Goal: Task Accomplishment & Management: Use online tool/utility

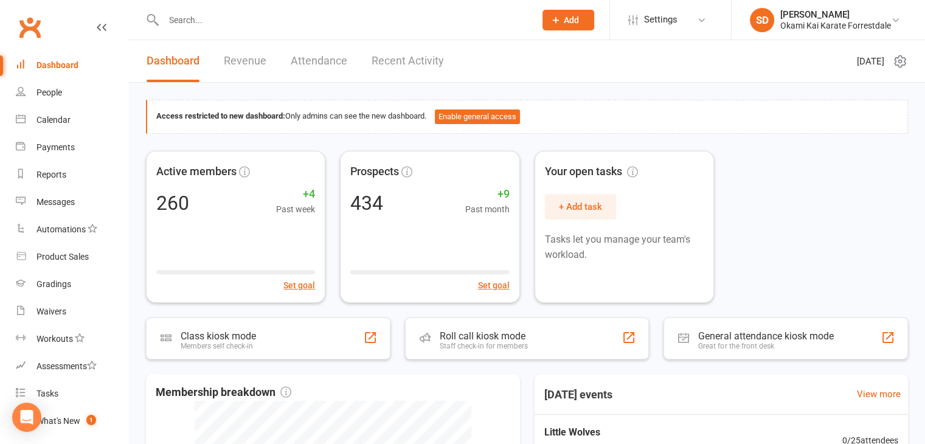
click at [276, 23] on input "text" at bounding box center [343, 20] width 367 height 17
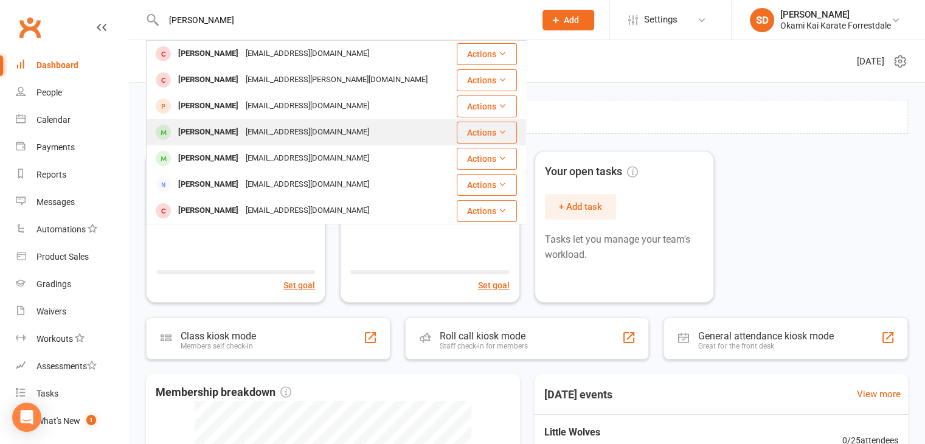
type input "[PERSON_NAME]"
click at [228, 133] on div "[PERSON_NAME]" at bounding box center [209, 133] width 68 height 18
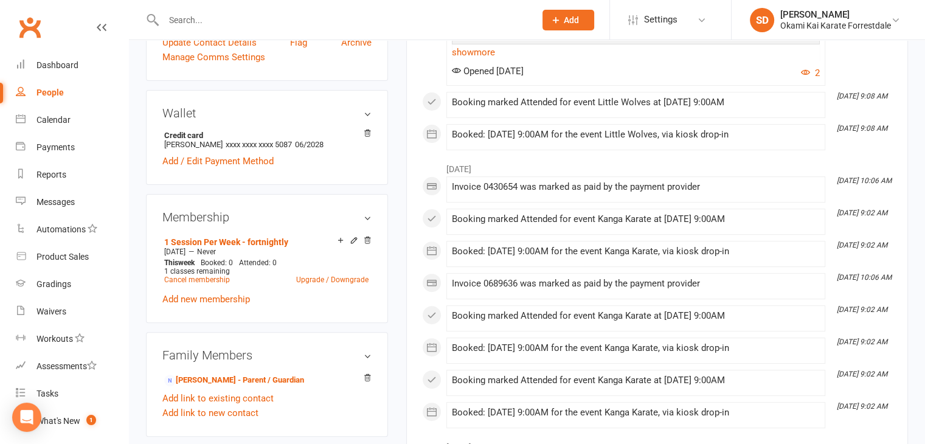
scroll to position [363, 0]
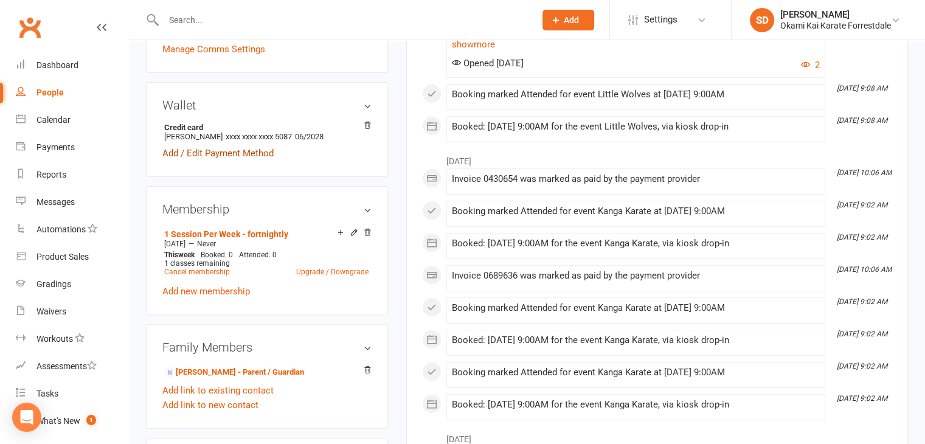
click at [220, 154] on link "Add / Edit Payment Method" at bounding box center [217, 153] width 111 height 15
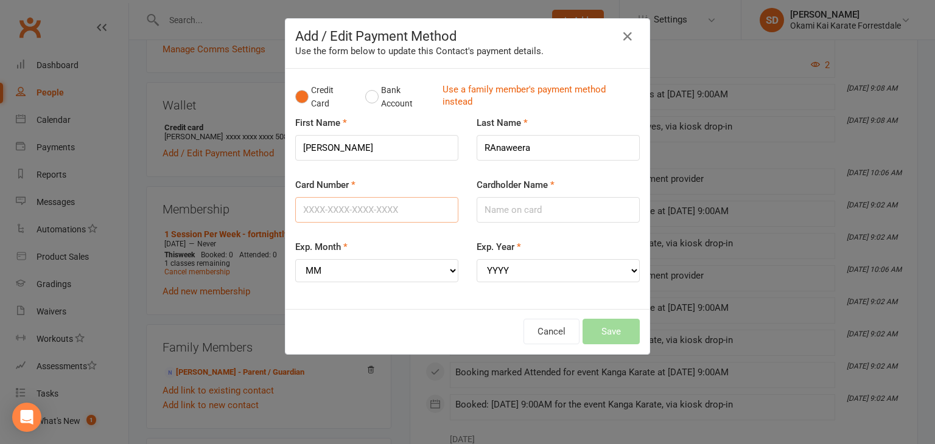
click at [417, 212] on input "Card Number" at bounding box center [376, 210] width 163 height 26
type input "4601841001814096"
click at [313, 263] on select "MM 01 02 03 04 05 06 07 08 09 10 11 12" at bounding box center [376, 270] width 163 height 23
select select "07"
click at [295, 259] on select "MM 01 02 03 04 05 06 07 08 09 10 11 12" at bounding box center [376, 270] width 163 height 23
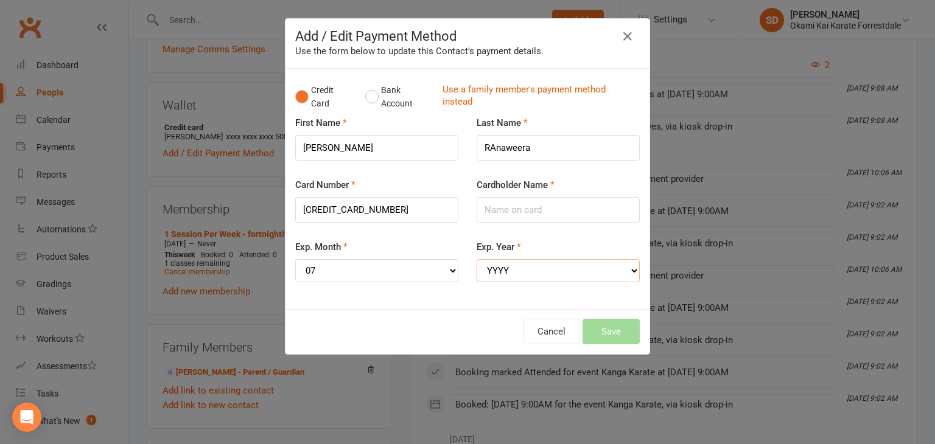
click at [572, 268] on select "YYYY 2025 2026 2027 2028 2029 2030 2031 2032 2033 2034" at bounding box center [557, 270] width 163 height 23
select select "2029"
click at [476, 259] on select "YYYY 2025 2026 2027 2028 2029 2030 2031 2032 2033 2034" at bounding box center [557, 270] width 163 height 23
click at [509, 214] on input "Cardholder Name" at bounding box center [557, 210] width 163 height 26
type input "Thilina Ranaweera"
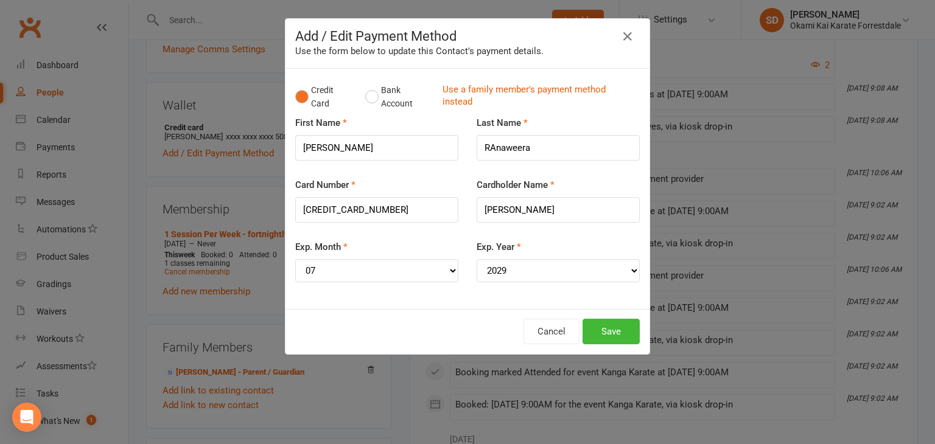
click at [419, 324] on div "Cancel Save" at bounding box center [467, 332] width 344 height 26
click at [489, 147] on input "RAnaweera" at bounding box center [557, 148] width 163 height 26
type input "Ranaweera"
click at [420, 329] on div "Cancel Save" at bounding box center [467, 332] width 344 height 26
click at [608, 335] on button "Save" at bounding box center [610, 332] width 57 height 26
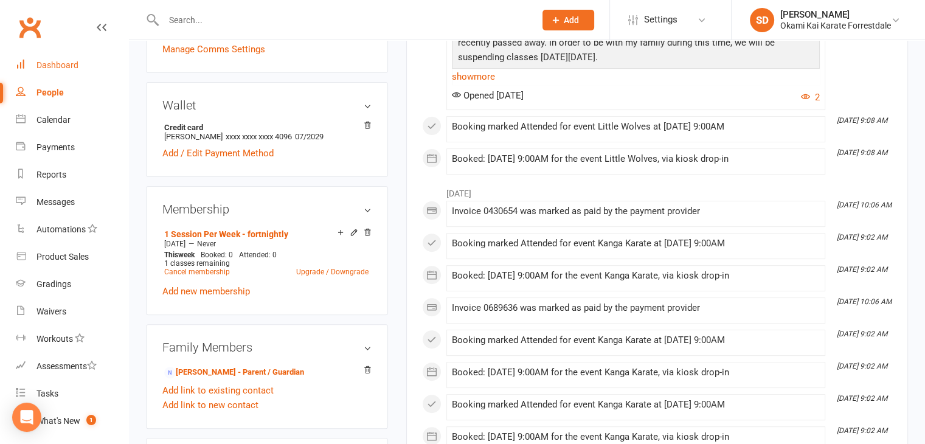
click at [66, 64] on div "Dashboard" at bounding box center [58, 65] width 42 height 10
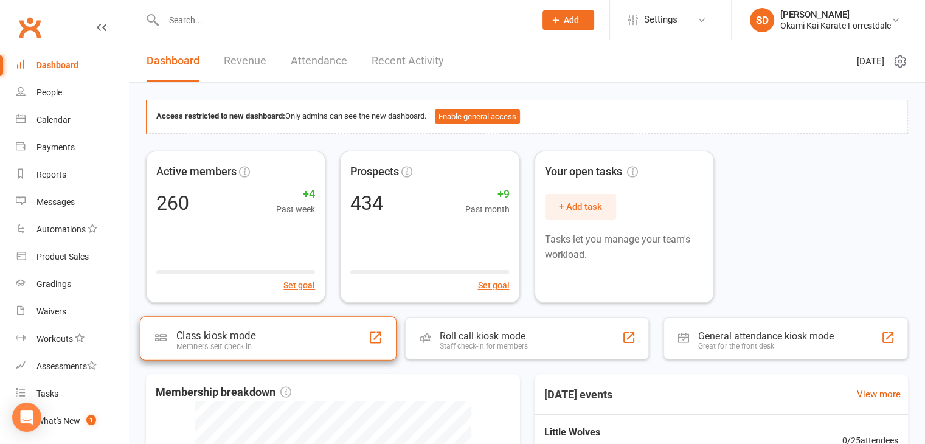
click at [242, 343] on div "Members self check-in" at bounding box center [215, 346] width 79 height 9
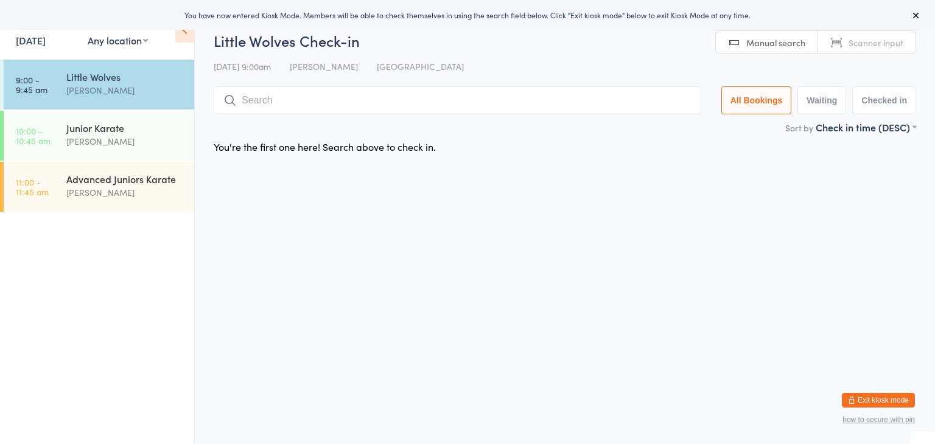
click at [281, 102] on input "search" at bounding box center [457, 100] width 487 height 28
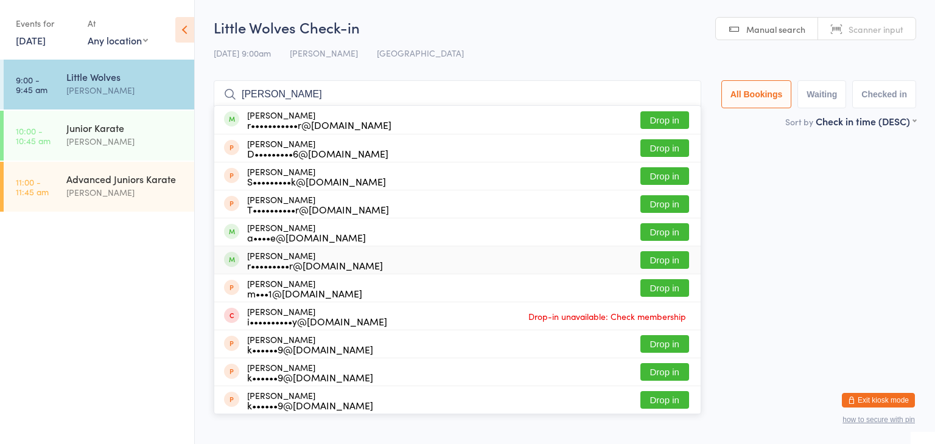
type input "[PERSON_NAME]"
click at [667, 258] on button "Drop in" at bounding box center [664, 260] width 49 height 18
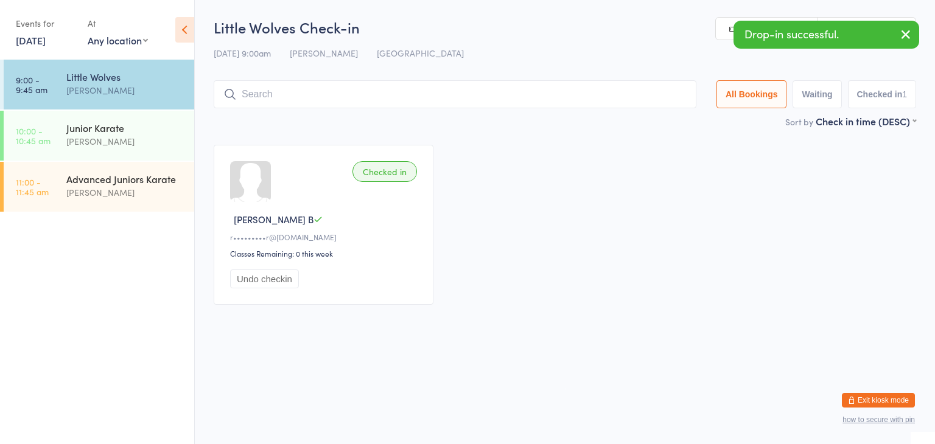
click at [590, 95] on input "search" at bounding box center [455, 94] width 483 height 28
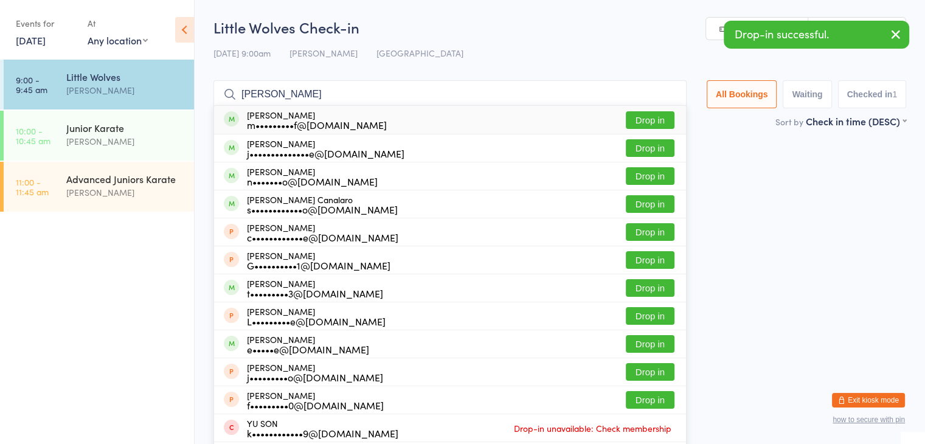
type input "[PERSON_NAME]"
click at [643, 120] on button "Drop in" at bounding box center [650, 120] width 49 height 18
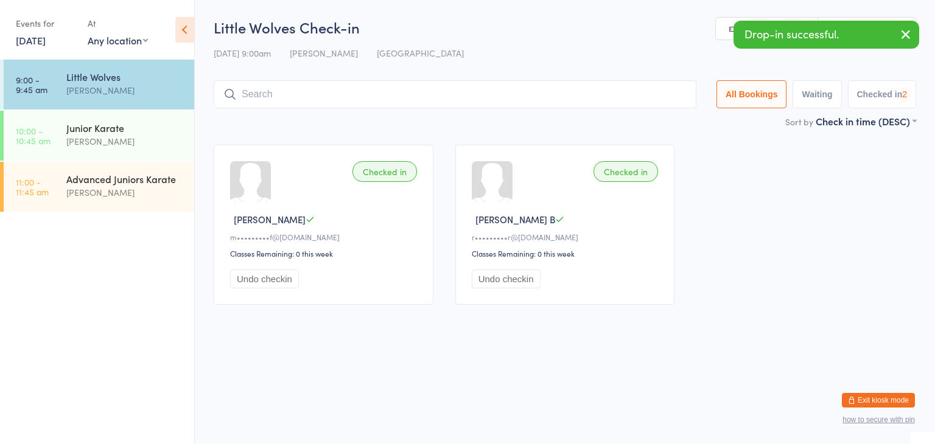
click at [633, 98] on input "search" at bounding box center [455, 94] width 483 height 28
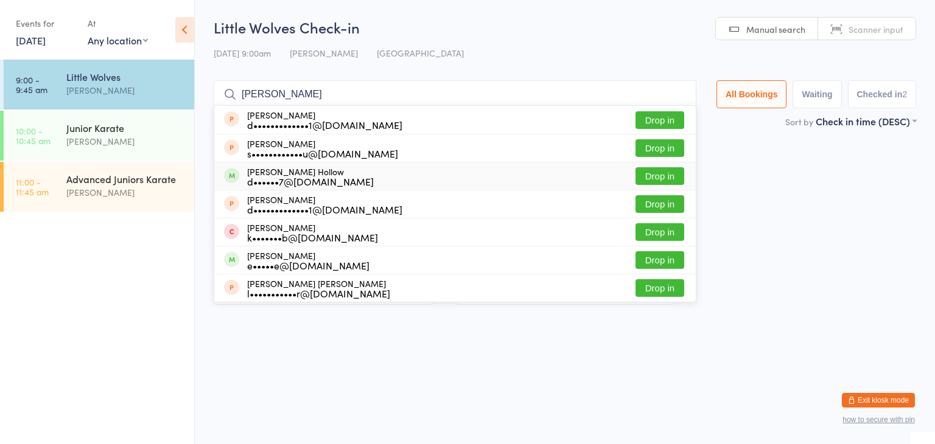
type input "henry"
click at [660, 171] on button "Drop in" at bounding box center [659, 176] width 49 height 18
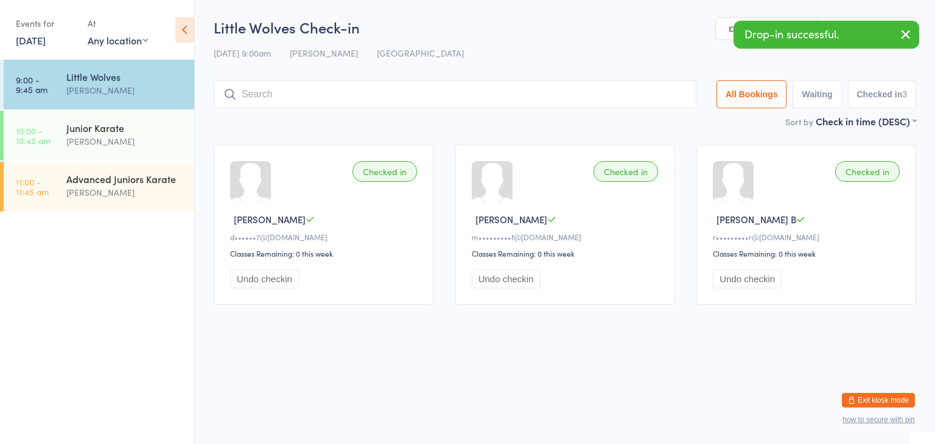
click at [581, 98] on input "search" at bounding box center [455, 94] width 483 height 28
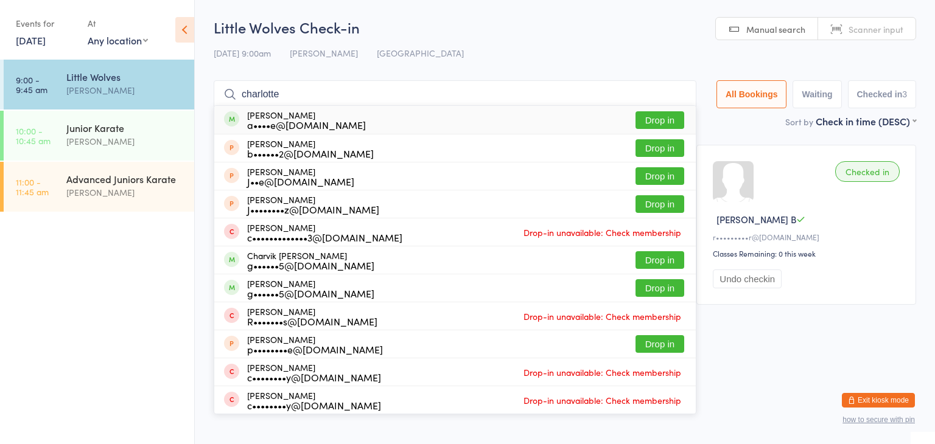
type input "charlotte"
click at [650, 120] on button "Drop in" at bounding box center [659, 120] width 49 height 18
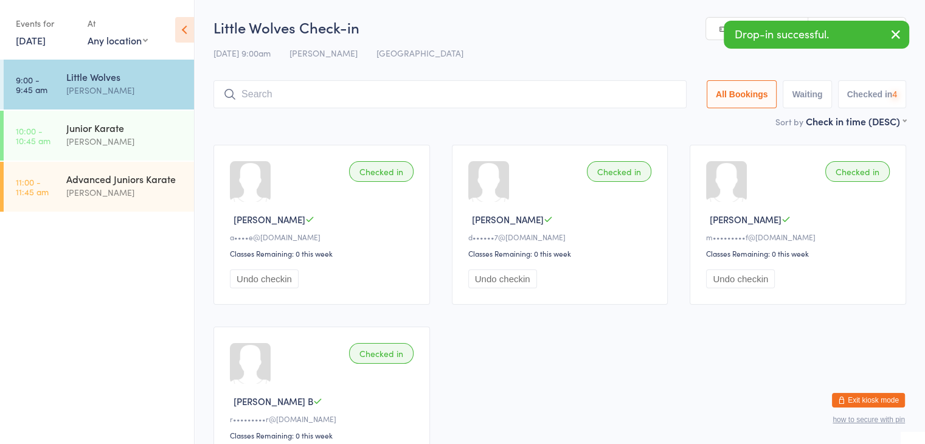
click at [634, 93] on input "search" at bounding box center [450, 94] width 473 height 28
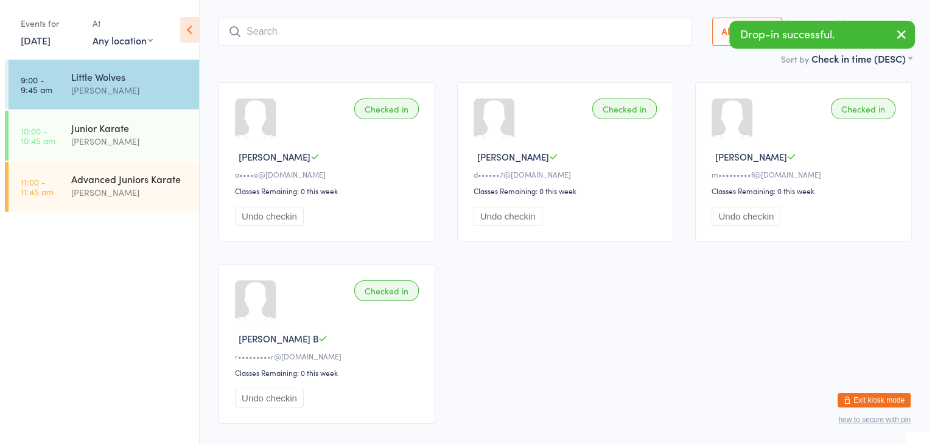
scroll to position [80, 0]
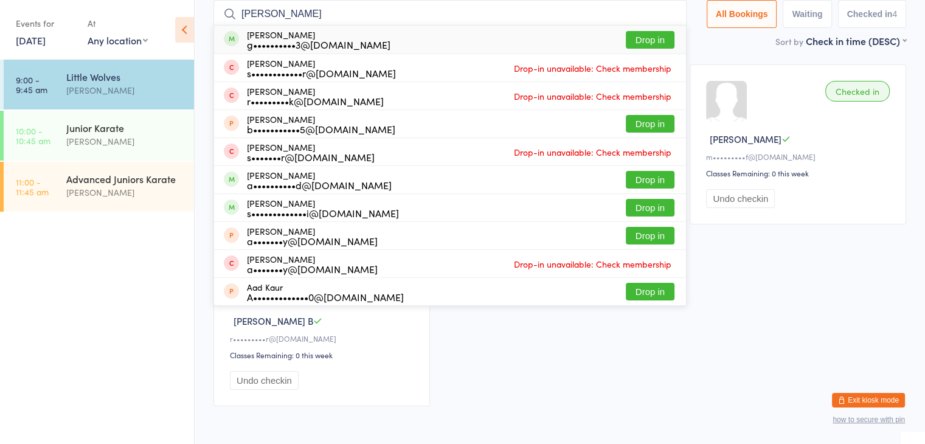
type input "aarav"
click at [647, 40] on button "Drop in" at bounding box center [650, 40] width 49 height 18
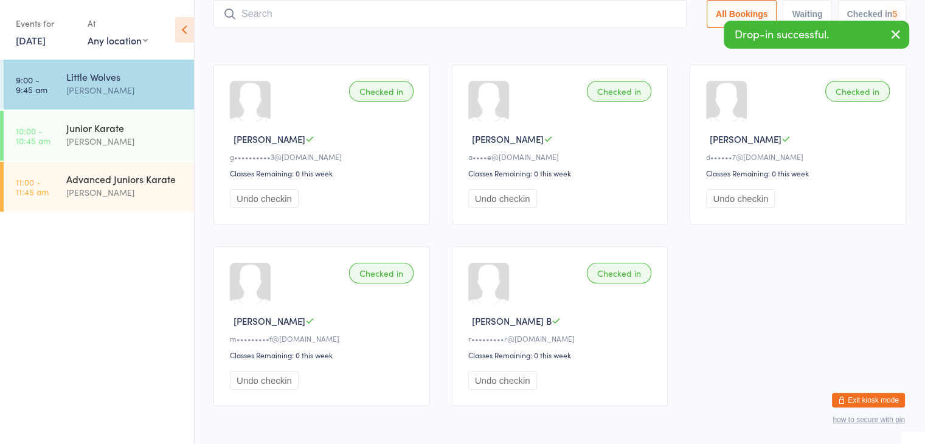
click at [638, 15] on input "search" at bounding box center [450, 14] width 473 height 28
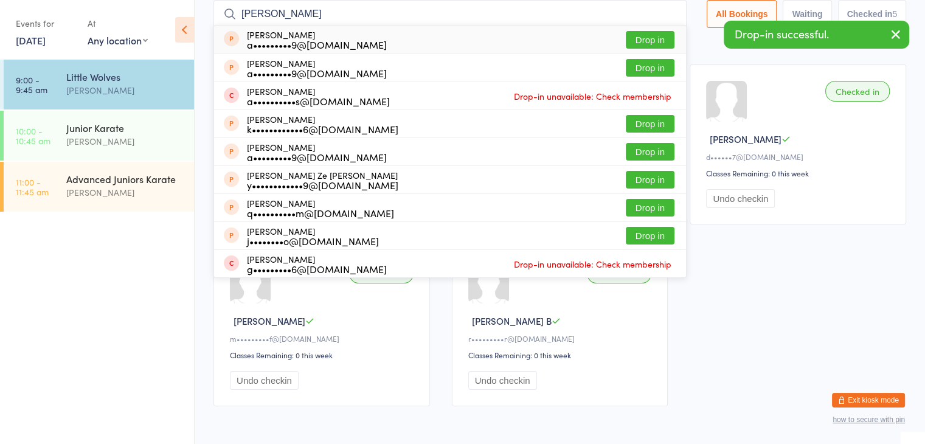
type input "caleb lee"
click at [654, 38] on button "Drop in" at bounding box center [650, 40] width 49 height 18
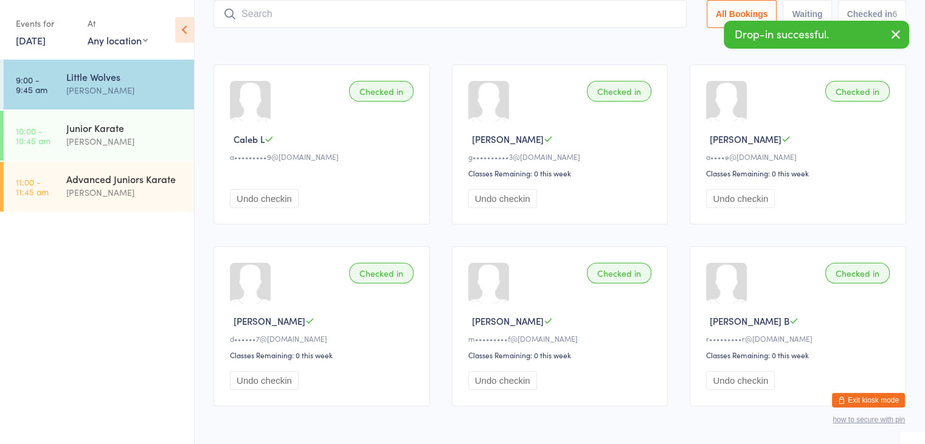
click at [646, 15] on input "search" at bounding box center [450, 14] width 473 height 28
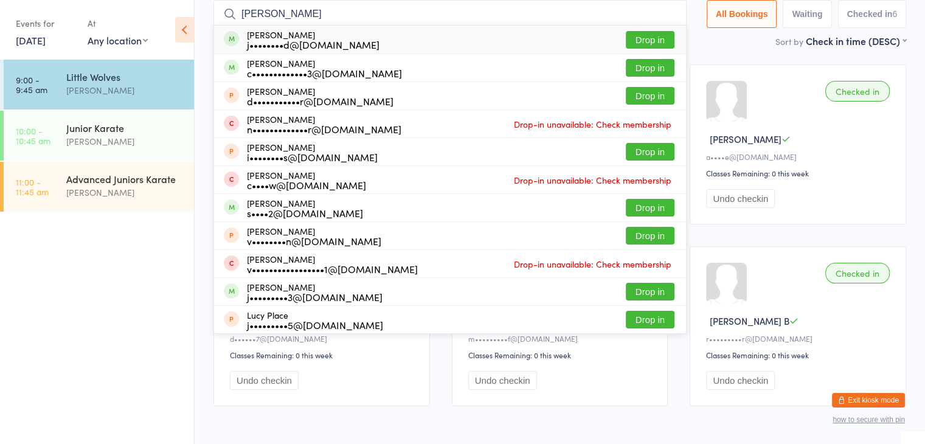
type input "lucas"
click at [652, 39] on button "Drop in" at bounding box center [650, 40] width 49 height 18
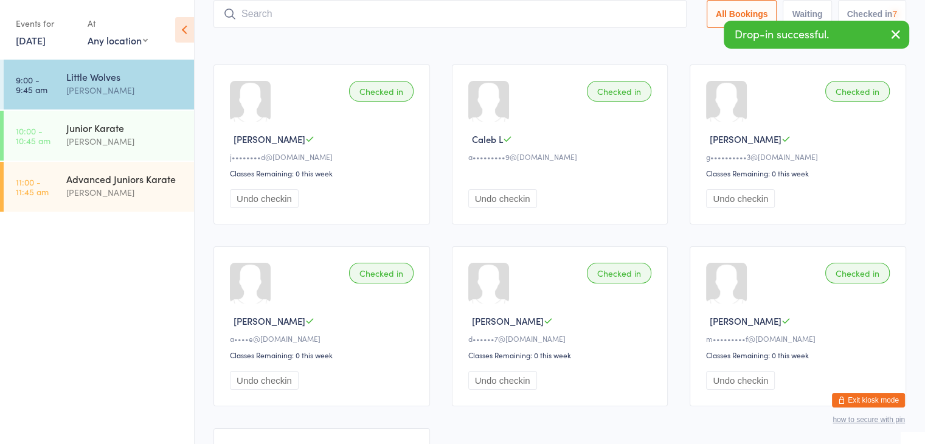
click at [640, 18] on input "search" at bounding box center [450, 14] width 473 height 28
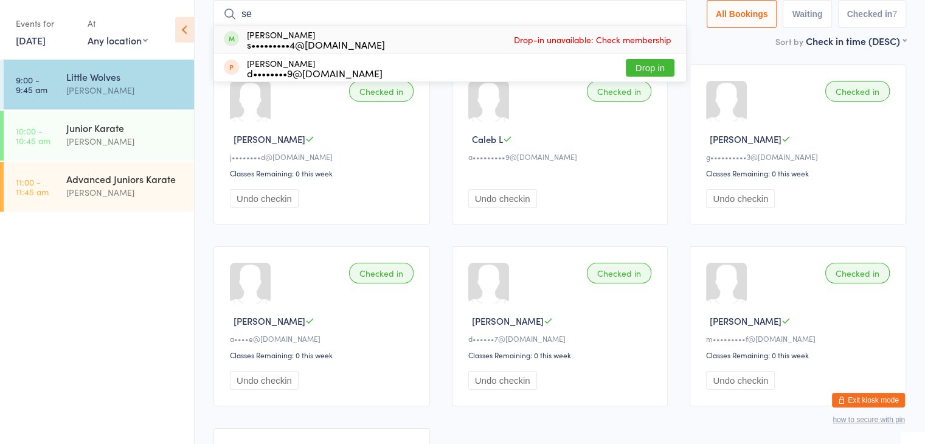
type input "s"
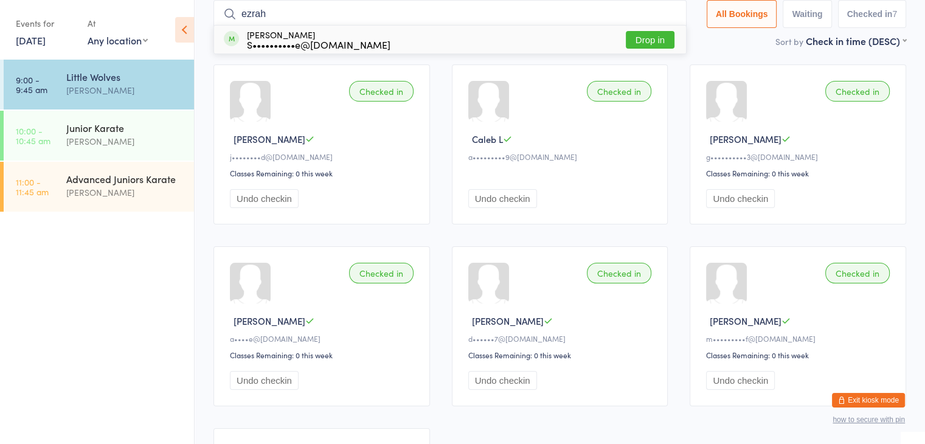
type input "ezrah"
click at [652, 47] on button "Drop in" at bounding box center [650, 40] width 49 height 18
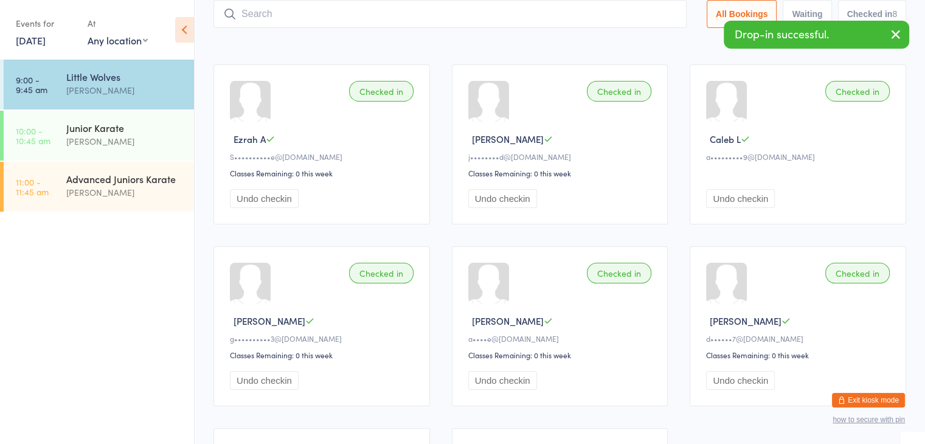
click at [641, 11] on input "search" at bounding box center [450, 14] width 473 height 28
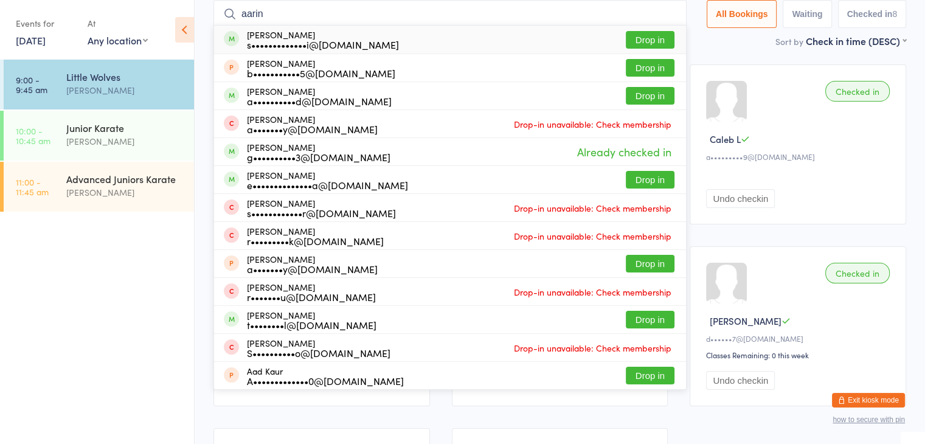
type input "aarin"
click at [647, 40] on button "Drop in" at bounding box center [650, 40] width 49 height 18
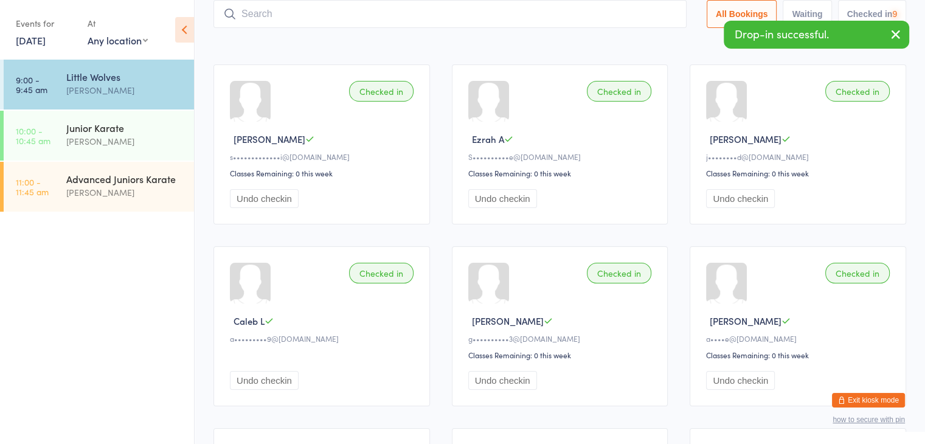
click at [629, 15] on input "search" at bounding box center [450, 14] width 473 height 28
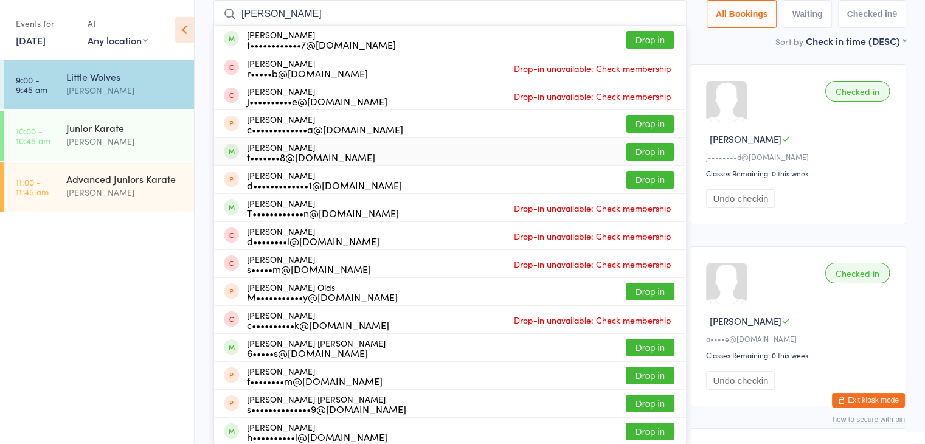
type input "jacob"
click at [637, 151] on button "Drop in" at bounding box center [650, 152] width 49 height 18
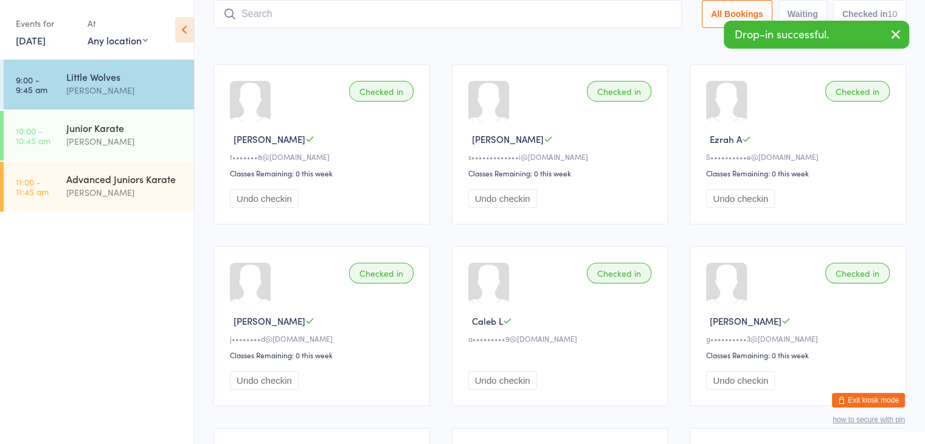
click at [621, 10] on input "search" at bounding box center [448, 14] width 469 height 28
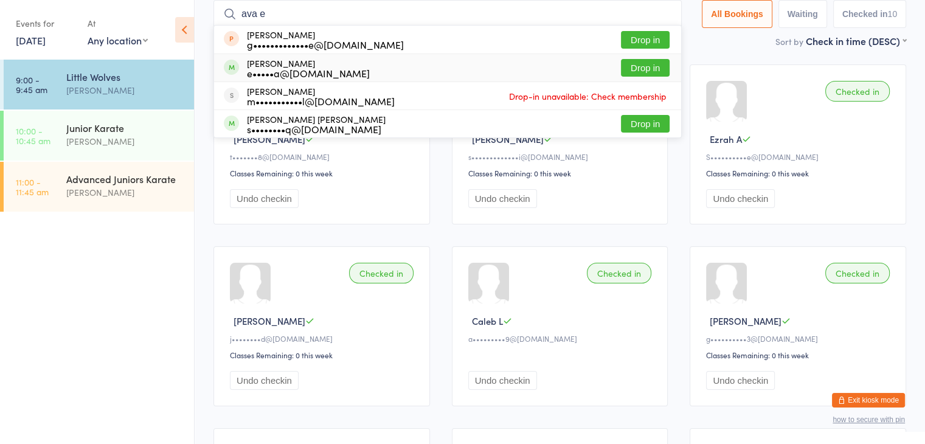
type input "ava e"
click at [641, 67] on button "Drop in" at bounding box center [645, 68] width 49 height 18
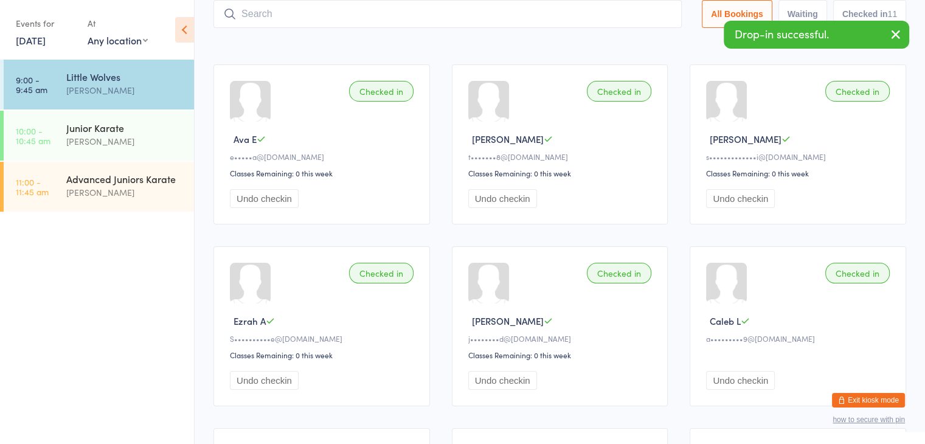
click at [615, 5] on input "search" at bounding box center [448, 14] width 469 height 28
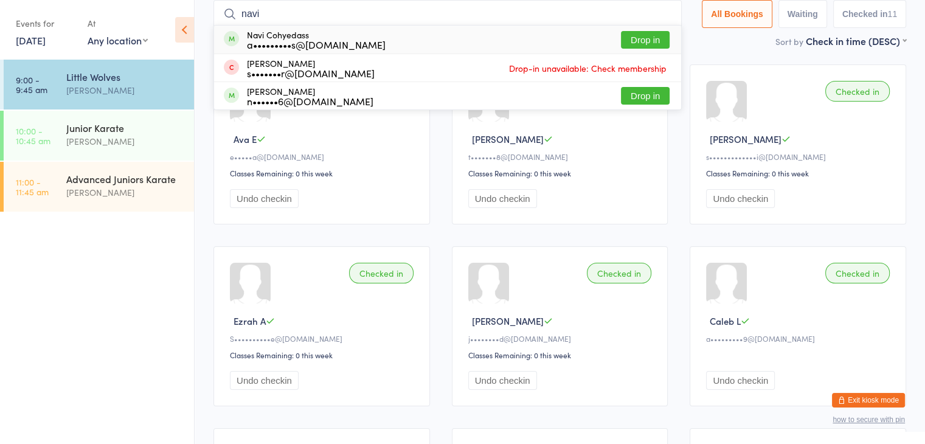
type input "navi"
click at [640, 38] on button "Drop in" at bounding box center [645, 40] width 49 height 18
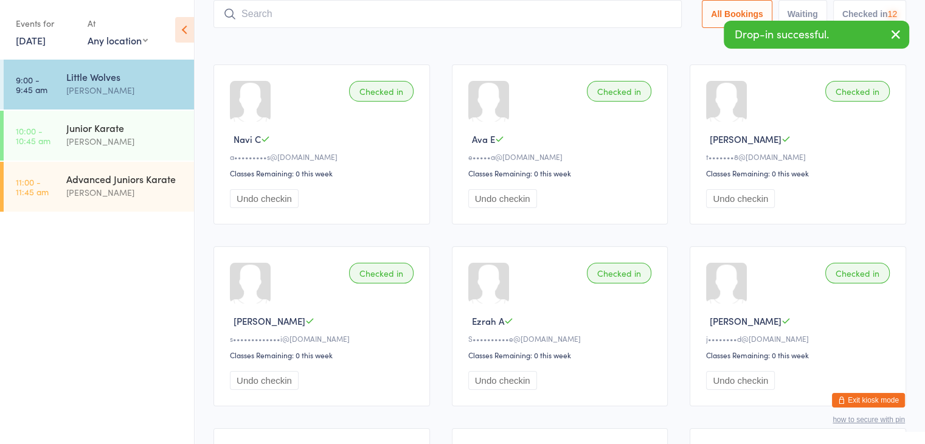
click at [638, 15] on input "search" at bounding box center [448, 14] width 469 height 28
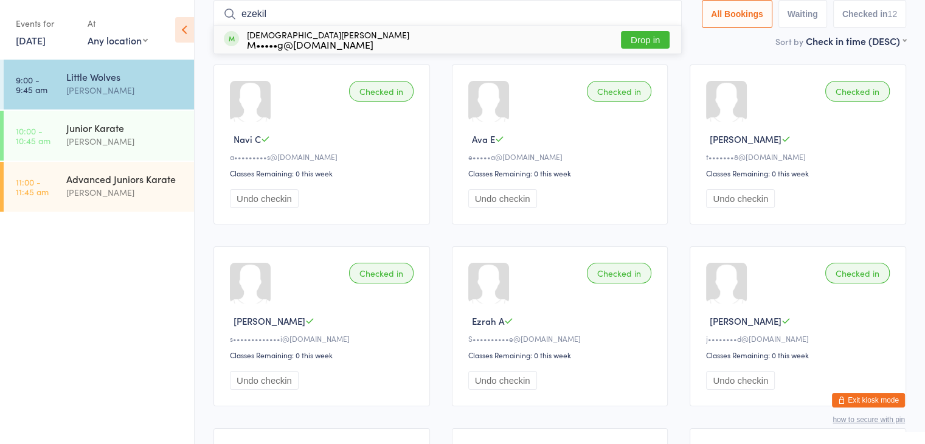
type input "ezekil"
click at [653, 41] on button "Drop in" at bounding box center [645, 40] width 49 height 18
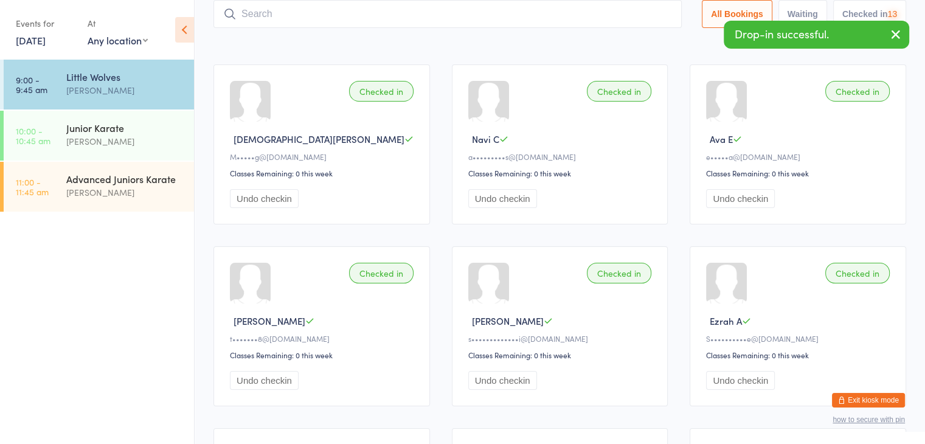
click at [636, 18] on input "search" at bounding box center [448, 14] width 469 height 28
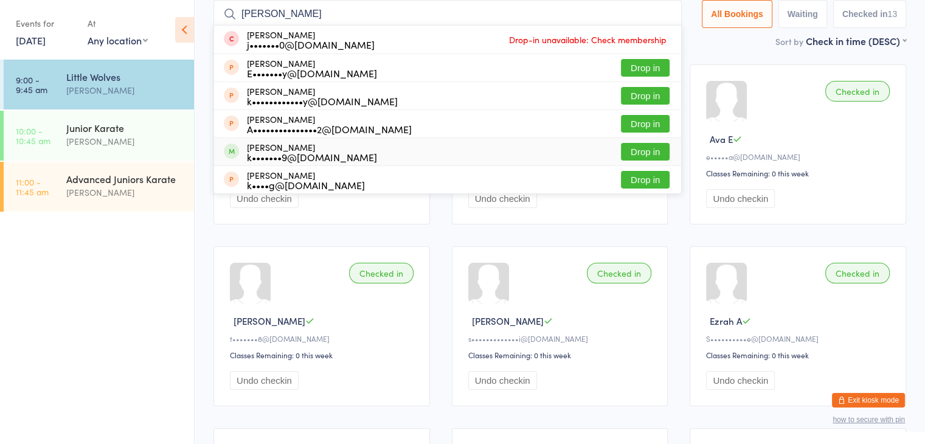
type input "Noah"
click at [644, 147] on button "Drop in" at bounding box center [645, 152] width 49 height 18
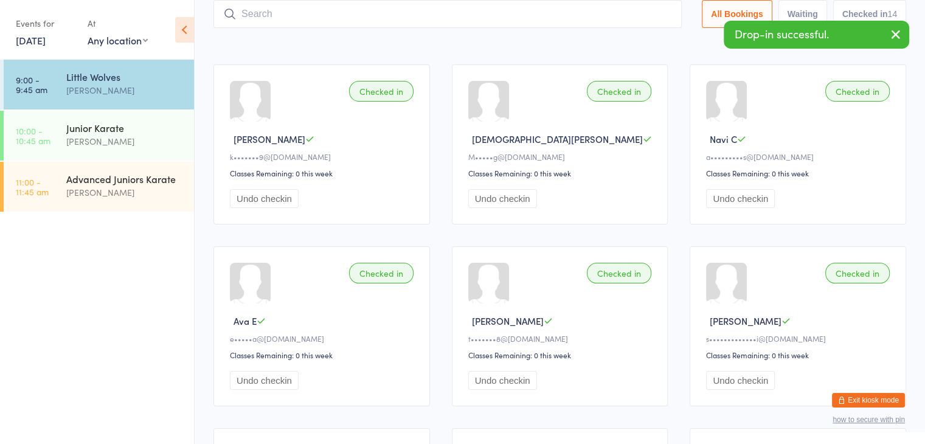
click at [643, 15] on input "search" at bounding box center [448, 14] width 469 height 28
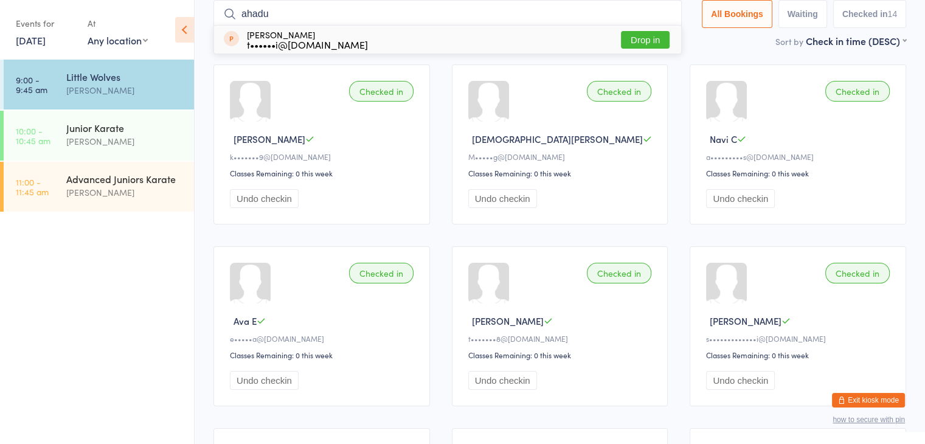
type input "ahadu"
click at [638, 37] on button "Drop in" at bounding box center [645, 40] width 49 height 18
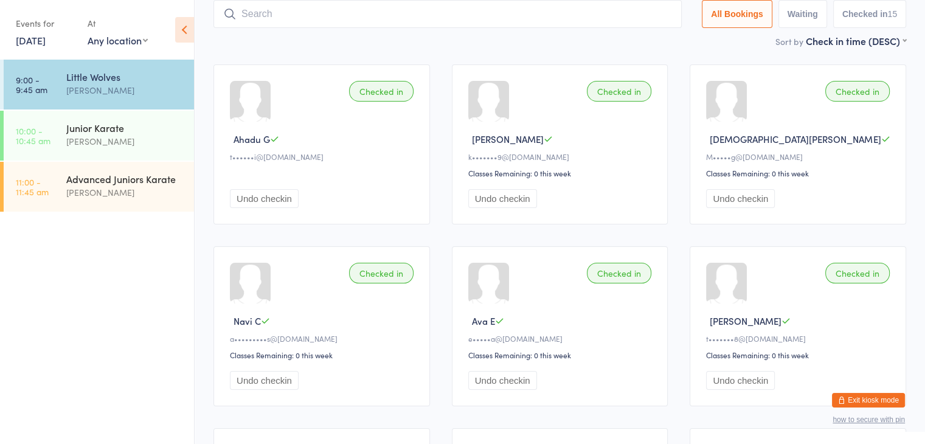
click at [868, 400] on button "Exit kiosk mode" at bounding box center [868, 400] width 73 height 15
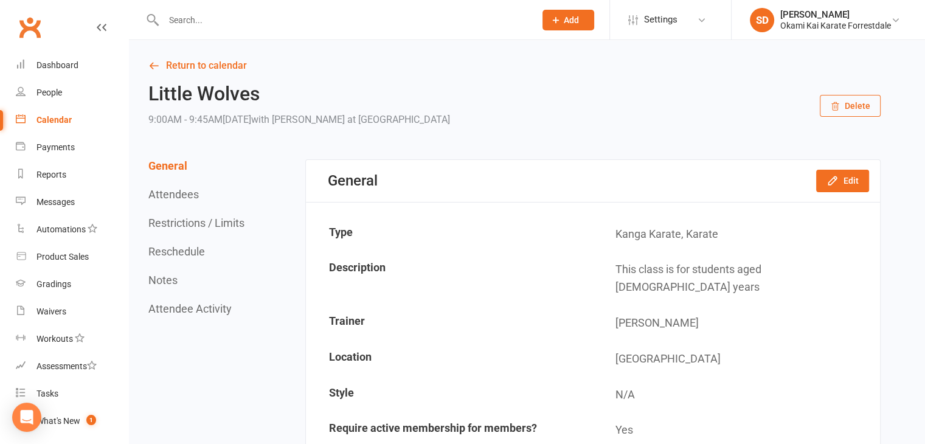
click at [241, 13] on input "text" at bounding box center [343, 20] width 367 height 17
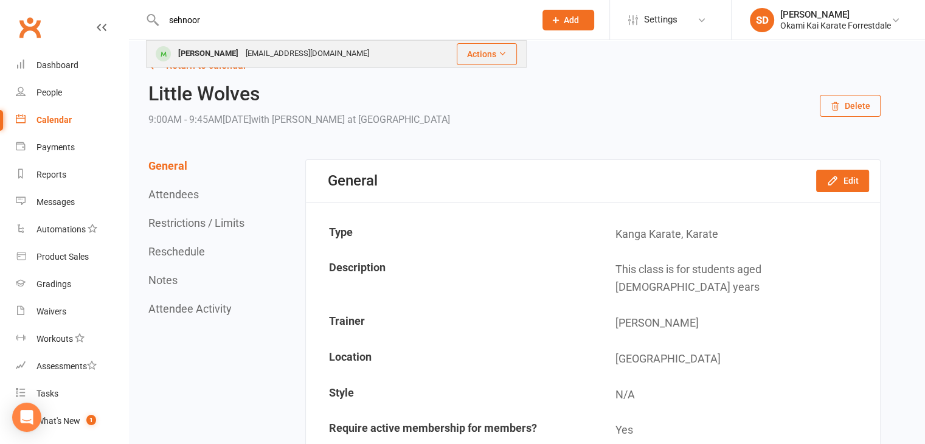
type input "sehnoor"
click at [184, 52] on div "[PERSON_NAME]" at bounding box center [209, 54] width 68 height 18
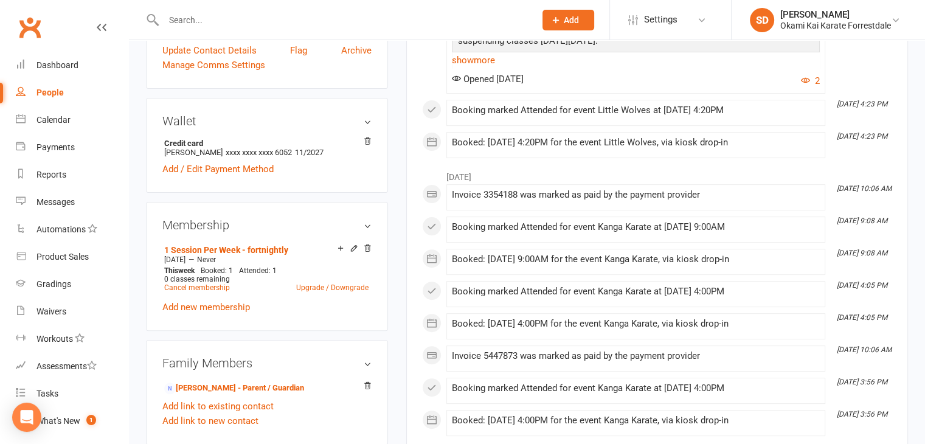
scroll to position [355, 0]
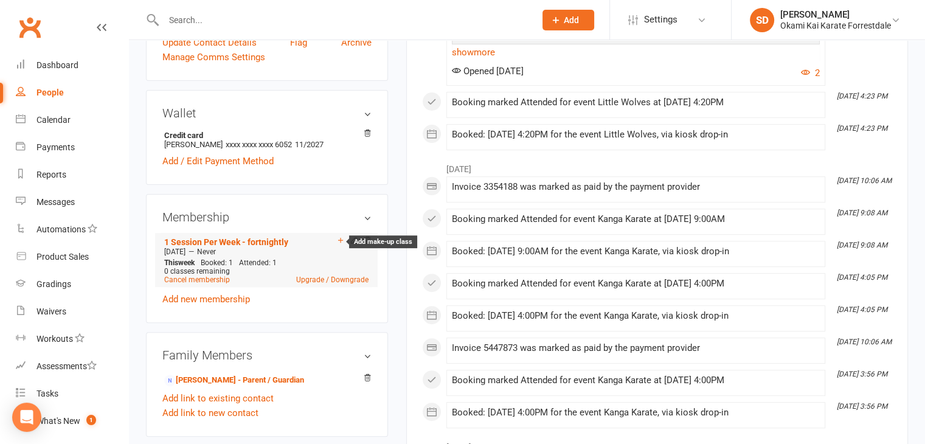
click at [339, 240] on icon at bounding box center [340, 240] width 9 height 9
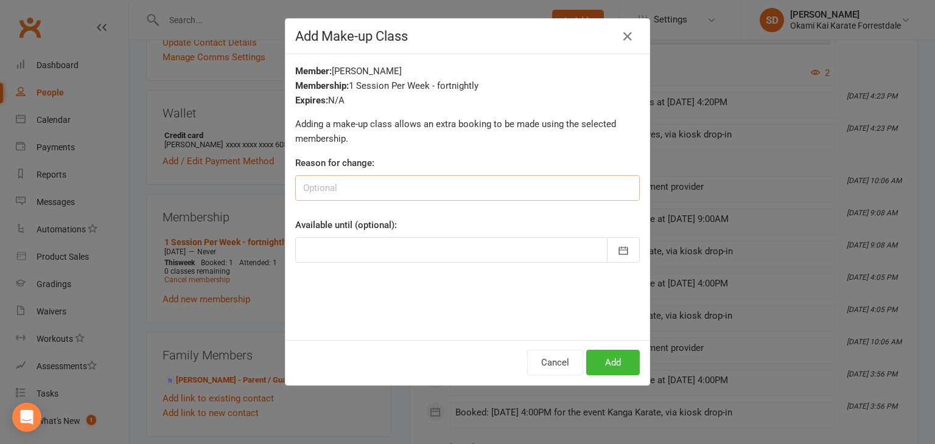
click at [402, 185] on input at bounding box center [467, 188] width 344 height 26
type input "sick"
click at [618, 250] on icon "button" at bounding box center [623, 251] width 12 height 12
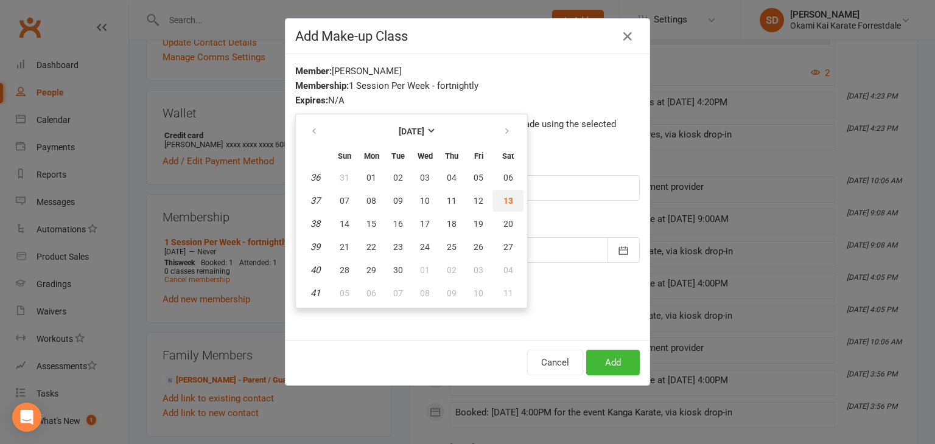
click at [503, 200] on span "13" at bounding box center [508, 201] width 10 height 10
type input "13 Sep 2025"
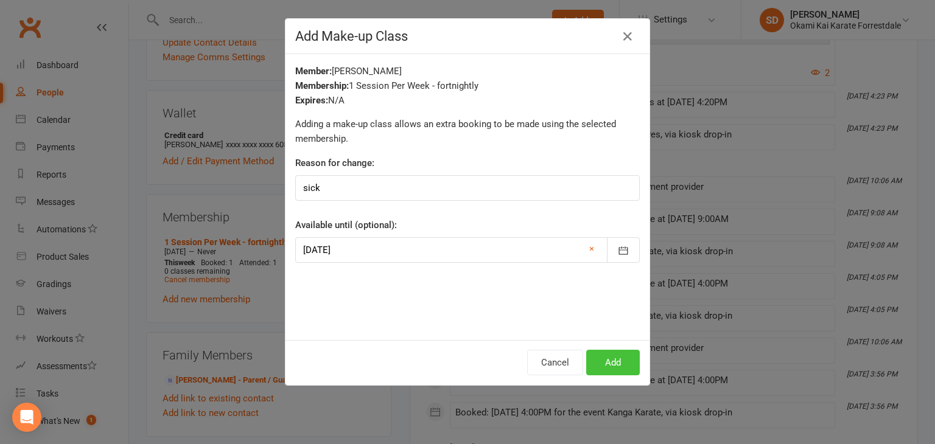
click at [616, 363] on button "Add" at bounding box center [613, 363] width 54 height 26
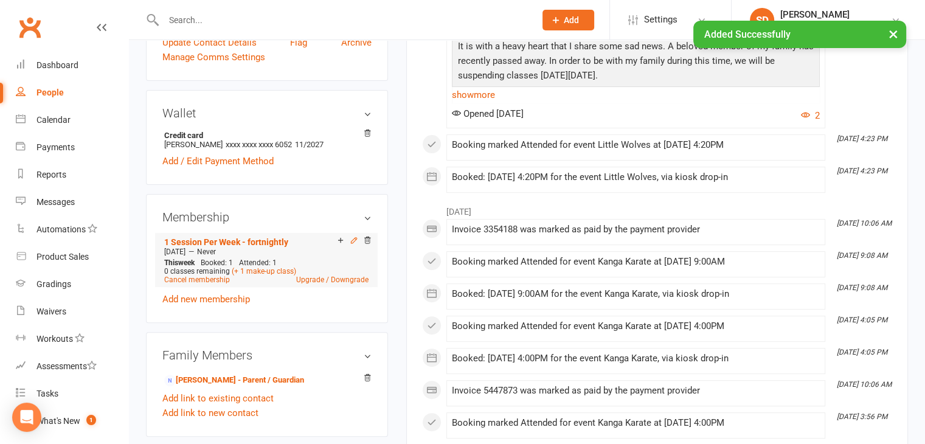
click at [351, 243] on icon at bounding box center [354, 240] width 9 height 9
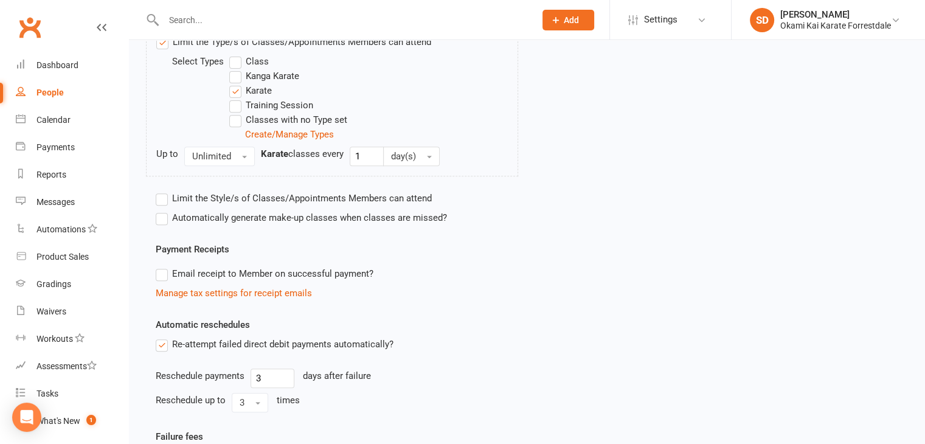
scroll to position [501, 0]
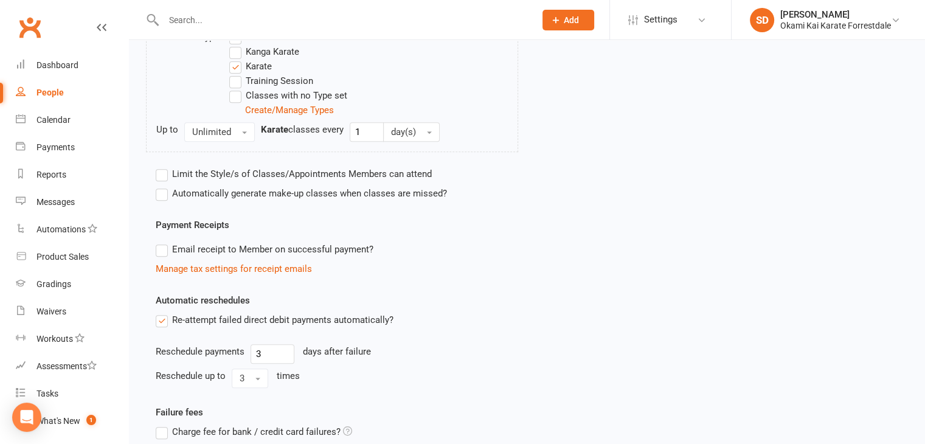
click at [161, 194] on label "Automatically generate make-up classes when classes are missed?" at bounding box center [301, 193] width 291 height 15
click at [161, 186] on input "Automatically generate make-up classes when classes are missed?" at bounding box center [160, 186] width 8 height 0
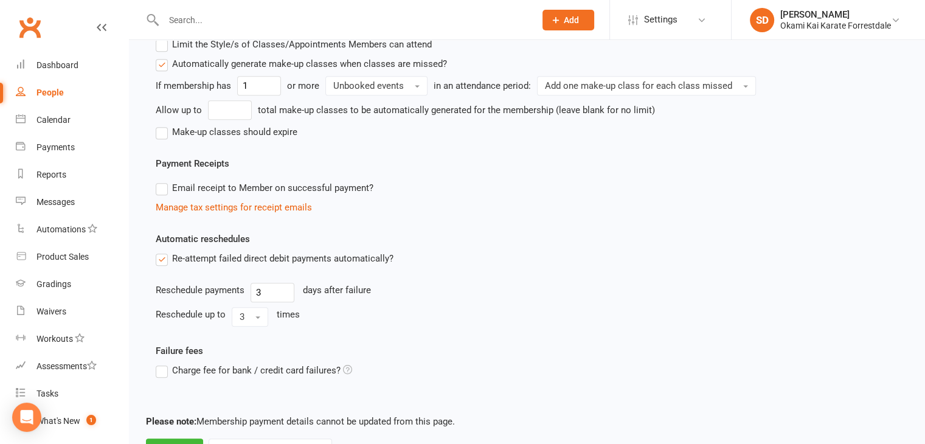
scroll to position [684, 0]
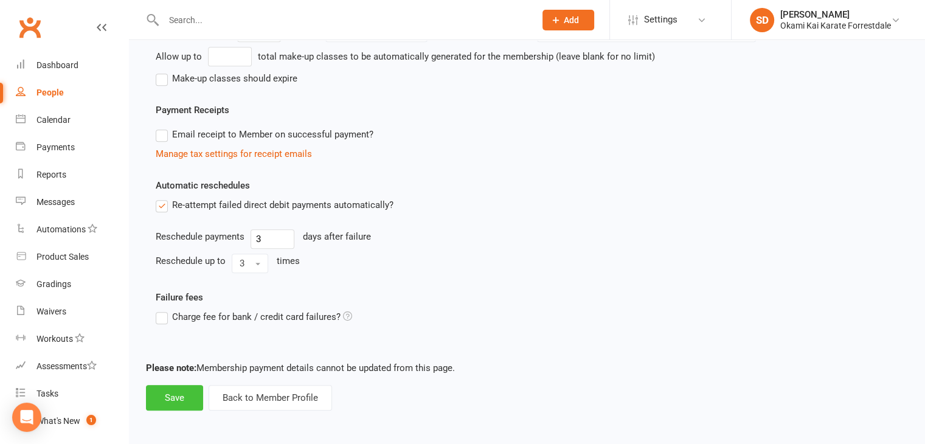
click at [190, 388] on button "Save" at bounding box center [174, 398] width 57 height 26
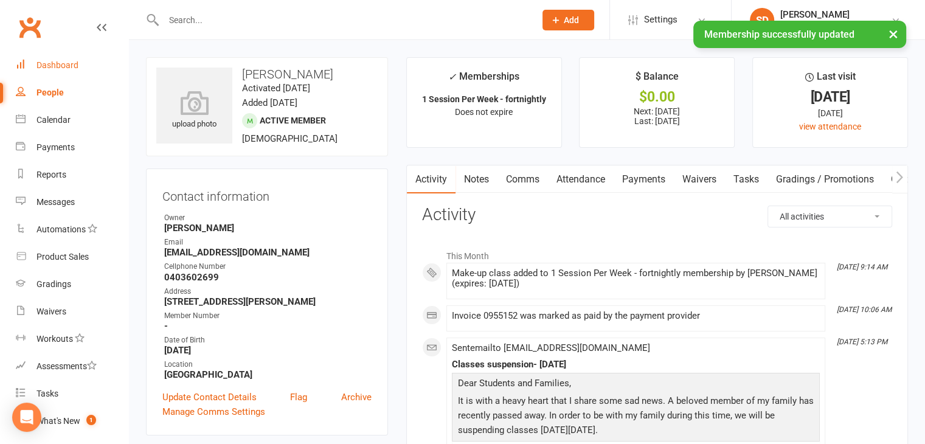
click at [64, 65] on div "Dashboard" at bounding box center [58, 65] width 42 height 10
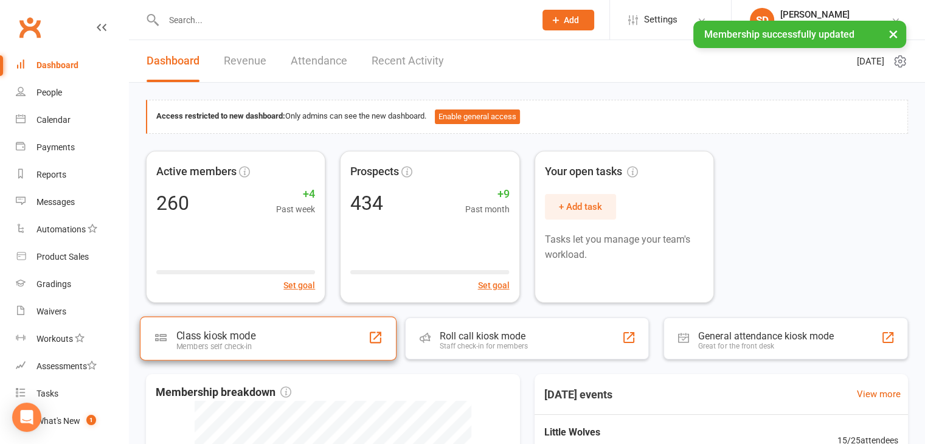
click at [329, 344] on div "Class kiosk mode Members self check-in" at bounding box center [268, 338] width 257 height 44
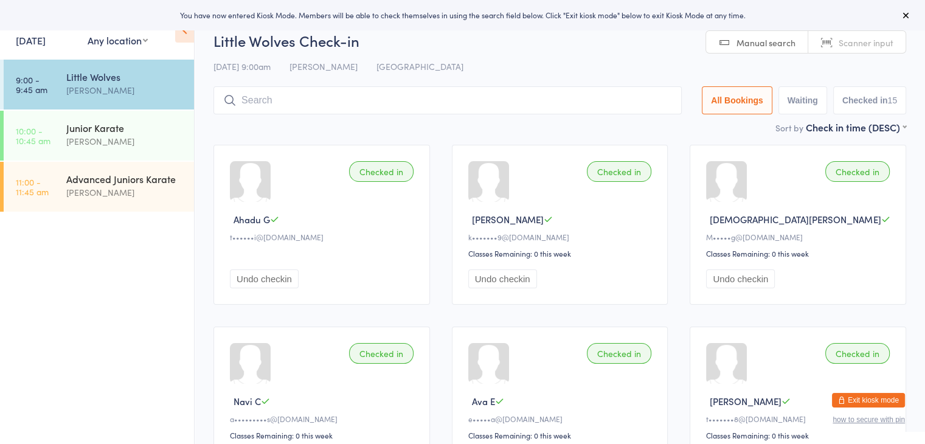
click at [355, 106] on input "search" at bounding box center [448, 100] width 469 height 28
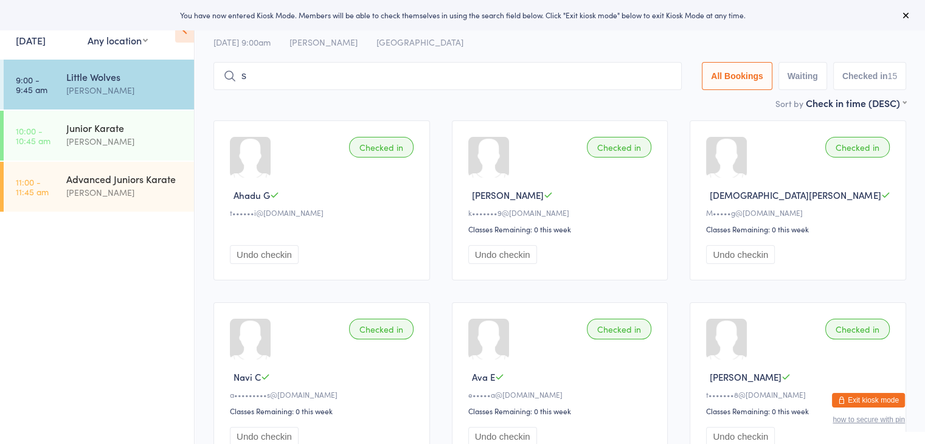
scroll to position [46, 0]
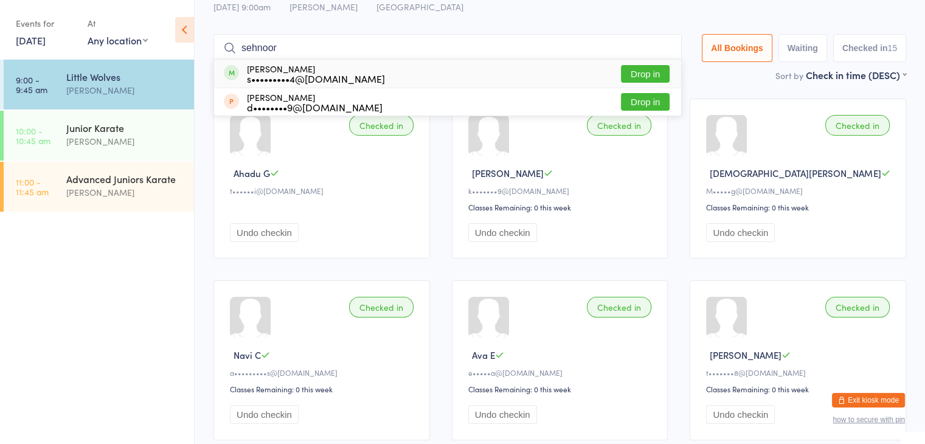
type input "sehnoor"
click at [638, 69] on button "Drop in" at bounding box center [645, 74] width 49 height 18
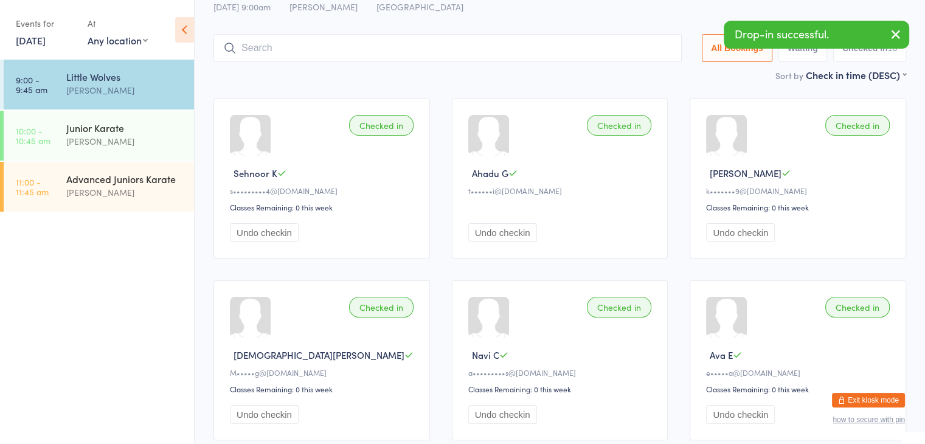
click at [627, 49] on input "search" at bounding box center [448, 48] width 469 height 28
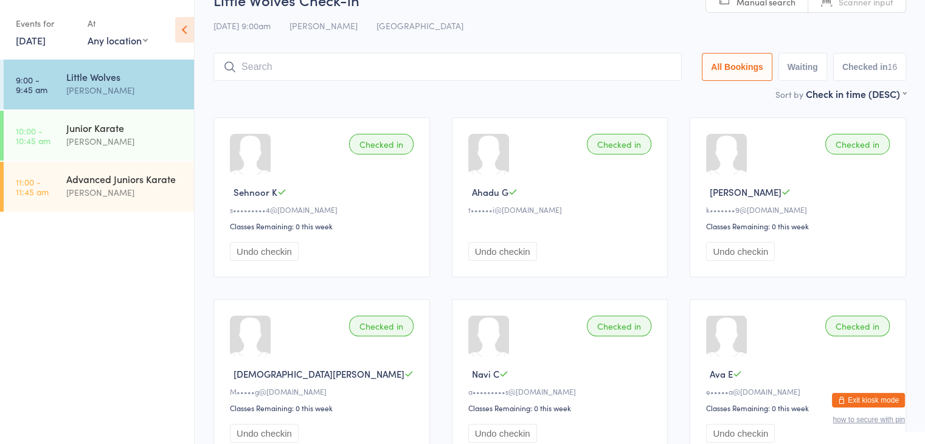
scroll to position [0, 0]
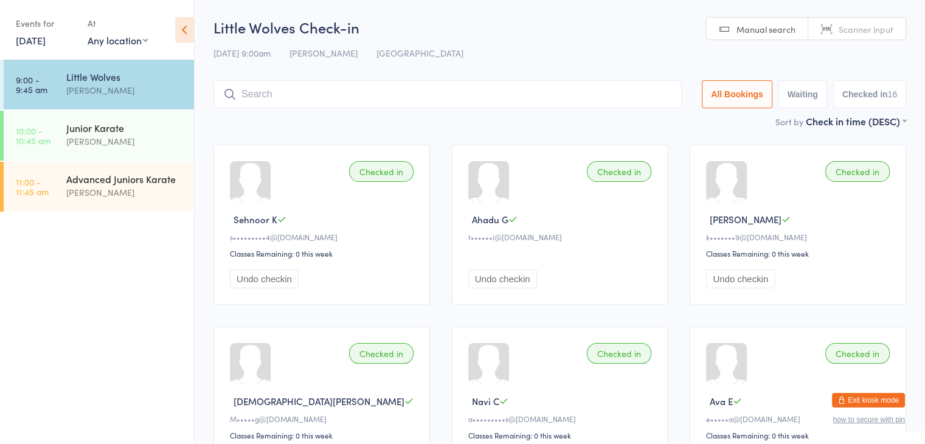
click at [462, 93] on input "search" at bounding box center [448, 94] width 469 height 28
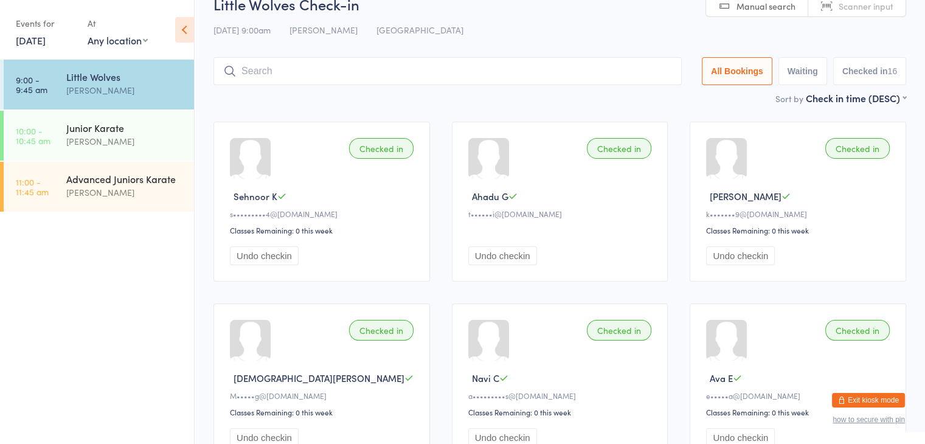
scroll to position [63, 0]
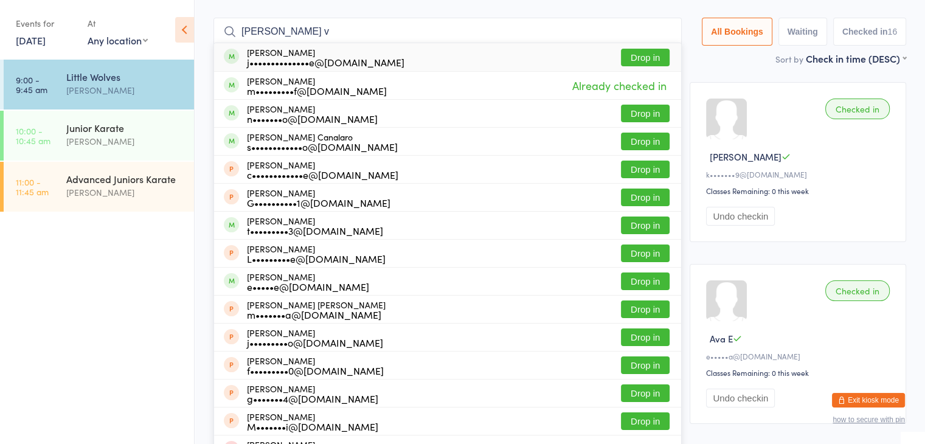
type input "mason v"
click at [645, 61] on button "Drop in" at bounding box center [645, 58] width 49 height 18
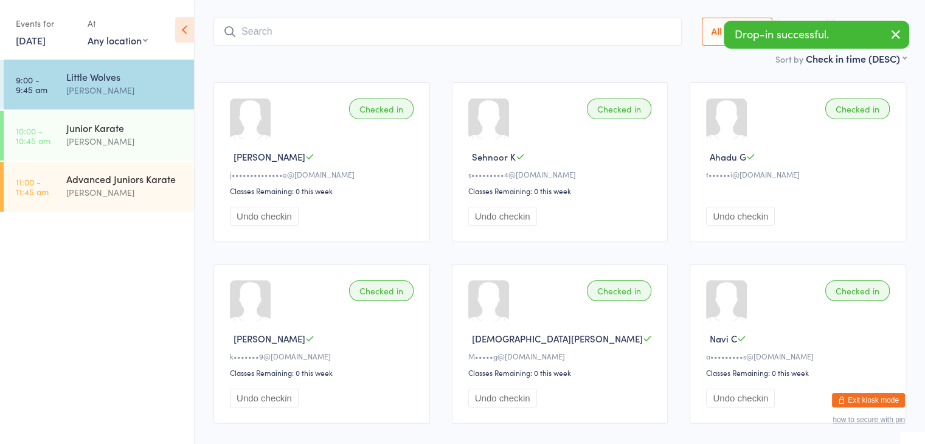
click at [619, 32] on input "search" at bounding box center [448, 32] width 469 height 28
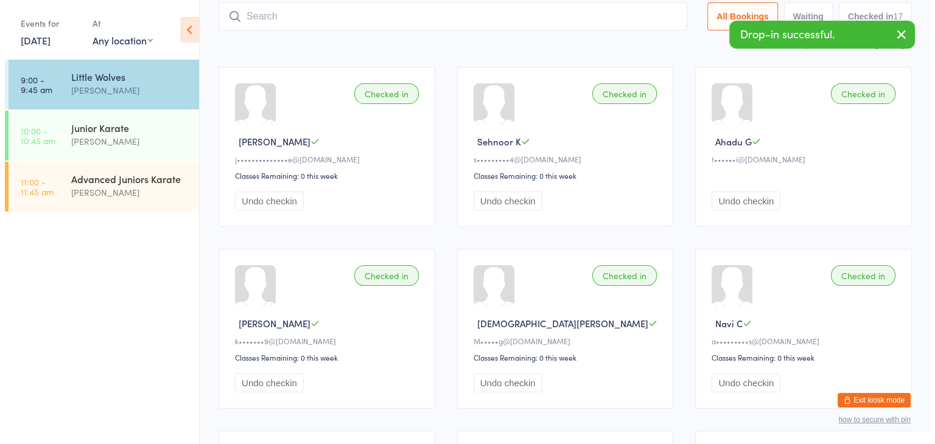
scroll to position [80, 0]
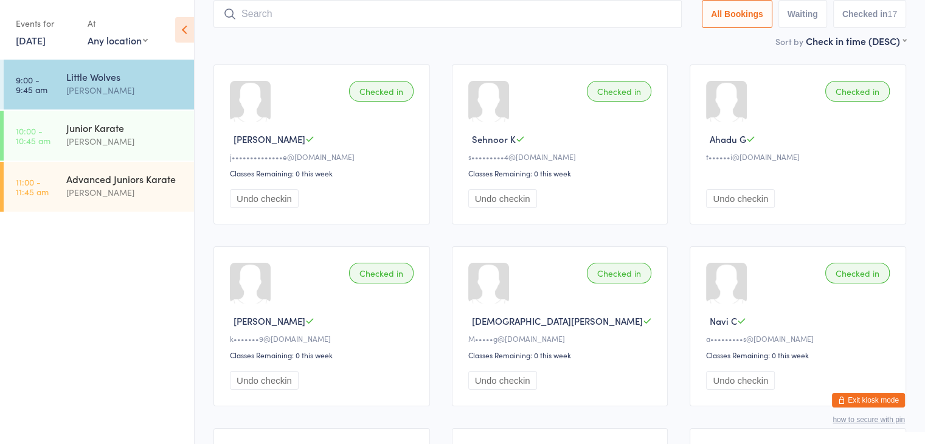
click at [857, 397] on button "Exit kiosk mode" at bounding box center [868, 400] width 73 height 15
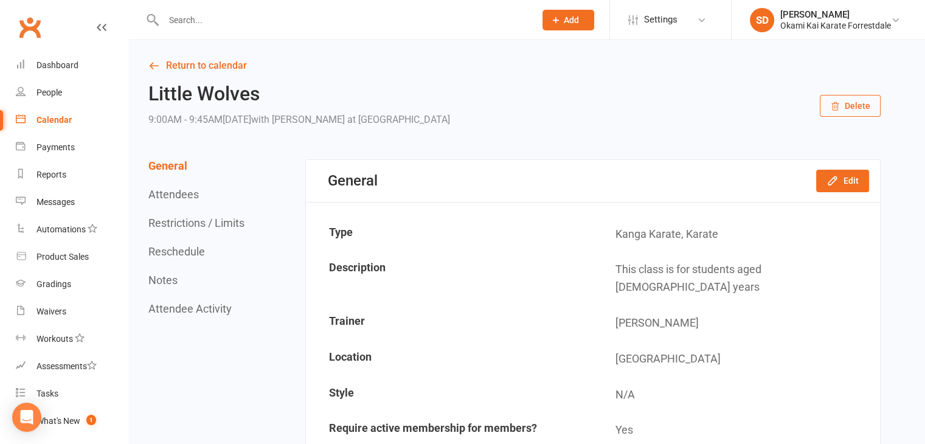
click at [425, 20] on input "text" at bounding box center [343, 20] width 367 height 17
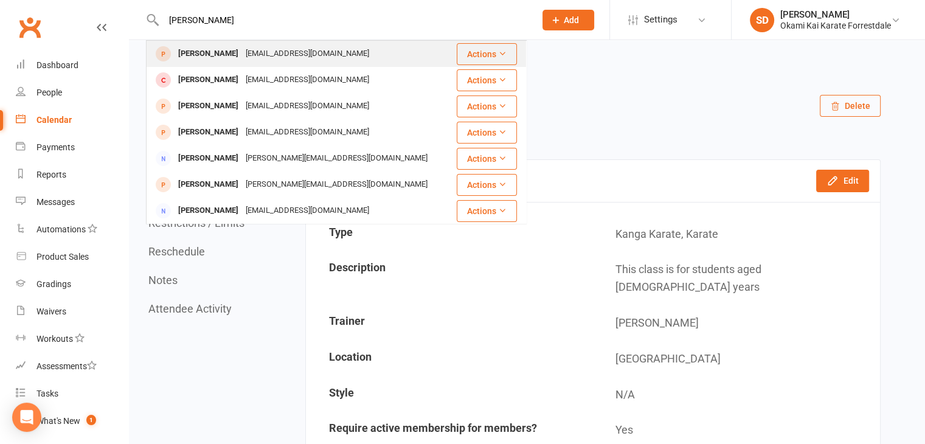
type input "caleb lee"
click at [206, 53] on div "[PERSON_NAME]" at bounding box center [209, 54] width 68 height 18
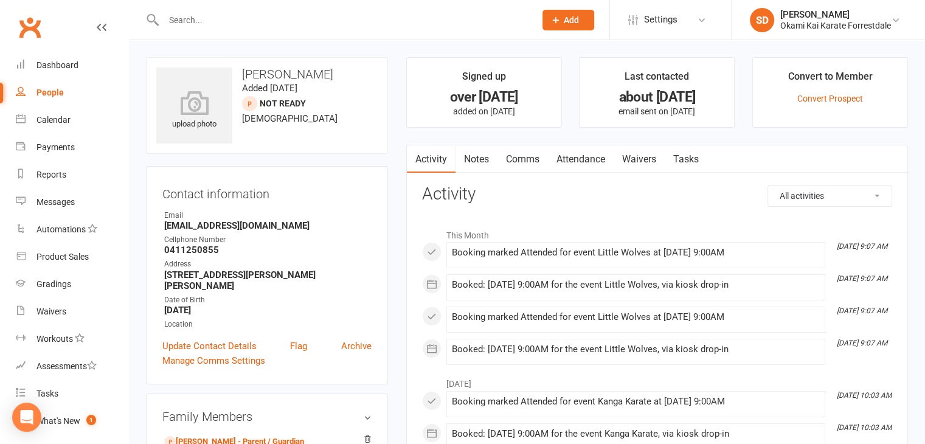
click at [590, 159] on link "Attendance" at bounding box center [581, 159] width 66 height 28
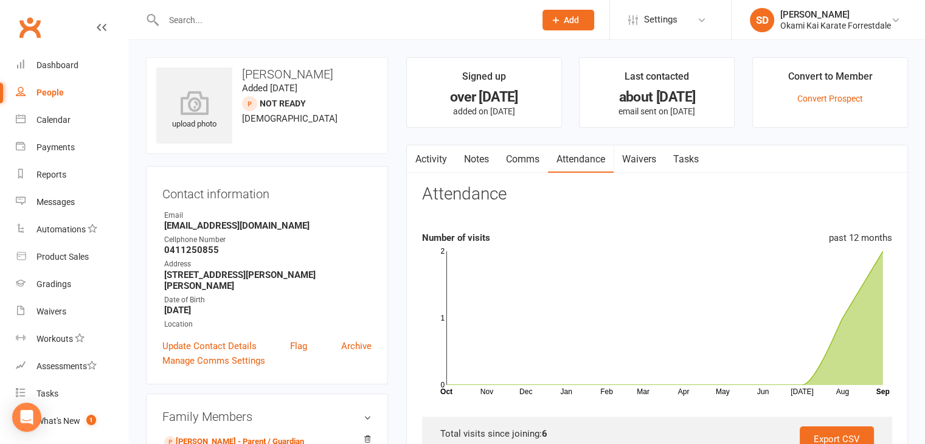
click at [450, 14] on input "text" at bounding box center [343, 20] width 367 height 17
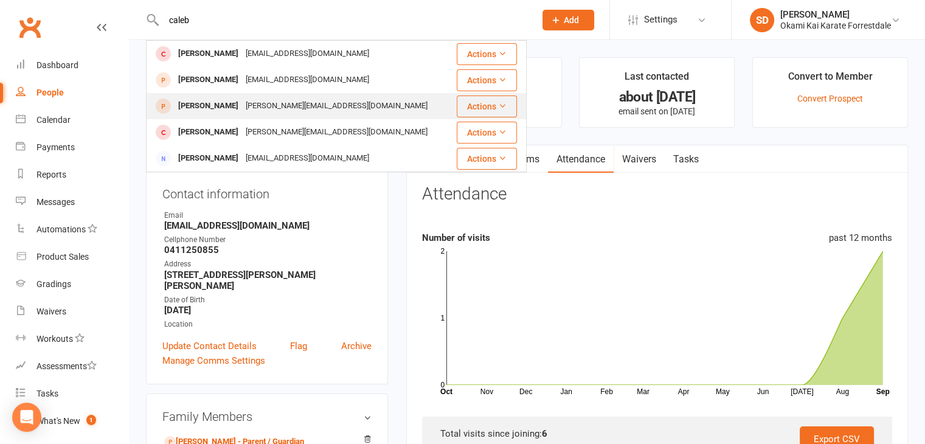
type input "caleb"
click at [224, 106] on div "[PERSON_NAME]" at bounding box center [209, 106] width 68 height 18
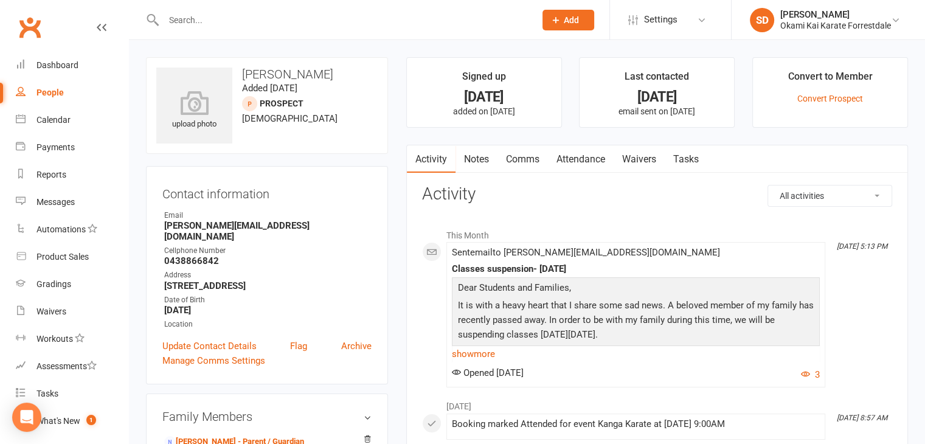
click at [591, 162] on link "Attendance" at bounding box center [581, 159] width 66 height 28
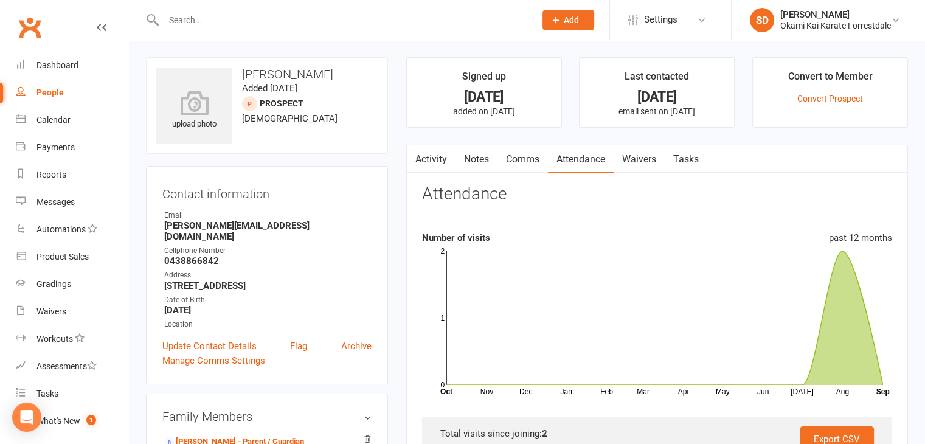
click at [296, 124] on div "upload photo Caleb Jefferson Added 20 June, 2025 prospect 5 years old" at bounding box center [267, 105] width 242 height 97
click at [47, 66] on div "Dashboard" at bounding box center [58, 65] width 42 height 10
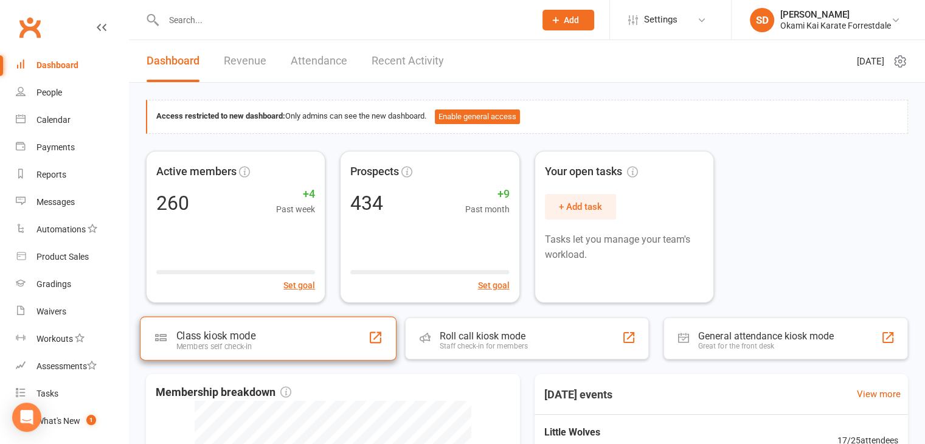
click at [299, 346] on div "Class kiosk mode Members self check-in" at bounding box center [268, 338] width 257 height 44
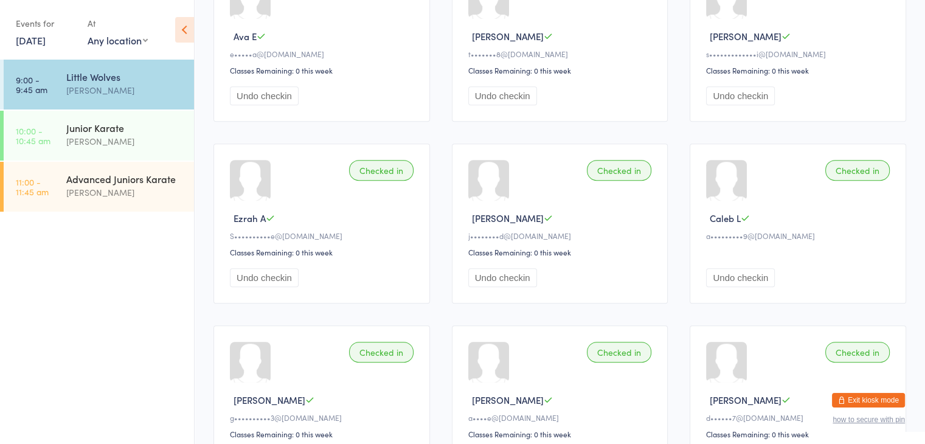
scroll to position [558, 0]
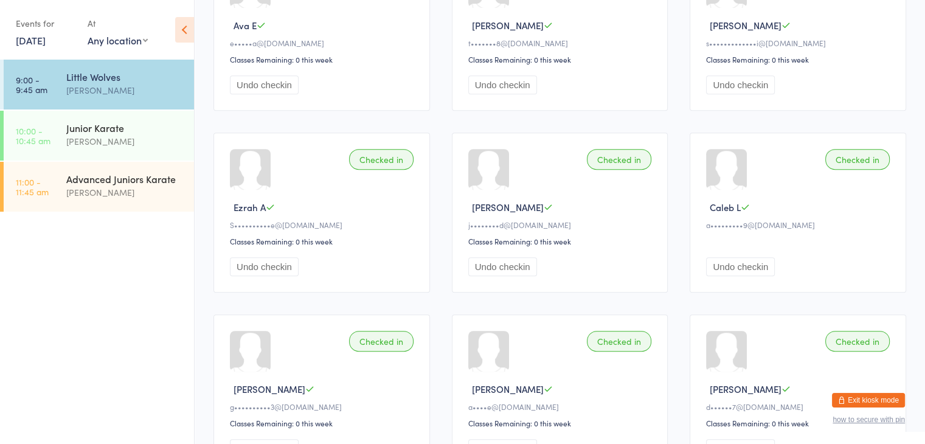
click at [743, 265] on button "Undo checkin" at bounding box center [740, 266] width 69 height 19
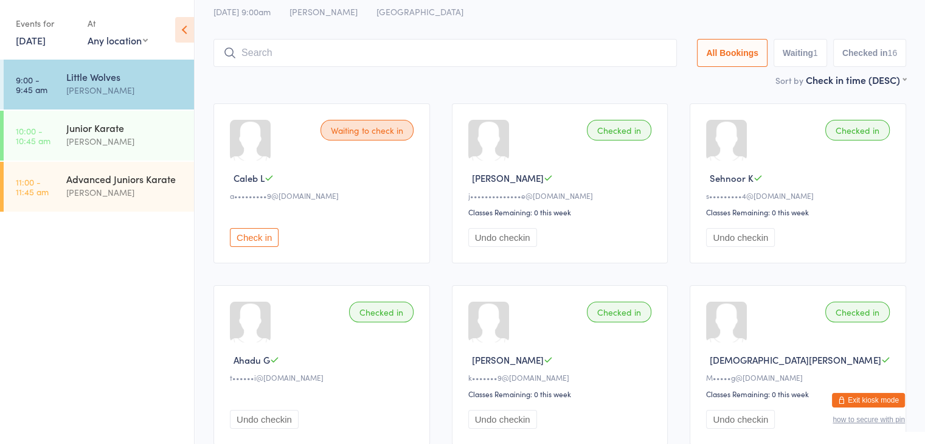
scroll to position [0, 0]
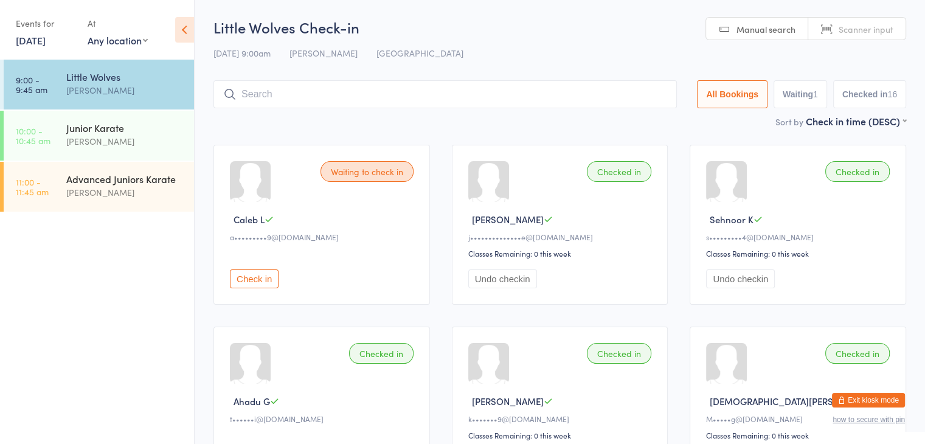
click at [401, 94] on input "search" at bounding box center [446, 94] width 464 height 28
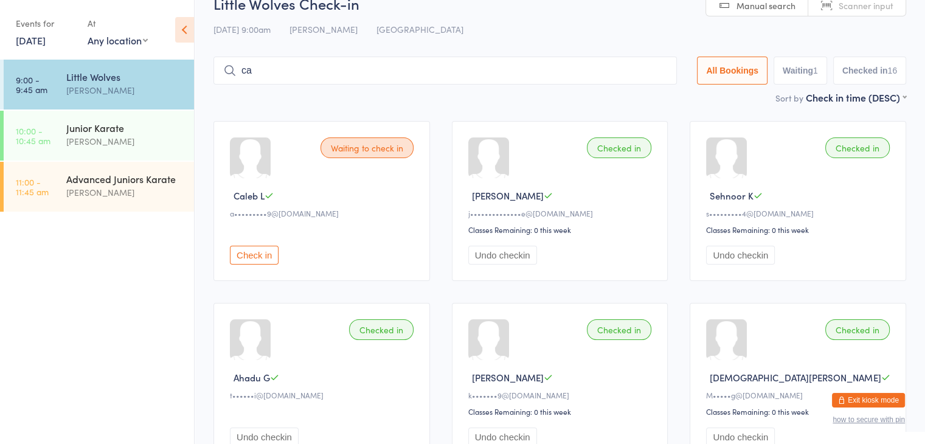
scroll to position [37, 0]
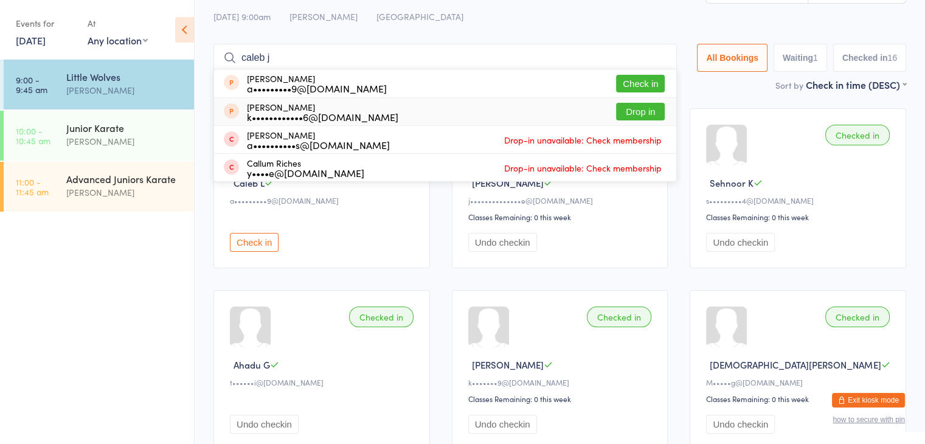
type input "caleb j"
click at [620, 111] on button "Drop in" at bounding box center [640, 112] width 49 height 18
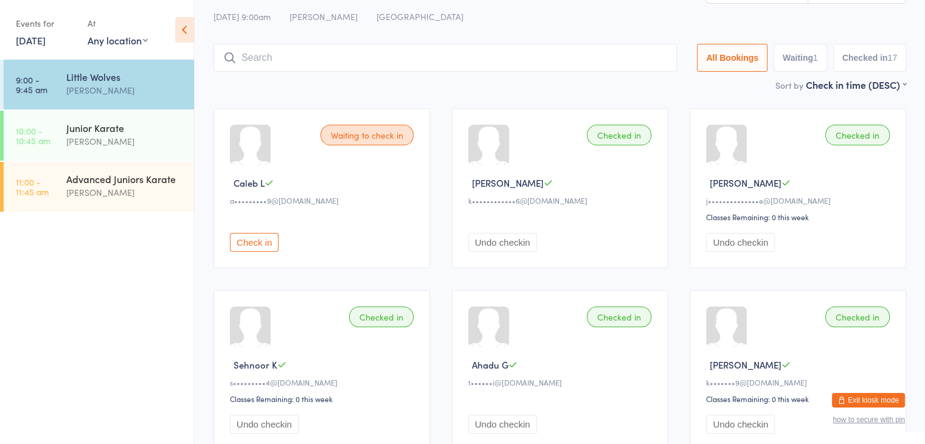
click at [467, 63] on input "search" at bounding box center [446, 58] width 464 height 28
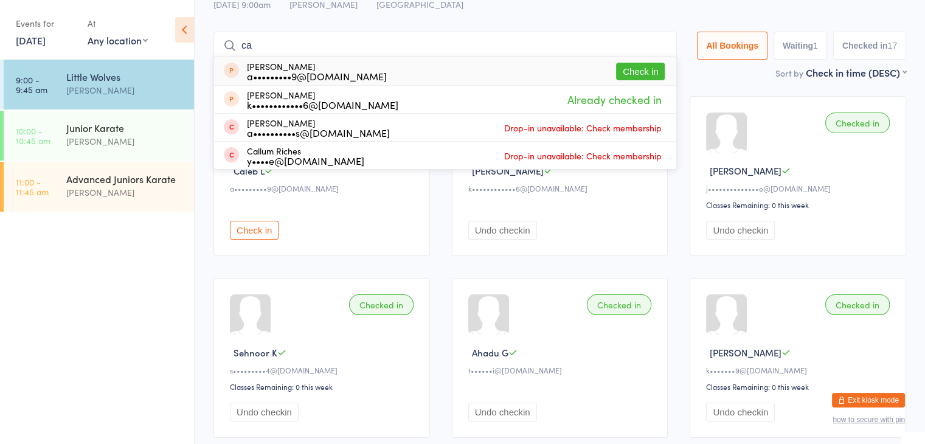
type input "c"
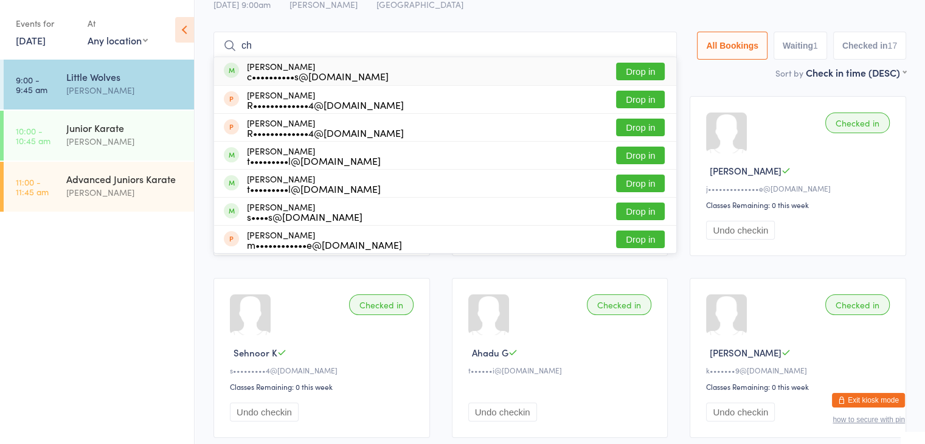
type input "c"
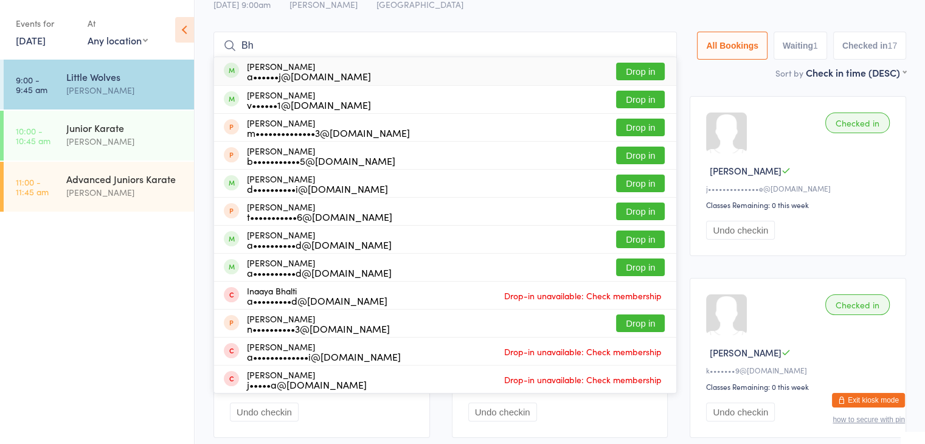
type input "B"
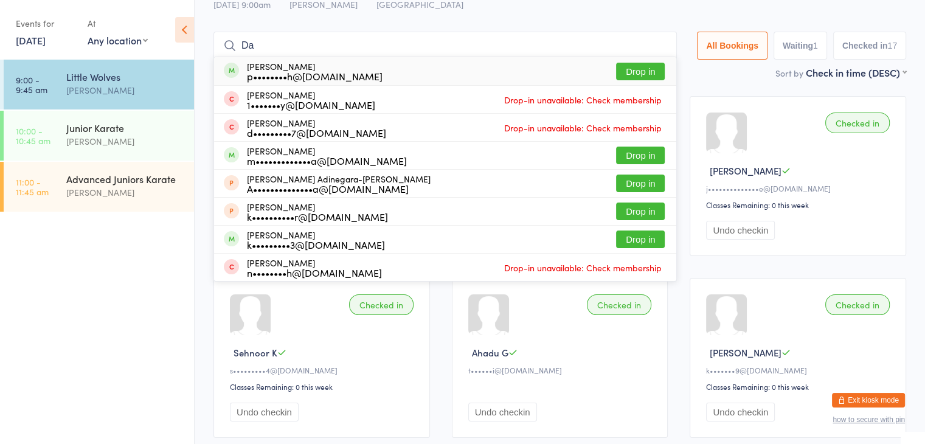
type input "D"
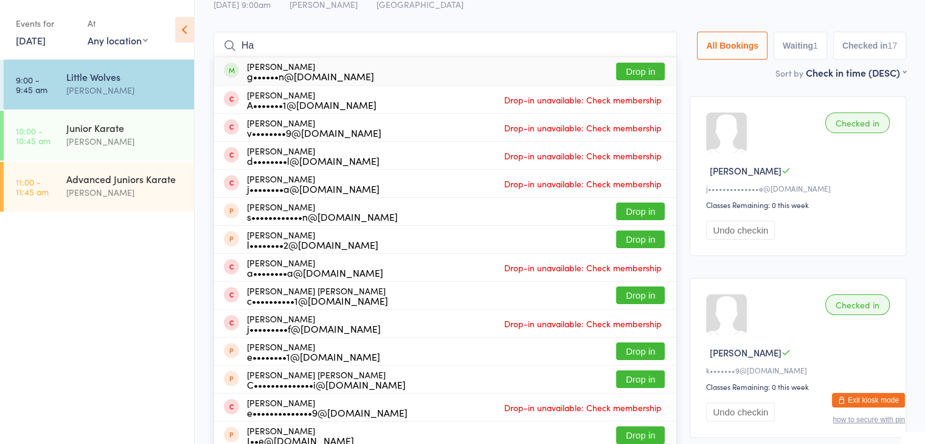
type input "H"
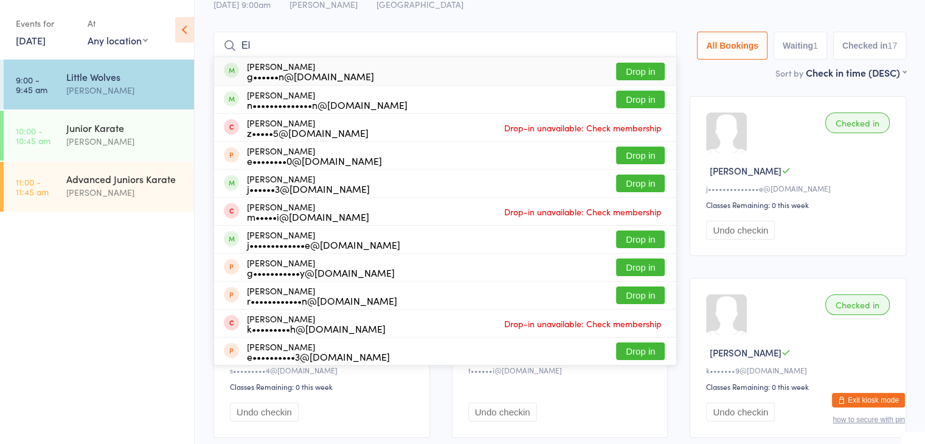
type input "E"
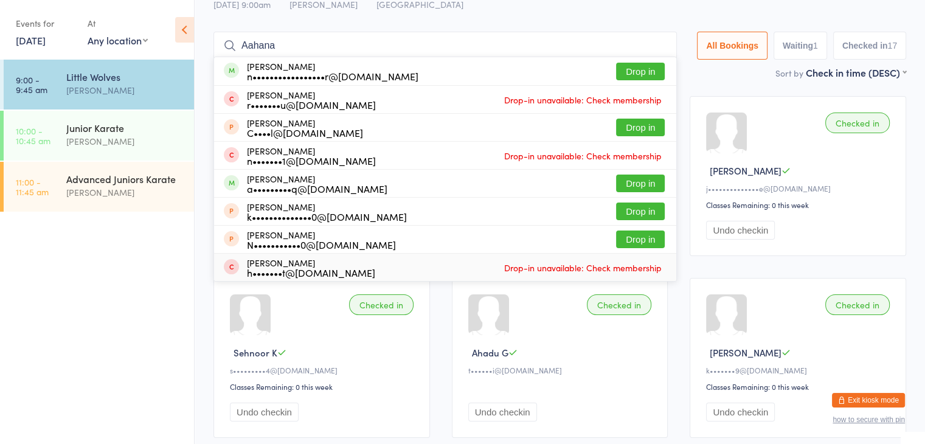
type input "Aahana"
click at [102, 144] on div "[PERSON_NAME]" at bounding box center [124, 141] width 117 height 14
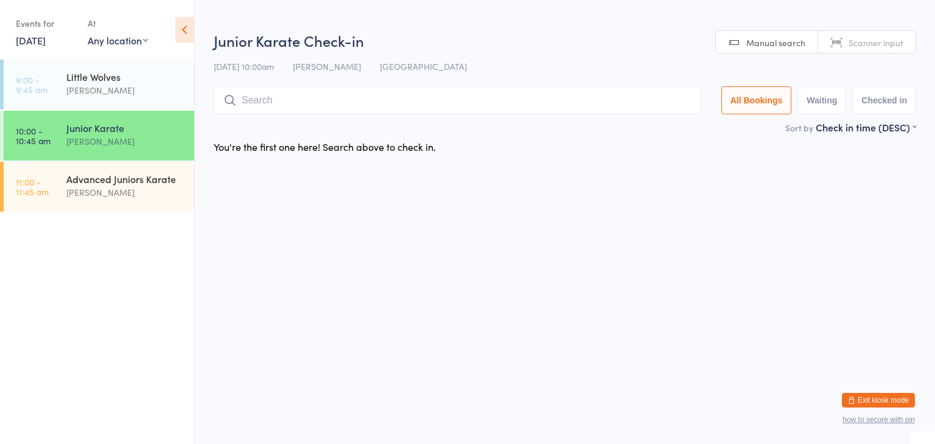
click at [263, 100] on input "search" at bounding box center [457, 100] width 487 height 28
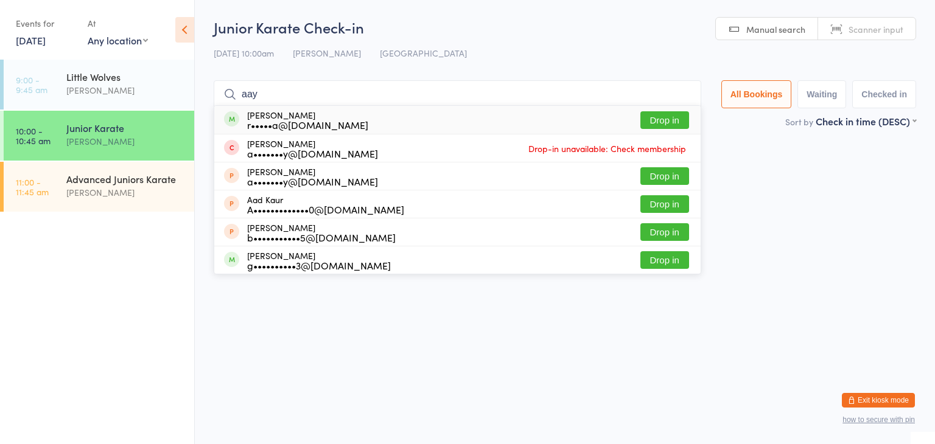
type input "aay"
click at [667, 118] on button "Drop in" at bounding box center [664, 120] width 49 height 18
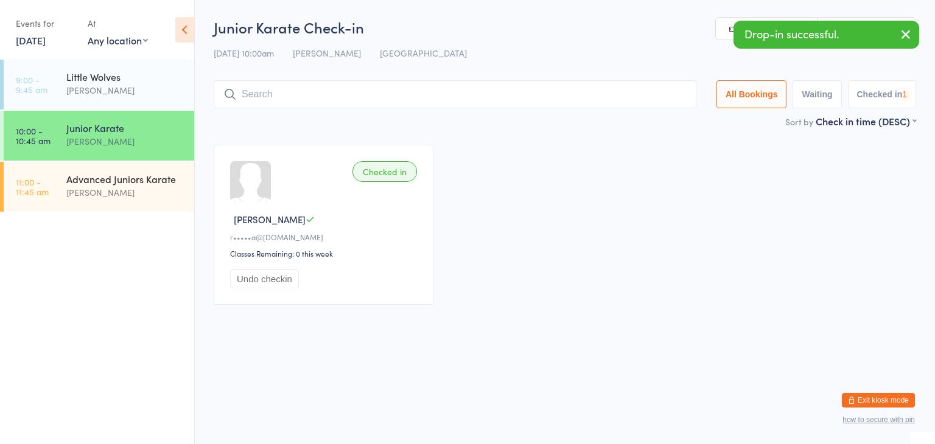
click at [650, 100] on input "search" at bounding box center [455, 94] width 483 height 28
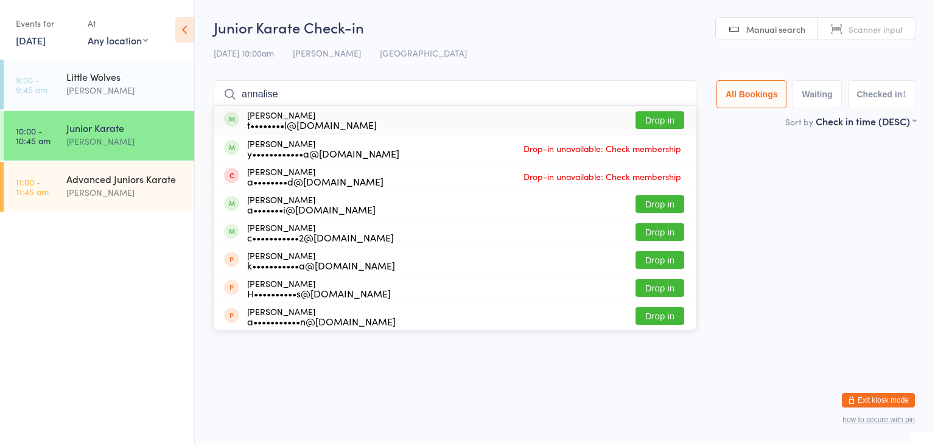
type input "annalise"
click at [660, 119] on button "Drop in" at bounding box center [659, 120] width 49 height 18
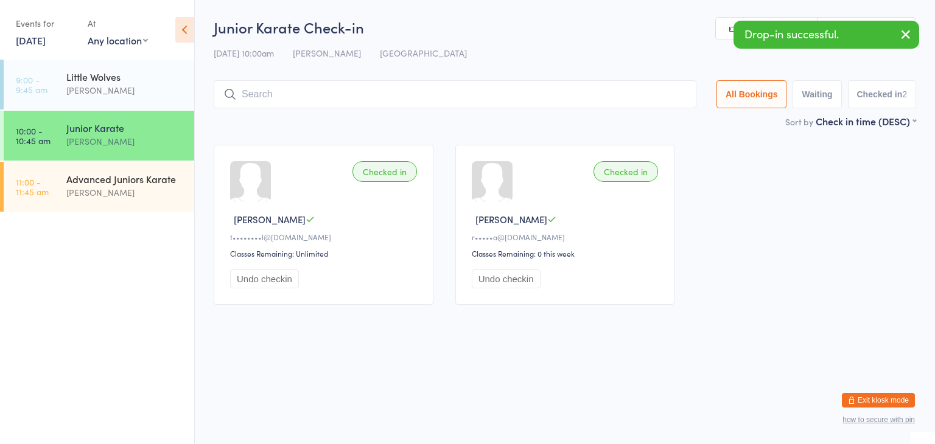
click at [611, 96] on input "search" at bounding box center [455, 94] width 483 height 28
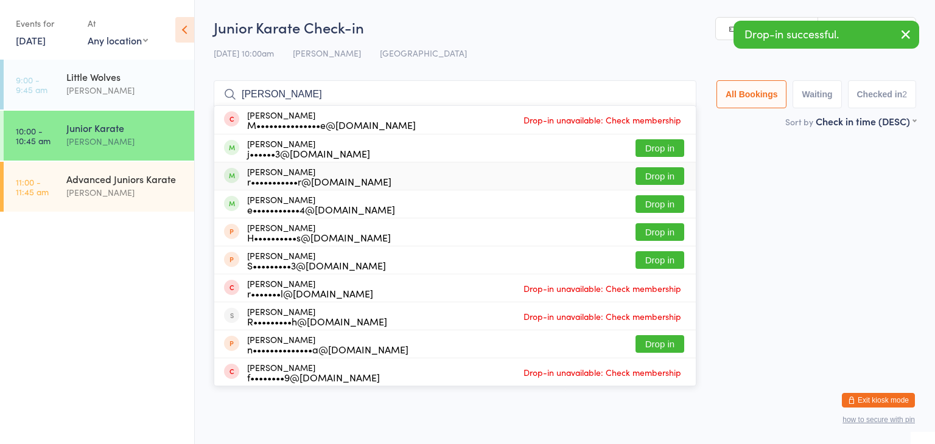
type input "[PERSON_NAME]"
click at [652, 173] on button "Drop in" at bounding box center [659, 176] width 49 height 18
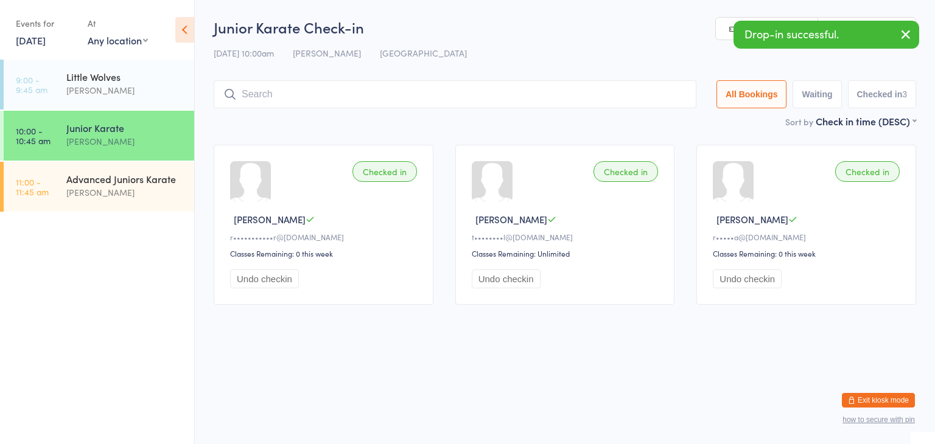
click at [608, 94] on input "search" at bounding box center [455, 94] width 483 height 28
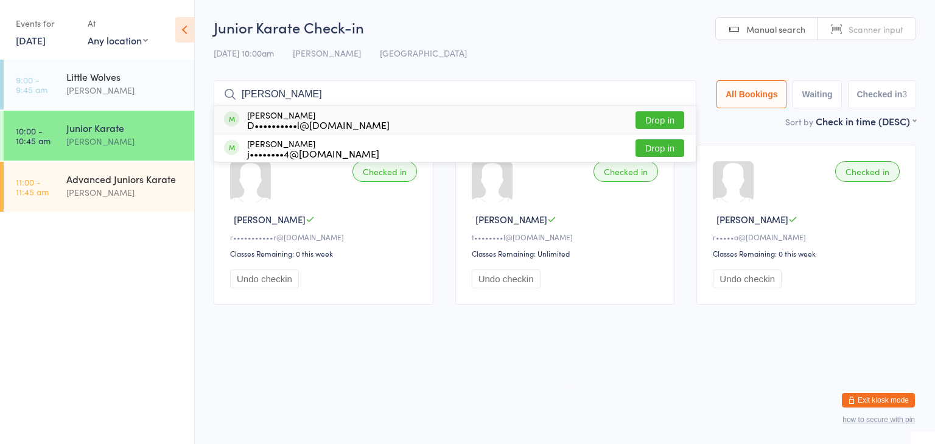
type input "[PERSON_NAME]"
click at [651, 117] on button "Drop in" at bounding box center [659, 120] width 49 height 18
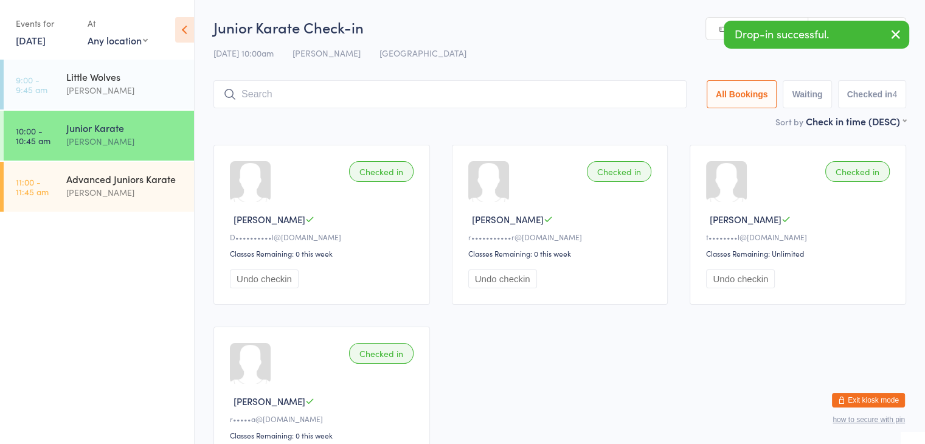
click at [637, 96] on input "search" at bounding box center [450, 94] width 473 height 28
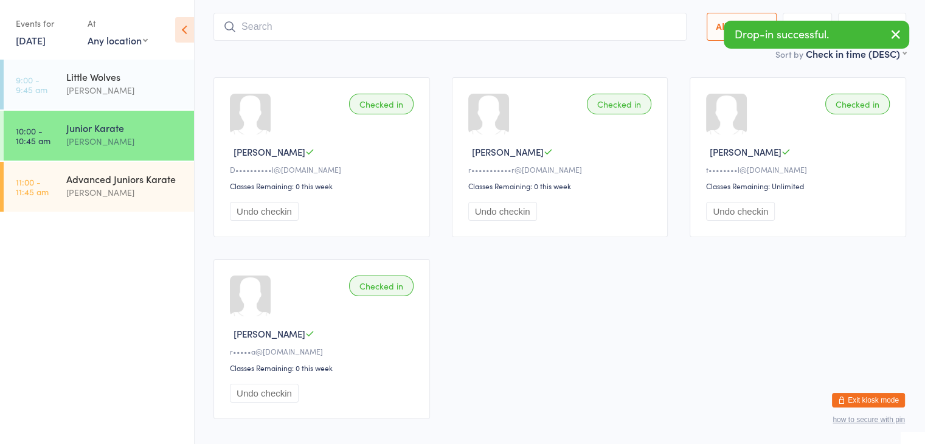
scroll to position [80, 0]
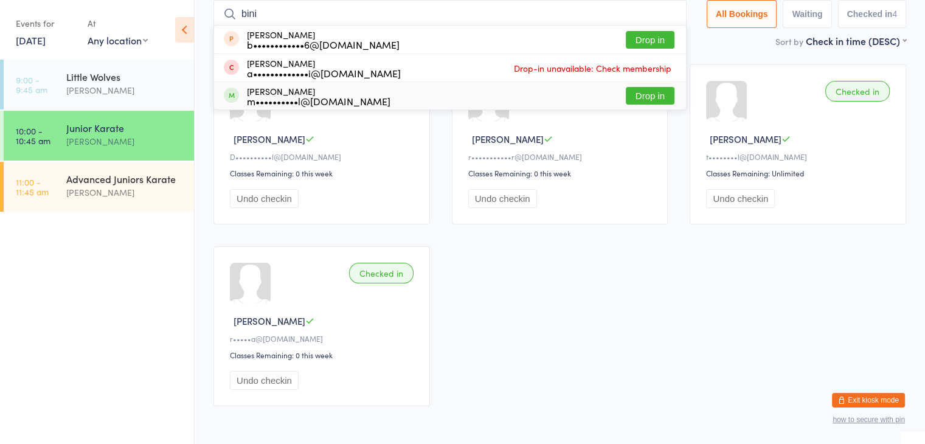
type input "bini"
click at [656, 95] on button "Drop in" at bounding box center [650, 96] width 49 height 18
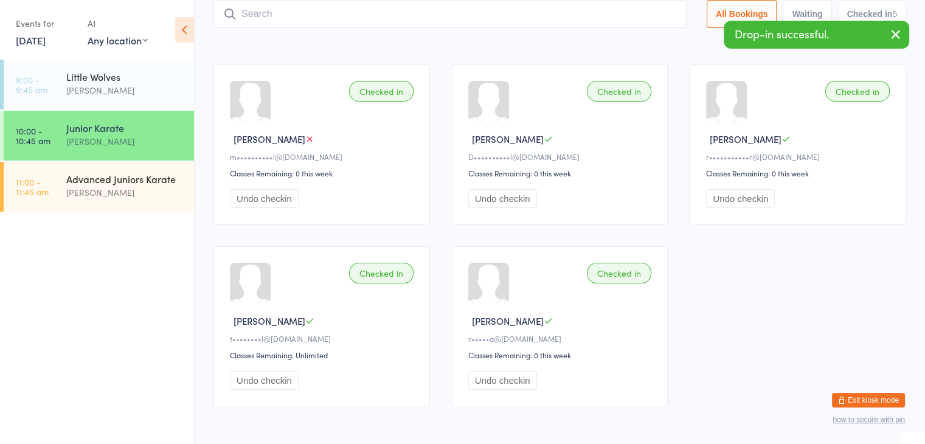
click at [630, 16] on input "search" at bounding box center [450, 14] width 473 height 28
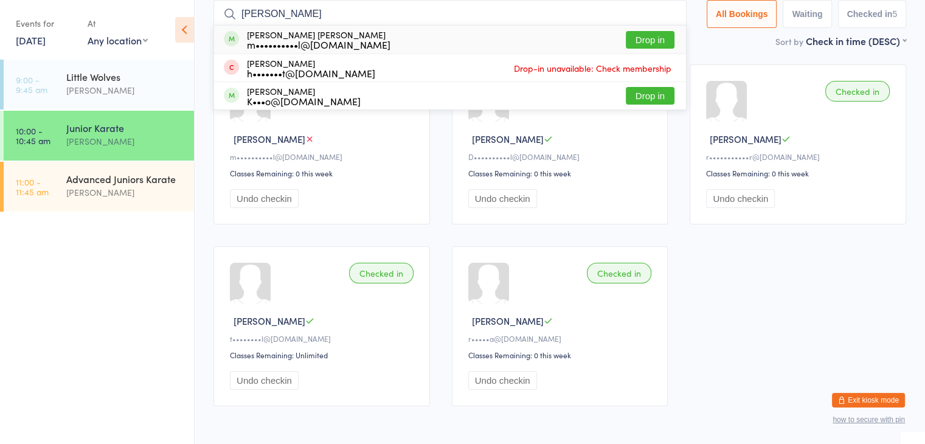
type input "[PERSON_NAME]"
click at [654, 40] on button "Drop in" at bounding box center [650, 40] width 49 height 18
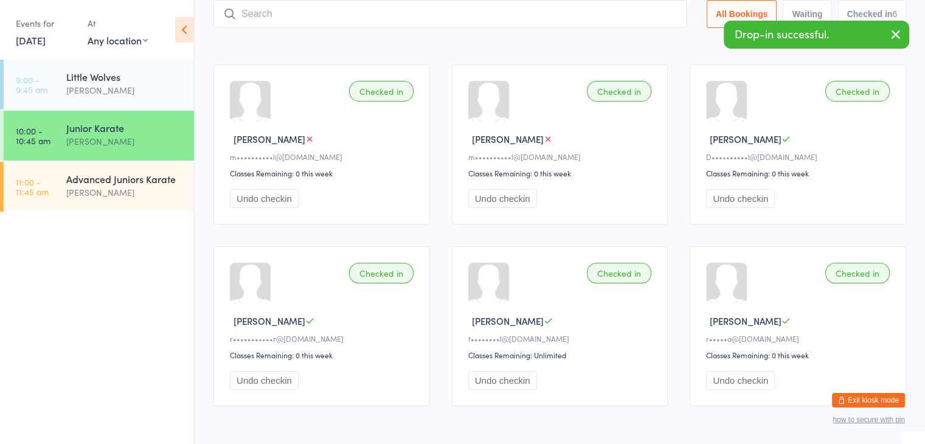
click at [632, 15] on input "search" at bounding box center [450, 14] width 473 height 28
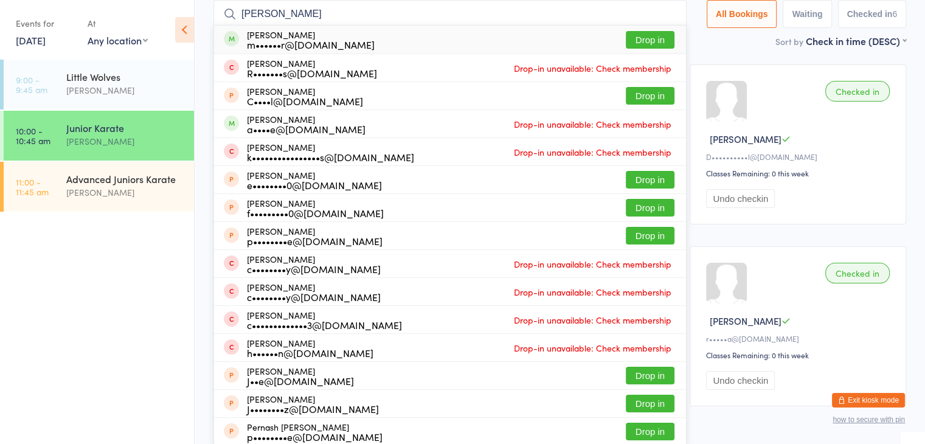
type input "[PERSON_NAME]"
click at [639, 35] on button "Drop in" at bounding box center [650, 40] width 49 height 18
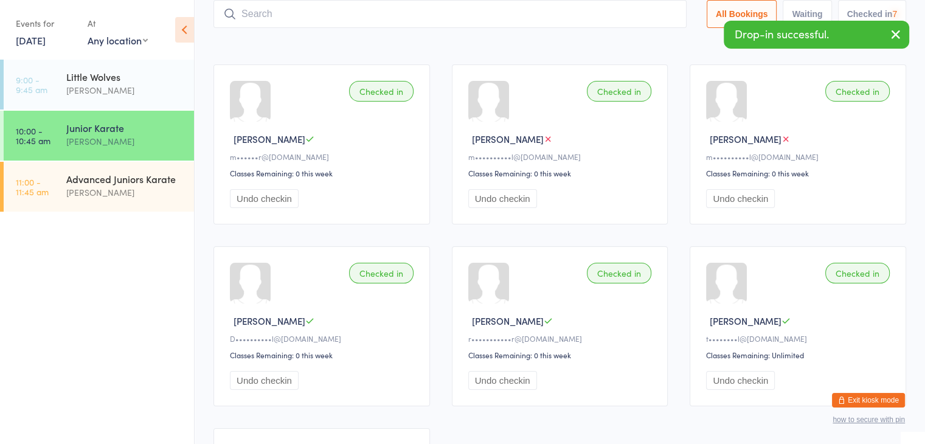
click at [635, 9] on input "search" at bounding box center [450, 14] width 473 height 28
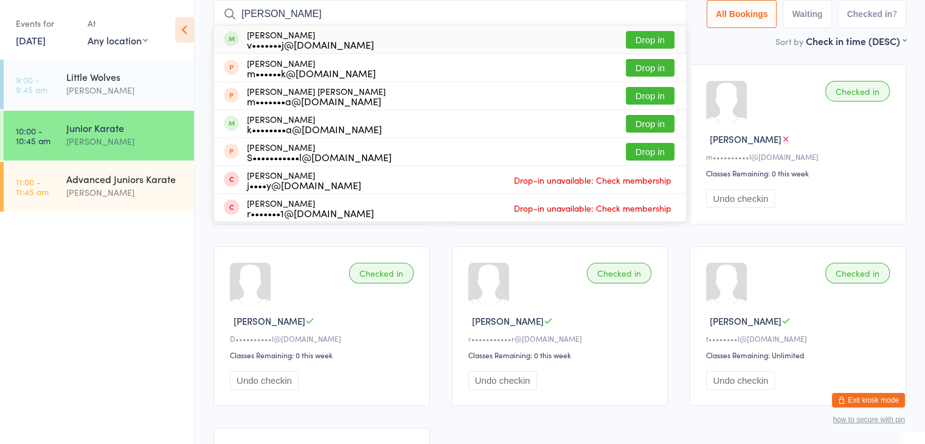
type input "vivaan"
click at [655, 38] on button "Drop in" at bounding box center [650, 40] width 49 height 18
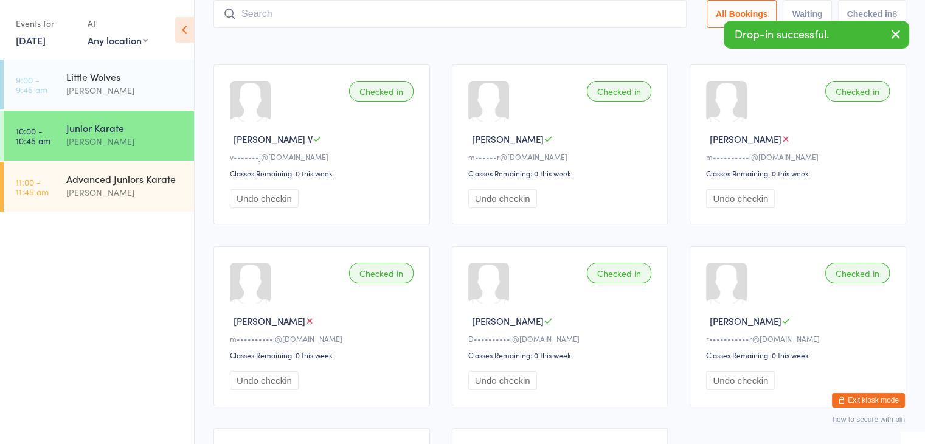
click at [635, 18] on input "search" at bounding box center [450, 14] width 473 height 28
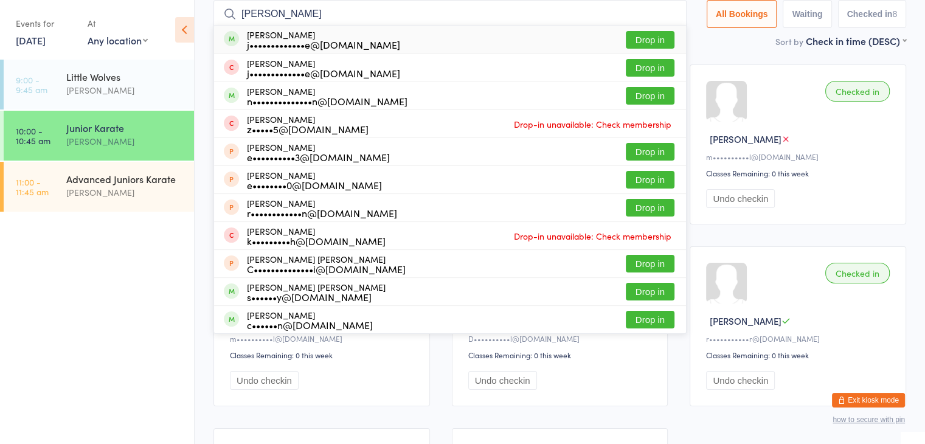
type input "ethan stokes"
click at [649, 35] on button "Drop in" at bounding box center [650, 40] width 49 height 18
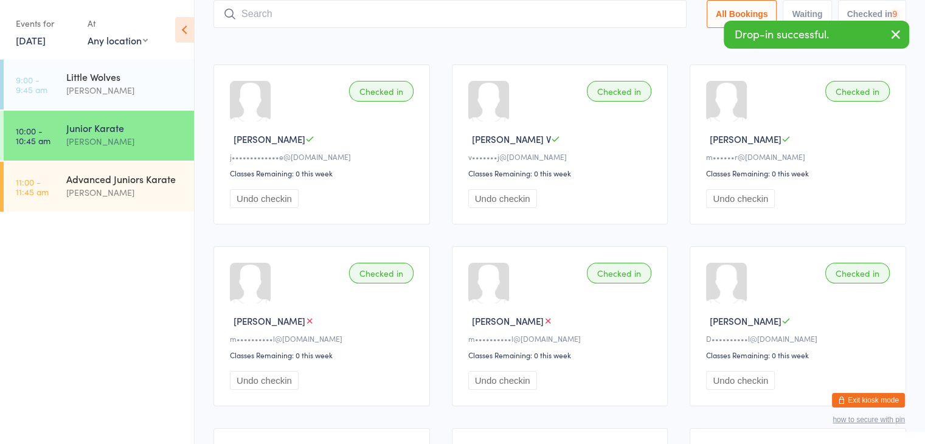
click at [640, 12] on input "search" at bounding box center [450, 14] width 473 height 28
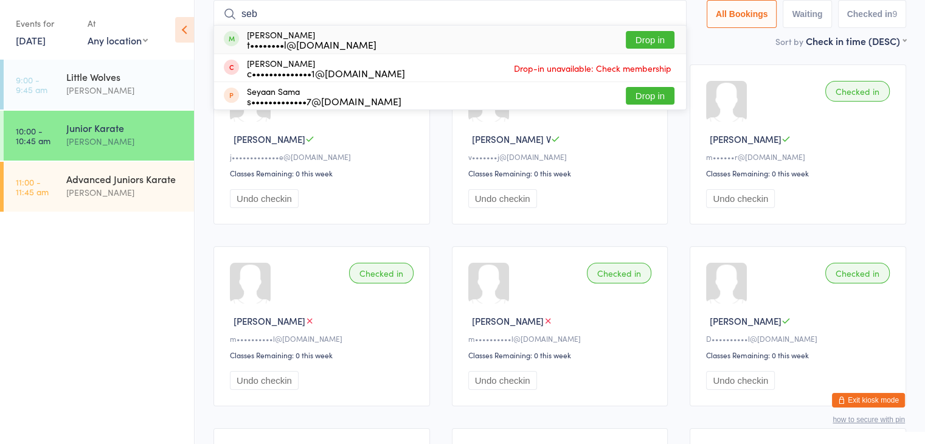
type input "seb"
click at [651, 37] on button "Drop in" at bounding box center [650, 40] width 49 height 18
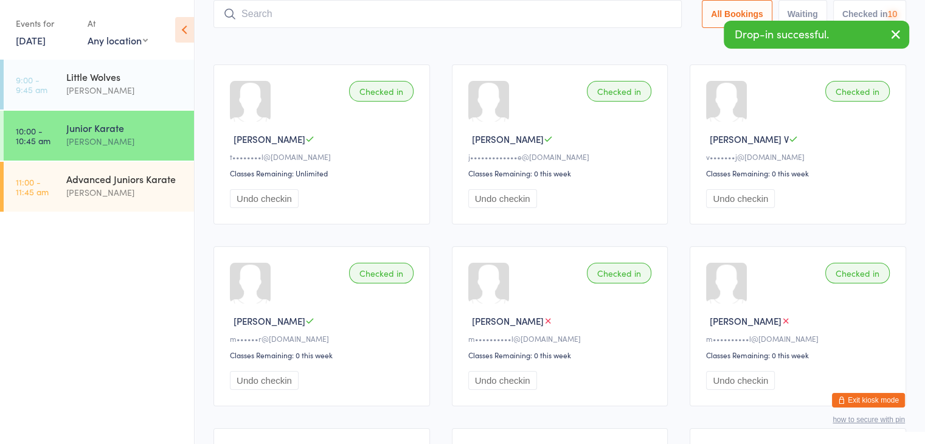
click at [636, 15] on input "search" at bounding box center [448, 14] width 469 height 28
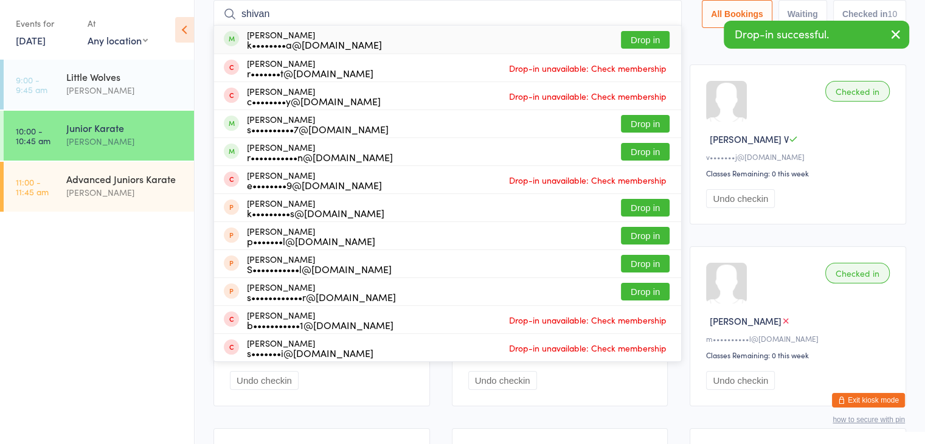
type input "shivan"
click at [649, 34] on button "Drop in" at bounding box center [645, 40] width 49 height 18
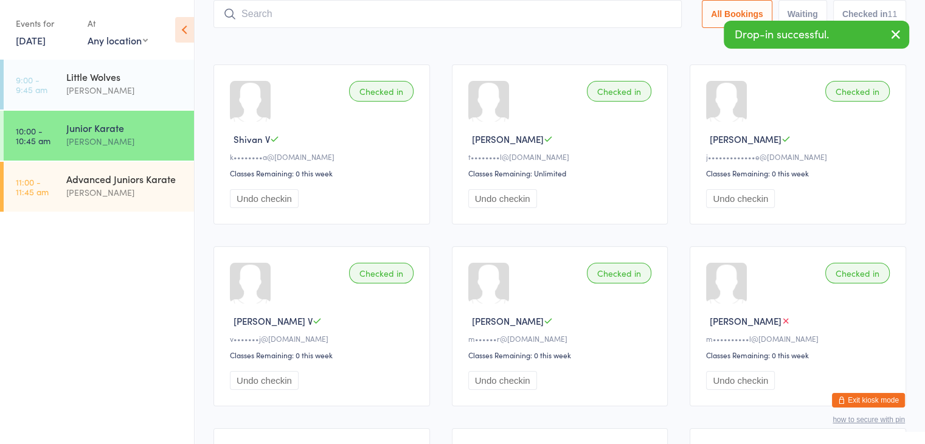
click at [642, 18] on input "search" at bounding box center [448, 14] width 469 height 28
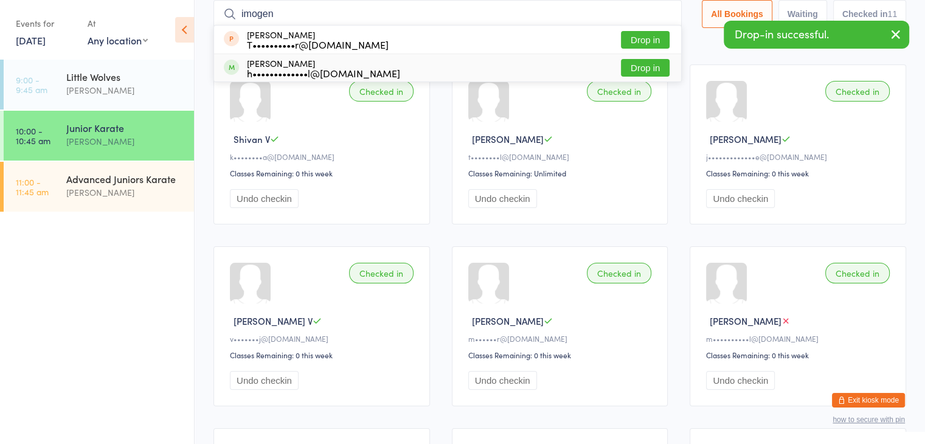
type input "imogen"
click at [650, 63] on button "Drop in" at bounding box center [645, 68] width 49 height 18
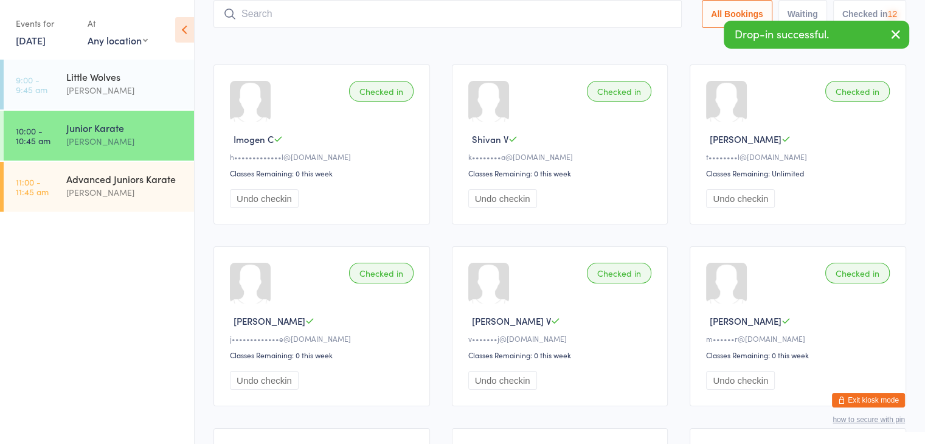
click at [613, 11] on input "search" at bounding box center [448, 14] width 469 height 28
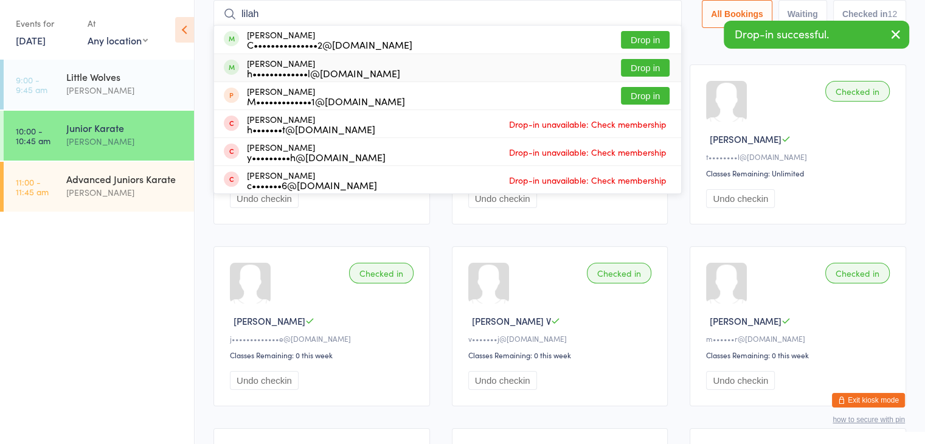
type input "lilah"
click at [642, 66] on button "Drop in" at bounding box center [645, 68] width 49 height 18
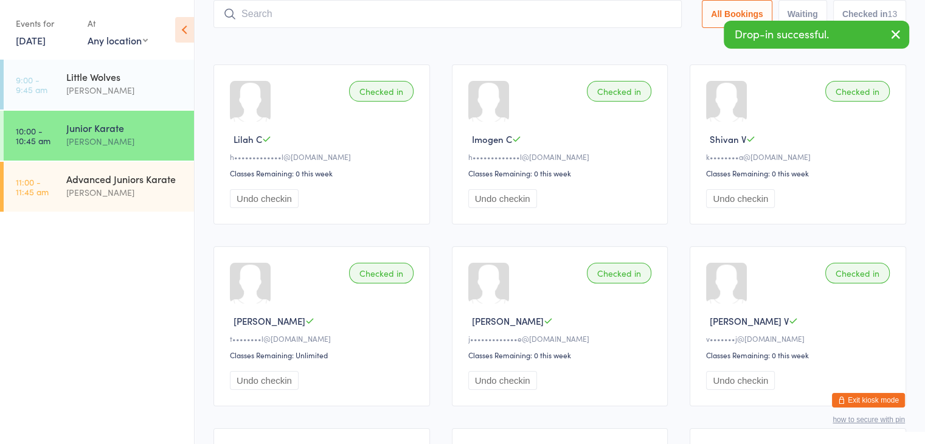
click at [614, 15] on input "search" at bounding box center [448, 14] width 469 height 28
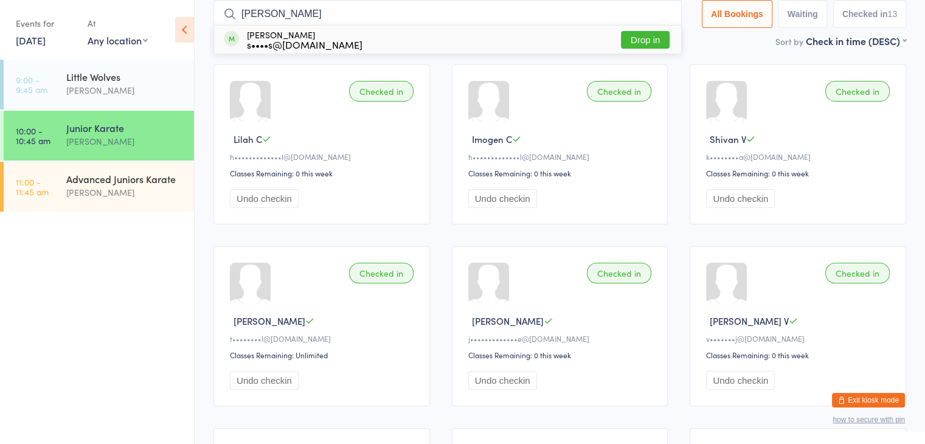
type input "moses"
click at [645, 37] on button "Drop in" at bounding box center [645, 40] width 49 height 18
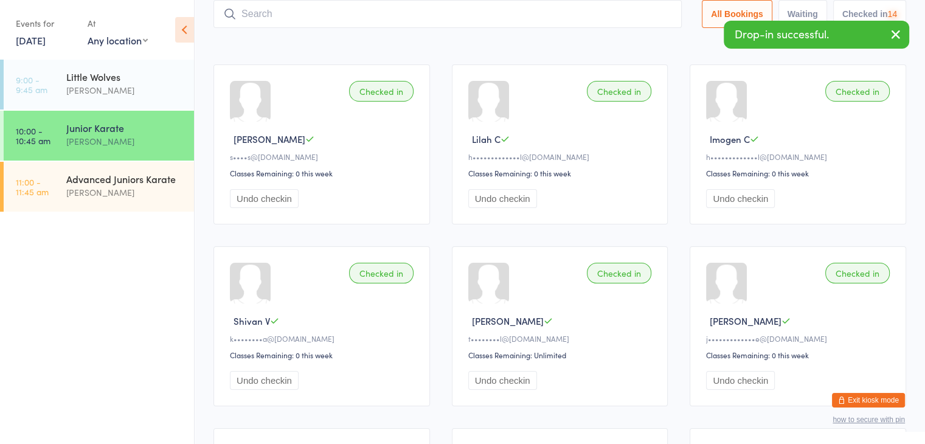
click at [636, 15] on input "search" at bounding box center [448, 14] width 469 height 28
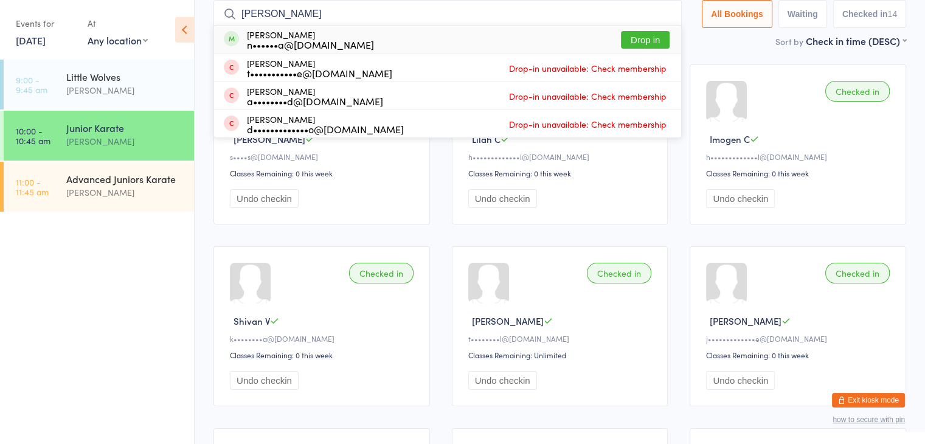
type input "nina"
click at [642, 40] on button "Drop in" at bounding box center [645, 40] width 49 height 18
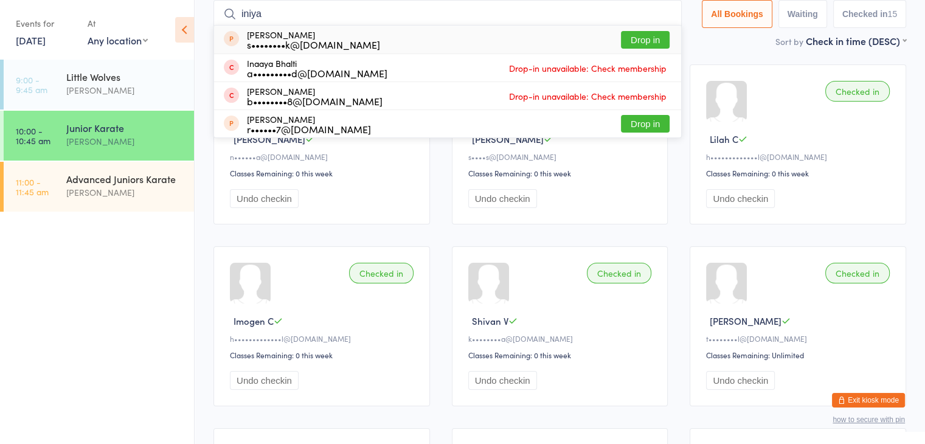
click at [61, 323] on ul "9:00 - 9:45 am Little Wolves Sonya Del Carlo 10:00 - 10:45 am Junior Karate Son…" at bounding box center [97, 252] width 194 height 385
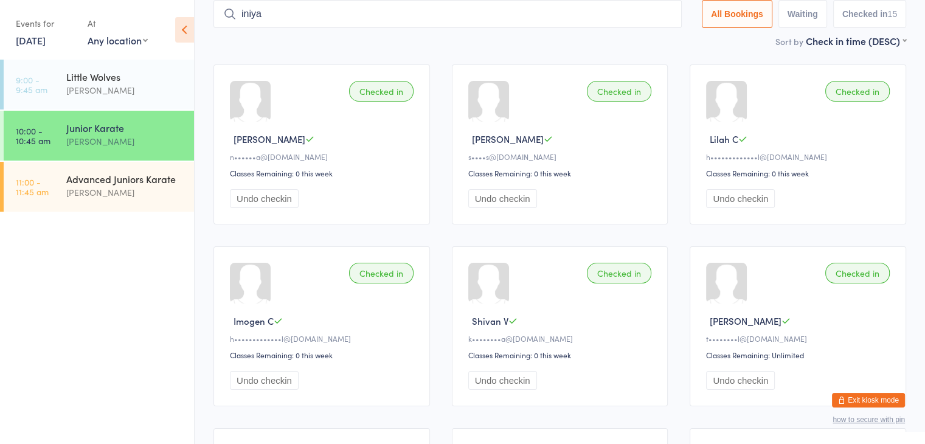
click at [291, 16] on input "iniya" at bounding box center [448, 14] width 469 height 28
type input "i"
click at [362, 18] on input "search" at bounding box center [448, 14] width 469 height 28
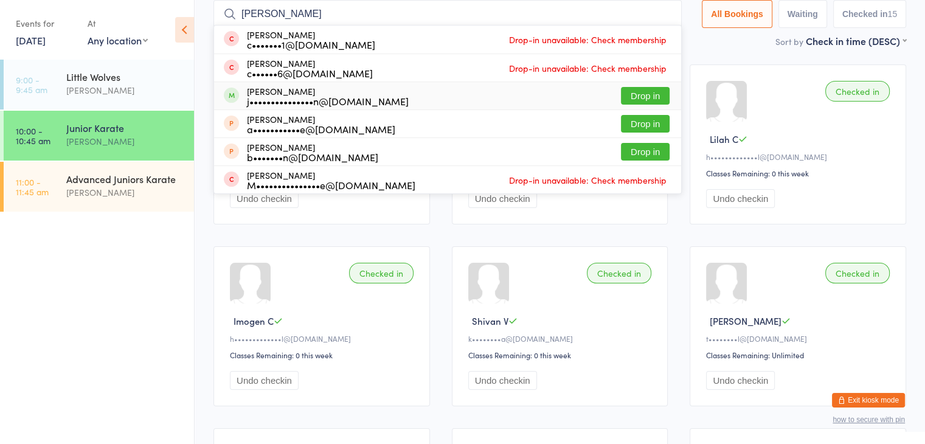
type input "zack"
click at [647, 96] on button "Drop in" at bounding box center [645, 96] width 49 height 18
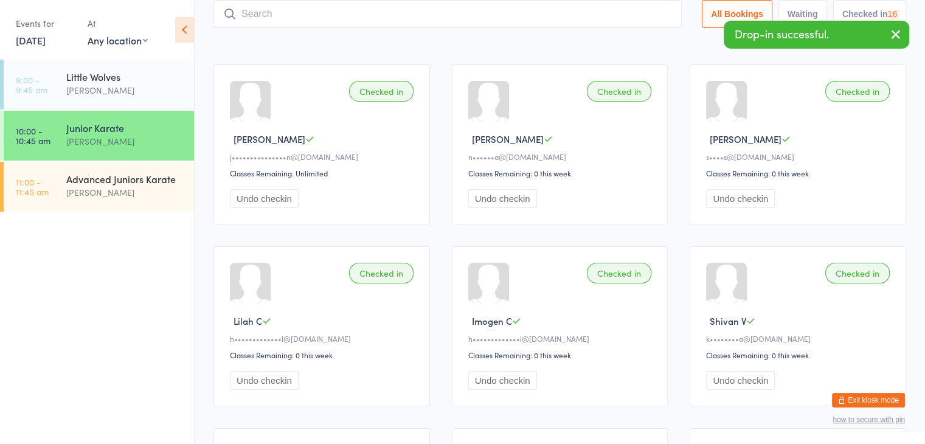
click at [596, 12] on input "search" at bounding box center [448, 14] width 469 height 28
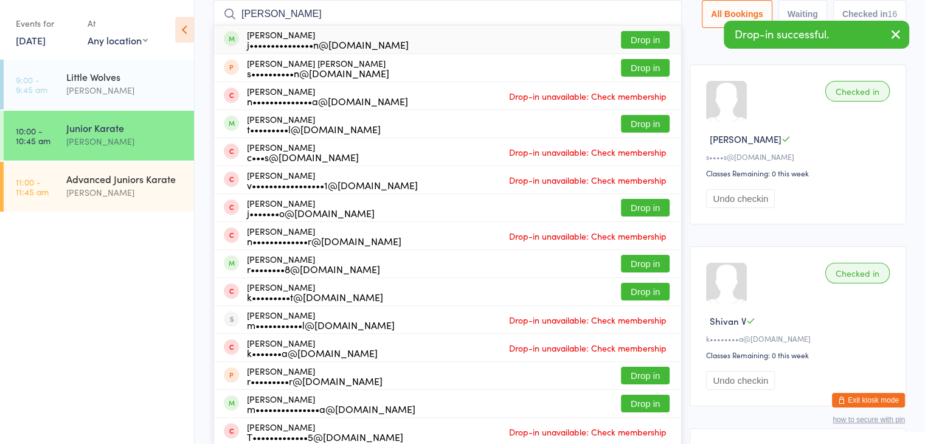
type input "alex j"
click at [640, 36] on button "Drop in" at bounding box center [645, 40] width 49 height 18
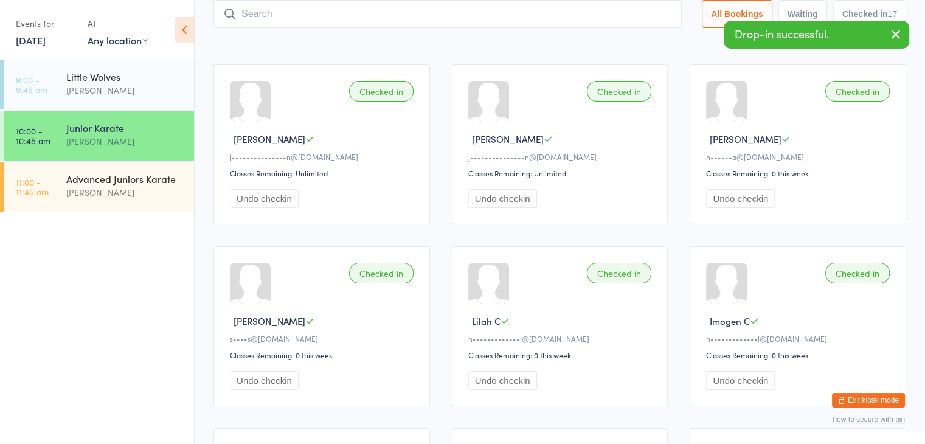
click at [620, 13] on input "search" at bounding box center [448, 14] width 469 height 28
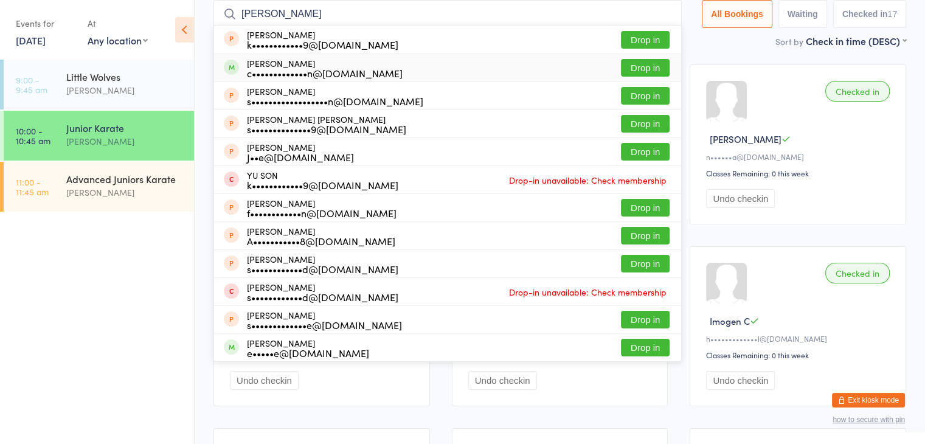
type input "hudson"
click at [636, 69] on button "Drop in" at bounding box center [645, 68] width 49 height 18
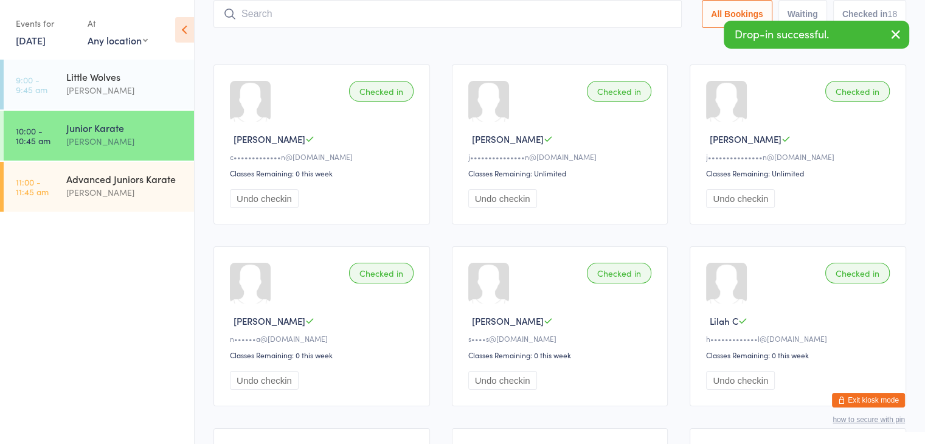
click at [628, 18] on input "search" at bounding box center [448, 14] width 469 height 28
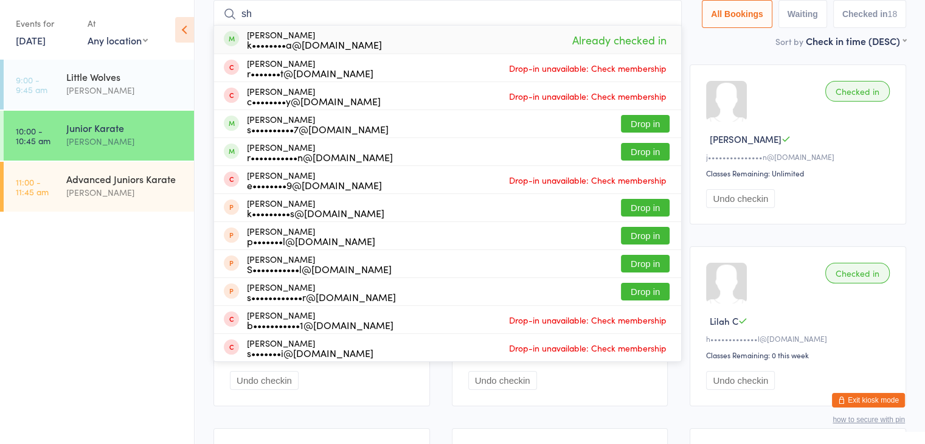
type input "s"
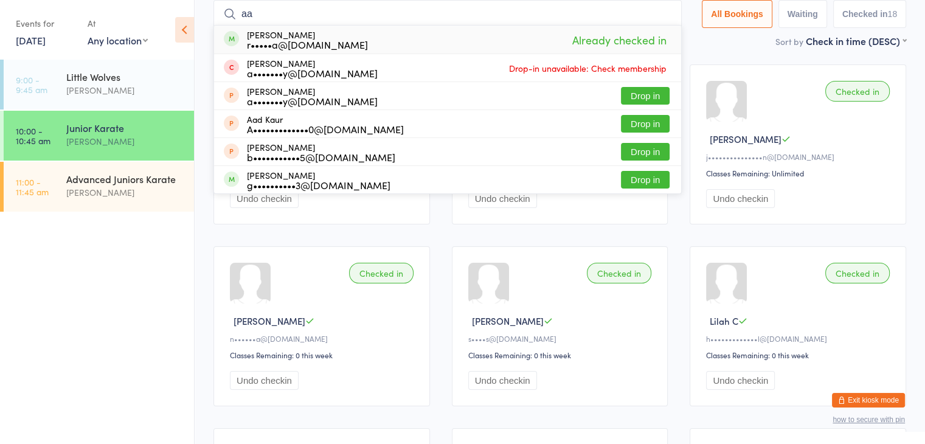
type input "a"
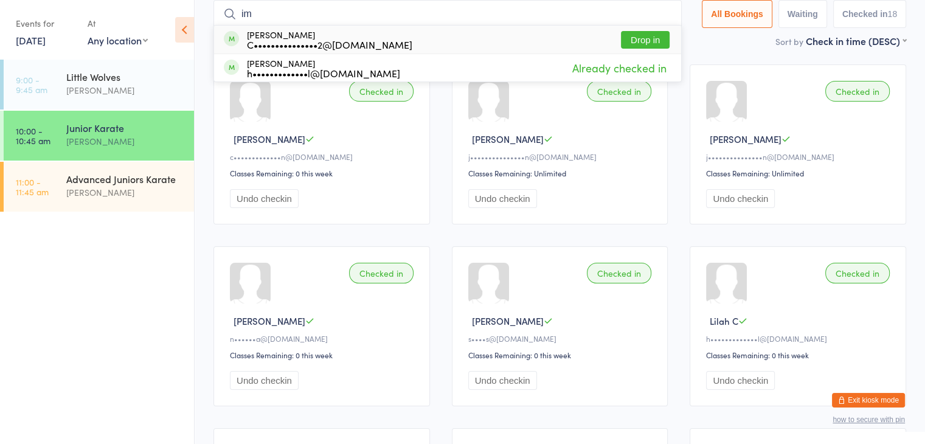
type input "i"
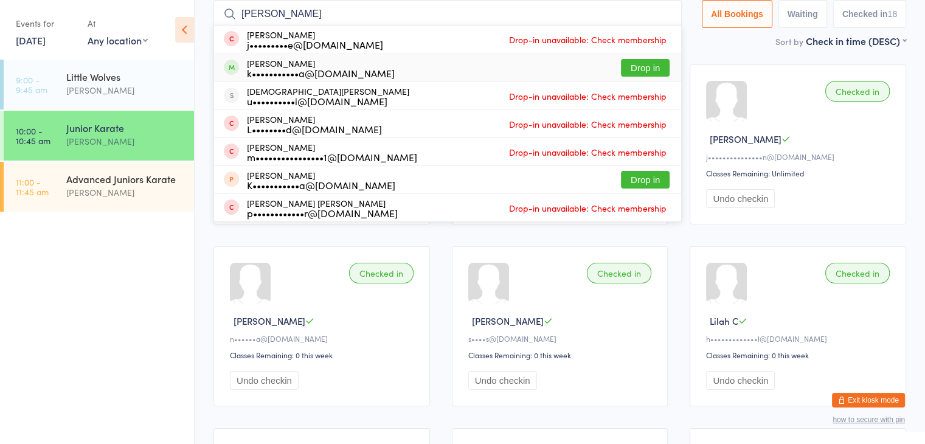
type input "krish"
click at [641, 71] on button "Drop in" at bounding box center [645, 68] width 49 height 18
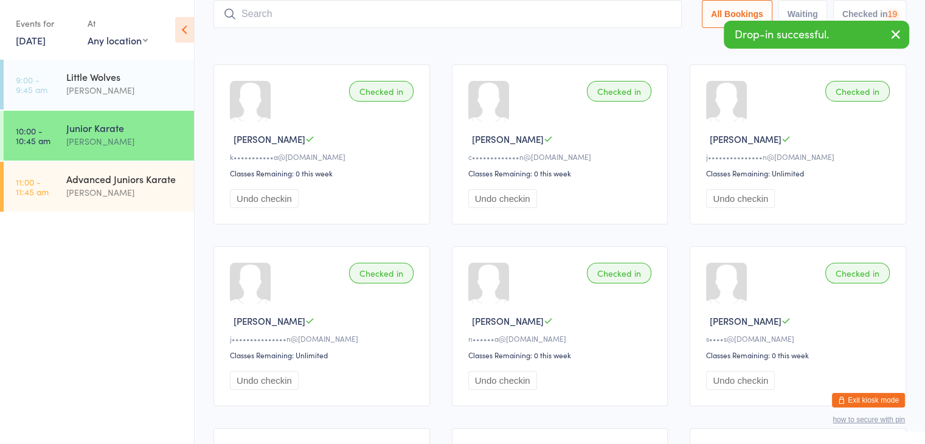
click at [642, 10] on input "search" at bounding box center [448, 14] width 469 height 28
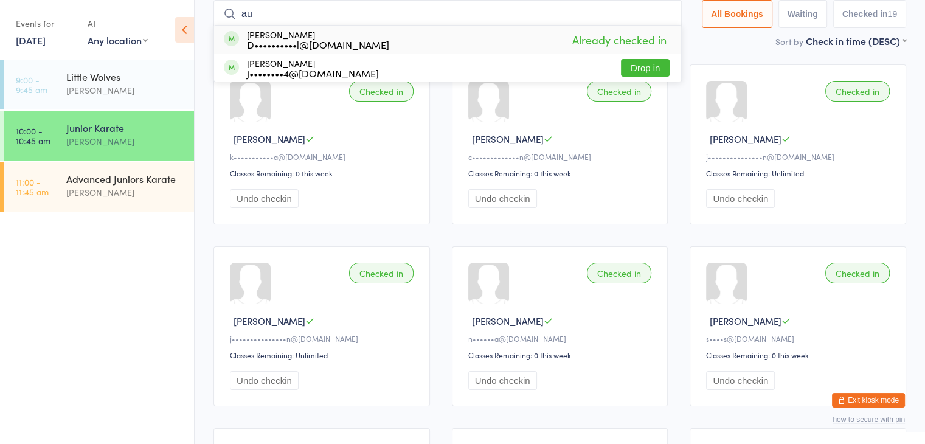
type input "a"
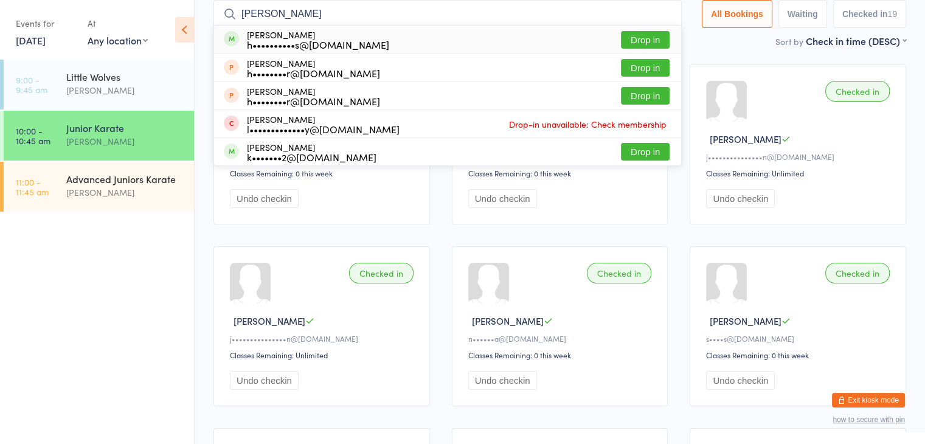
type input "jamie"
click at [638, 40] on button "Drop in" at bounding box center [645, 40] width 49 height 18
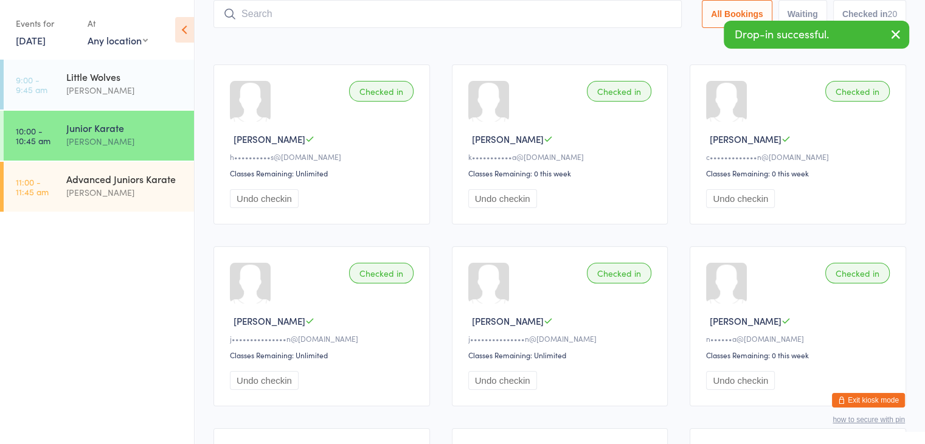
click at [618, 16] on input "search" at bounding box center [448, 14] width 469 height 28
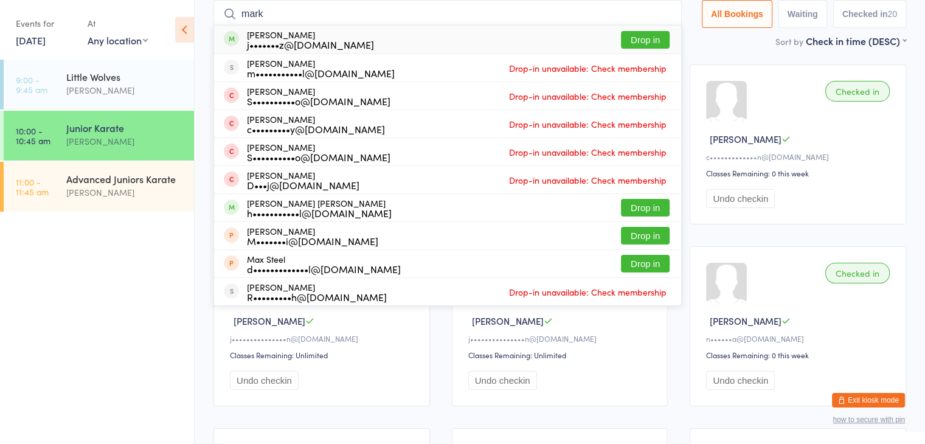
type input "mark"
click at [653, 38] on button "Drop in" at bounding box center [645, 40] width 49 height 18
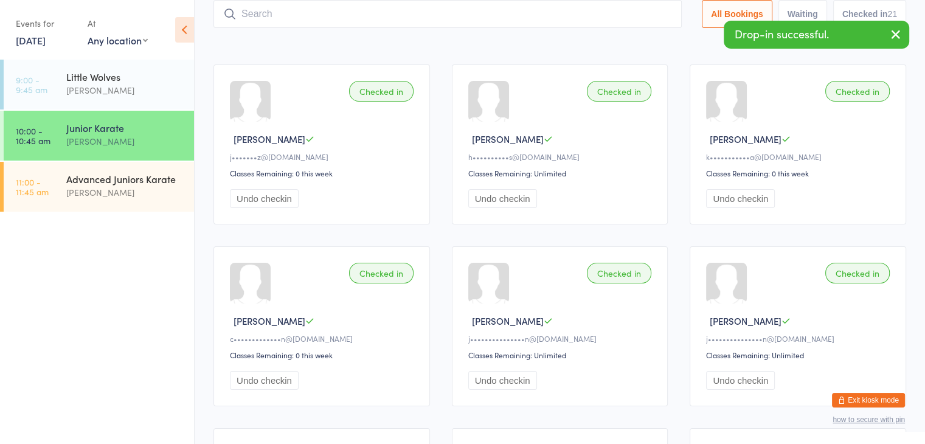
click at [638, 18] on input "search" at bounding box center [448, 14] width 469 height 28
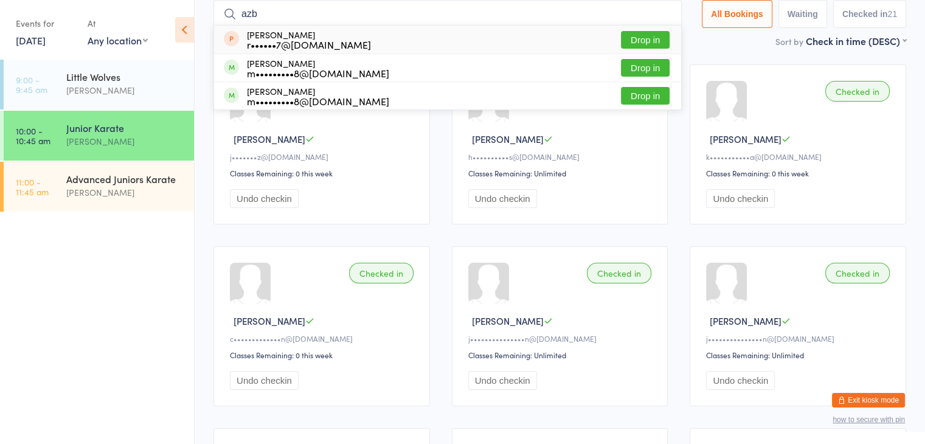
type input "azb"
click at [652, 41] on button "Drop in" at bounding box center [645, 40] width 49 height 18
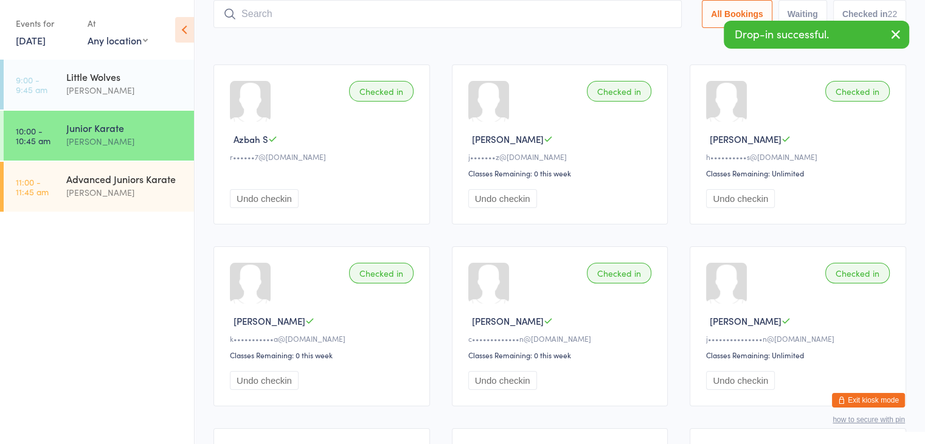
click at [640, 18] on input "search" at bounding box center [448, 14] width 469 height 28
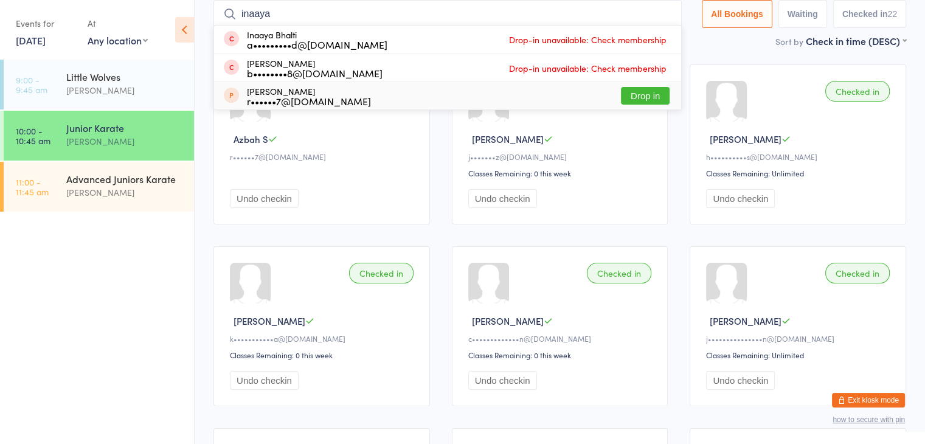
type input "inaaya"
click at [645, 92] on button "Drop in" at bounding box center [645, 96] width 49 height 18
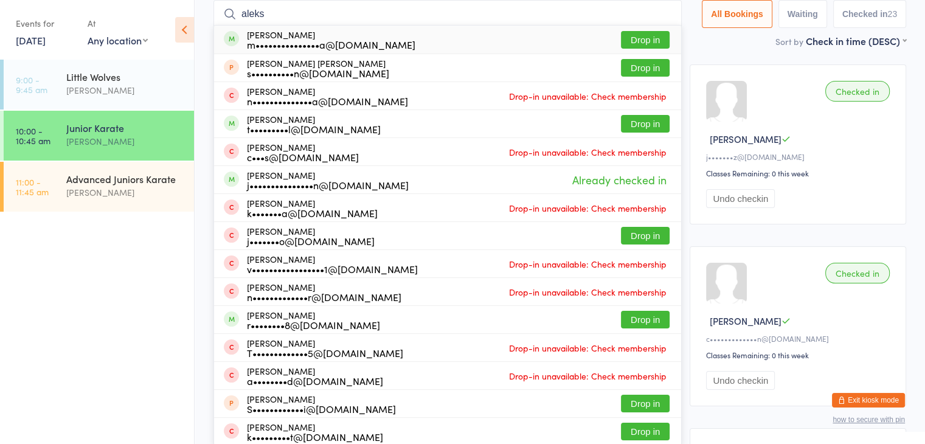
type input "aleks"
click at [638, 37] on button "Drop in" at bounding box center [645, 40] width 49 height 18
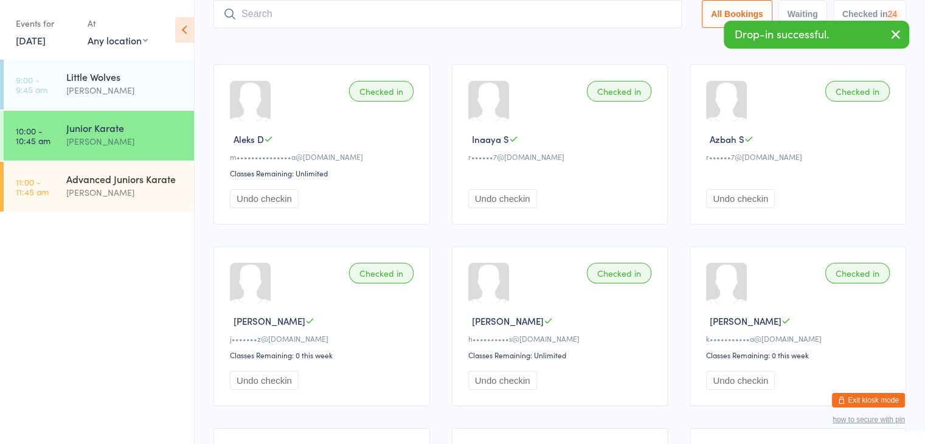
click at [611, 14] on input "search" at bounding box center [448, 14] width 469 height 28
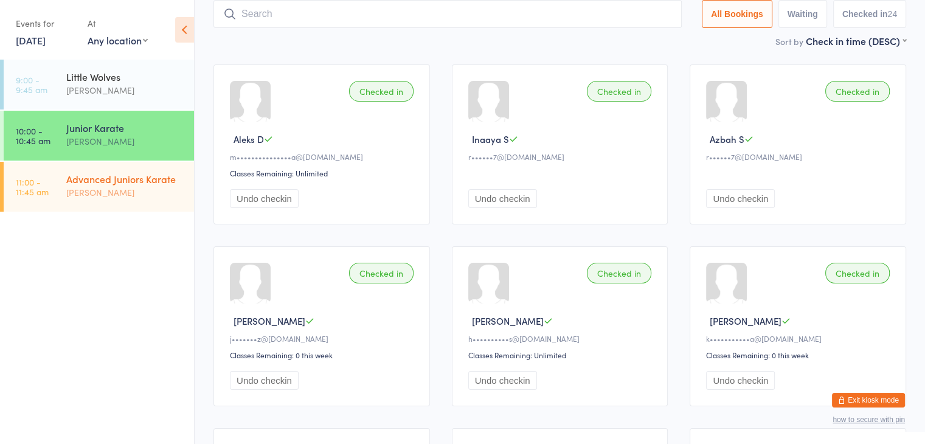
click at [96, 195] on div "[PERSON_NAME]" at bounding box center [124, 193] width 117 height 14
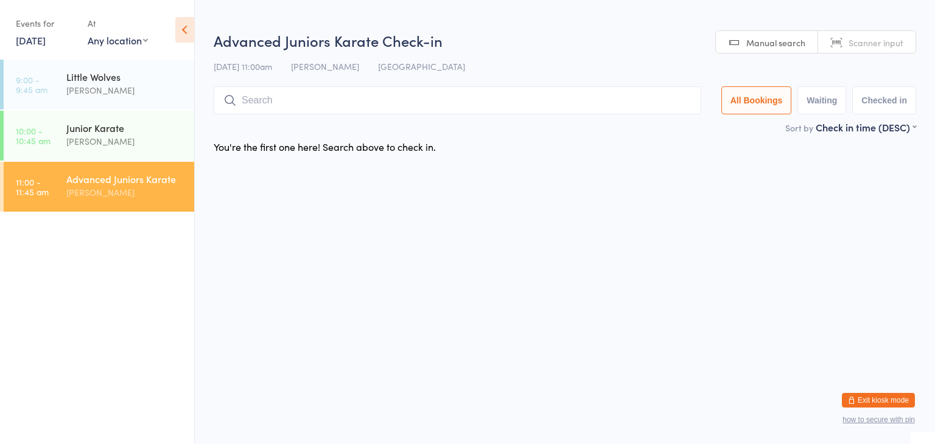
click at [281, 105] on input "search" at bounding box center [457, 100] width 487 height 28
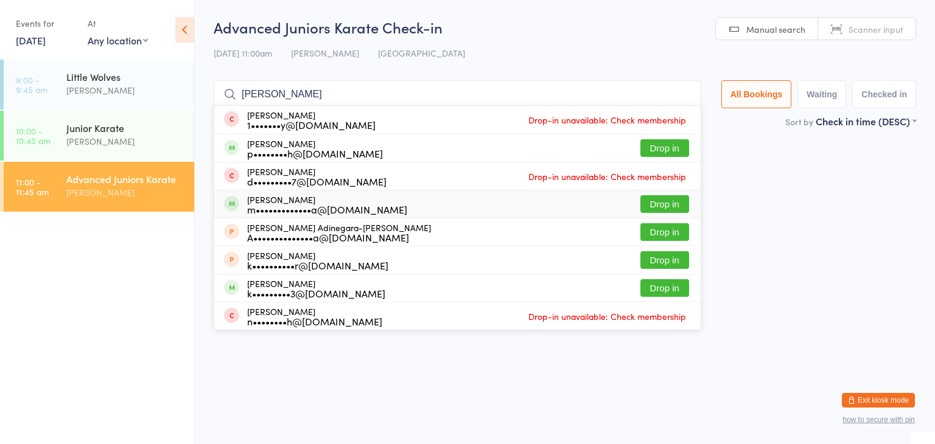
type input "david"
click at [671, 200] on button "Drop in" at bounding box center [664, 204] width 49 height 18
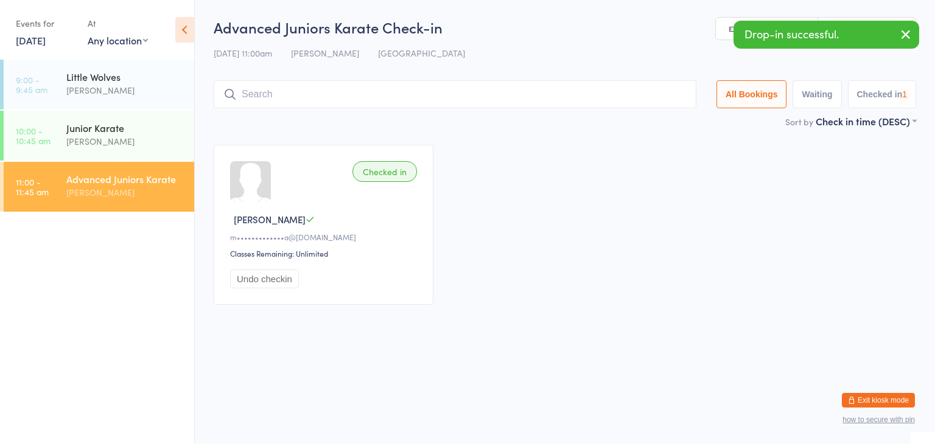
click at [606, 93] on input "search" at bounding box center [455, 94] width 483 height 28
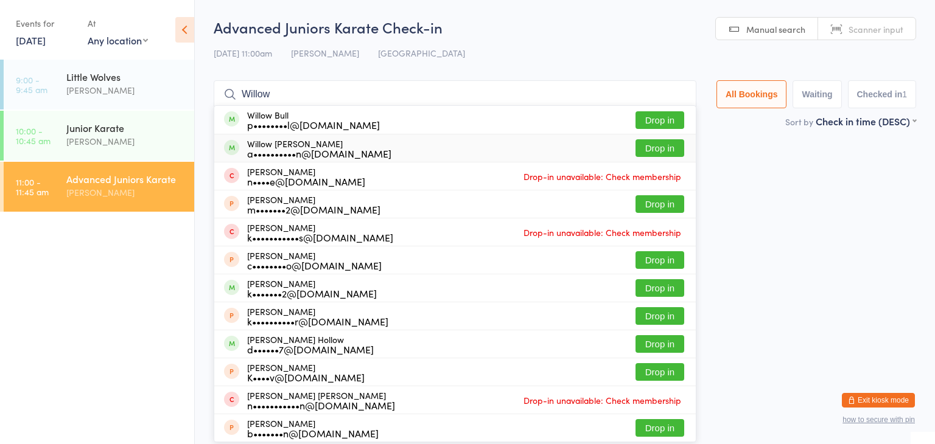
type input "Willow"
click at [650, 143] on button "Drop in" at bounding box center [659, 148] width 49 height 18
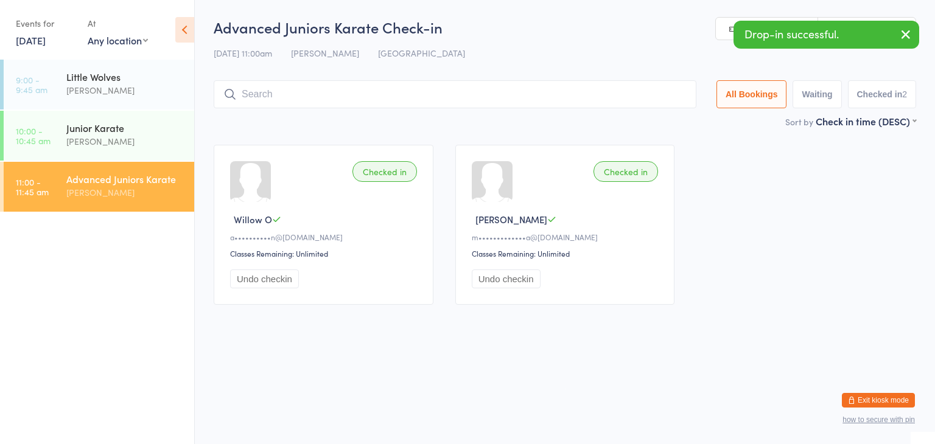
click at [600, 100] on input "search" at bounding box center [455, 94] width 483 height 28
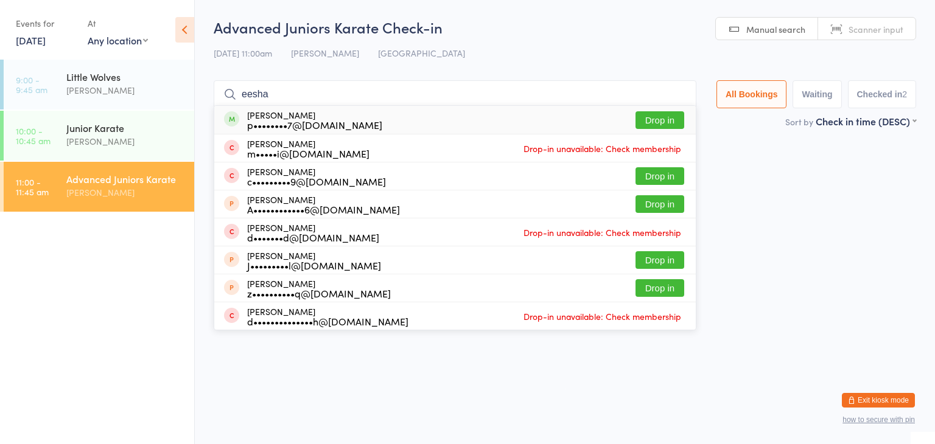
type input "eesha"
click at [649, 120] on button "Drop in" at bounding box center [659, 120] width 49 height 18
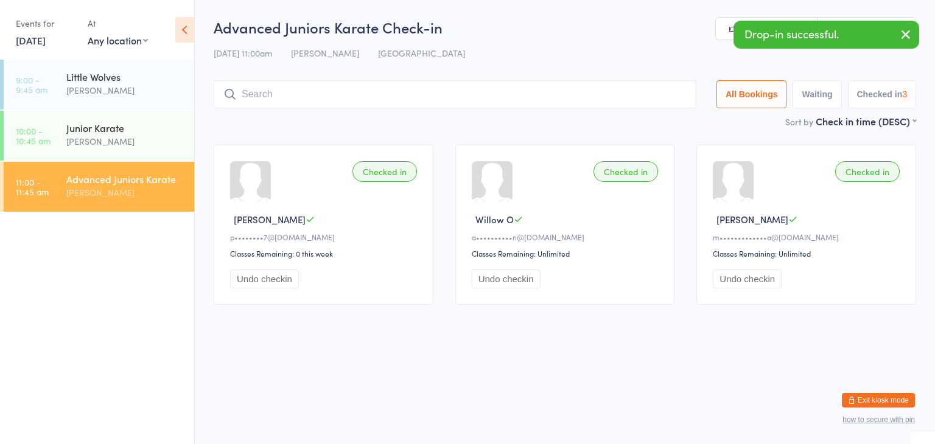
click at [628, 96] on input "search" at bounding box center [455, 94] width 483 height 28
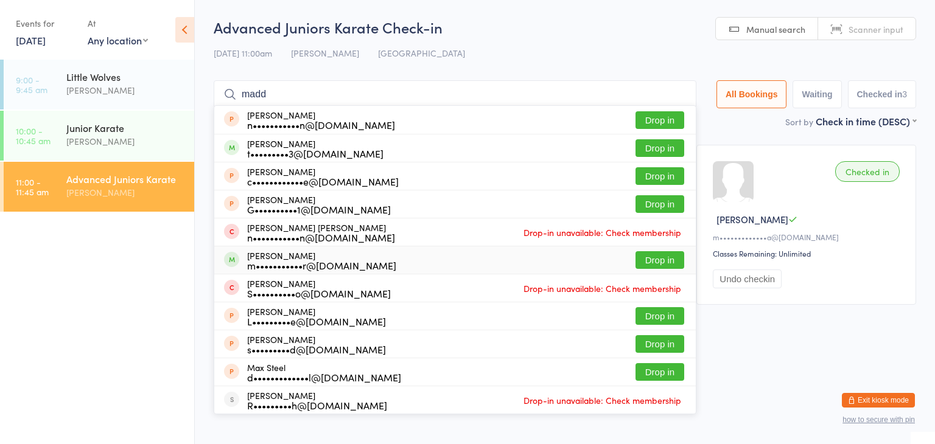
type input "madd"
click at [667, 256] on button "Drop in" at bounding box center [659, 260] width 49 height 18
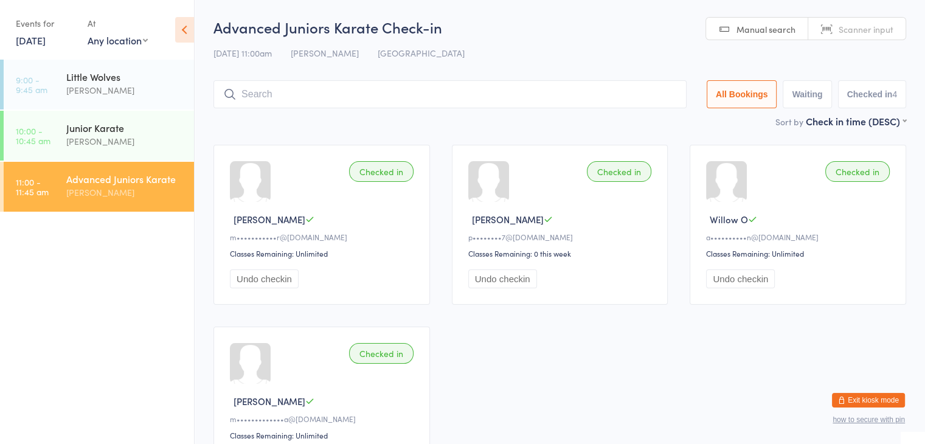
click at [860, 401] on button "Exit kiosk mode" at bounding box center [868, 400] width 73 height 15
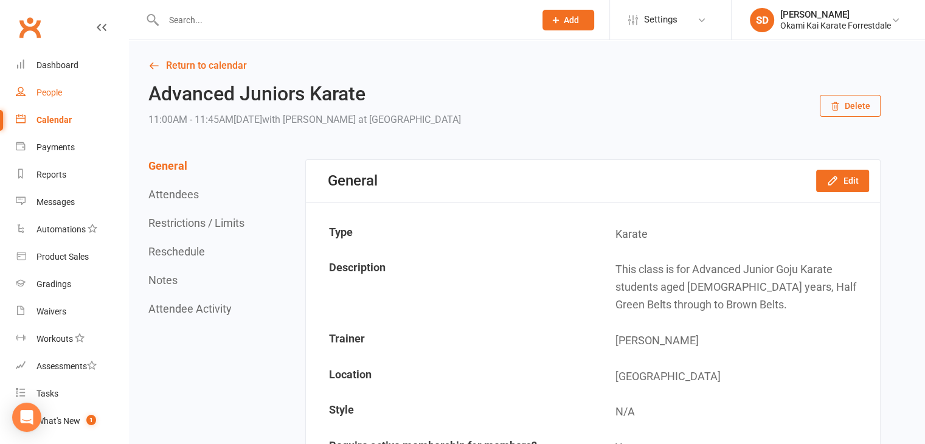
click at [45, 96] on div "People" at bounding box center [50, 93] width 26 height 10
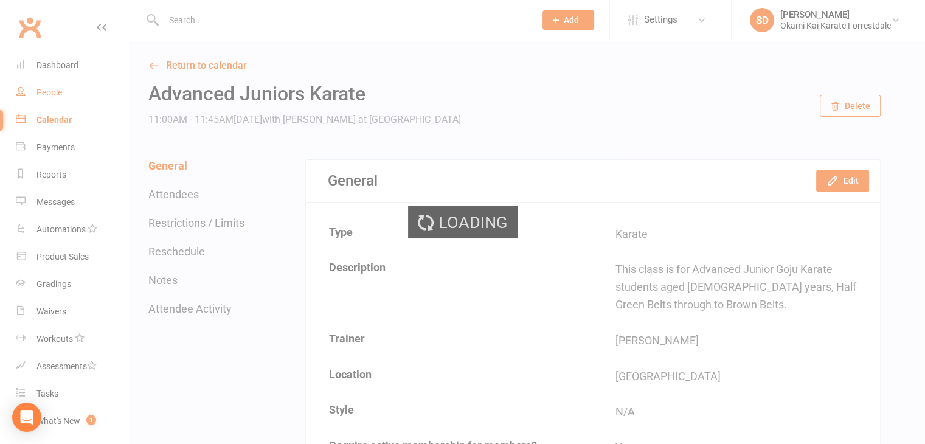
select select "100"
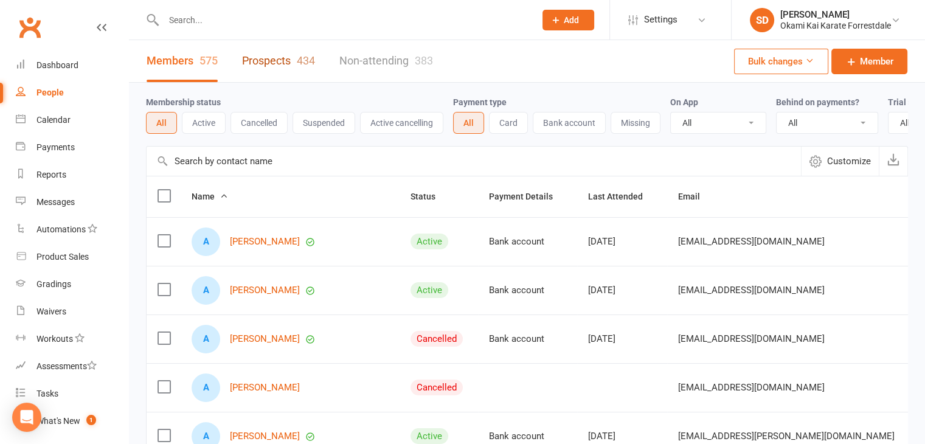
click at [281, 56] on link "Prospects 434" at bounding box center [278, 61] width 73 height 42
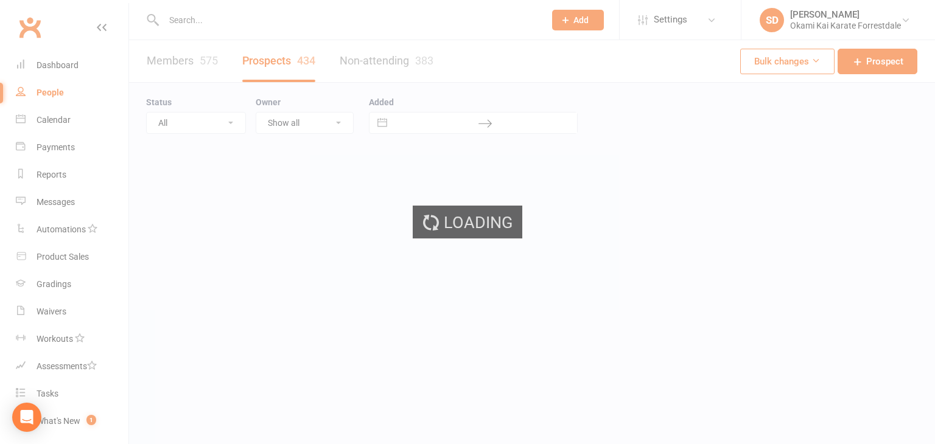
select select "100"
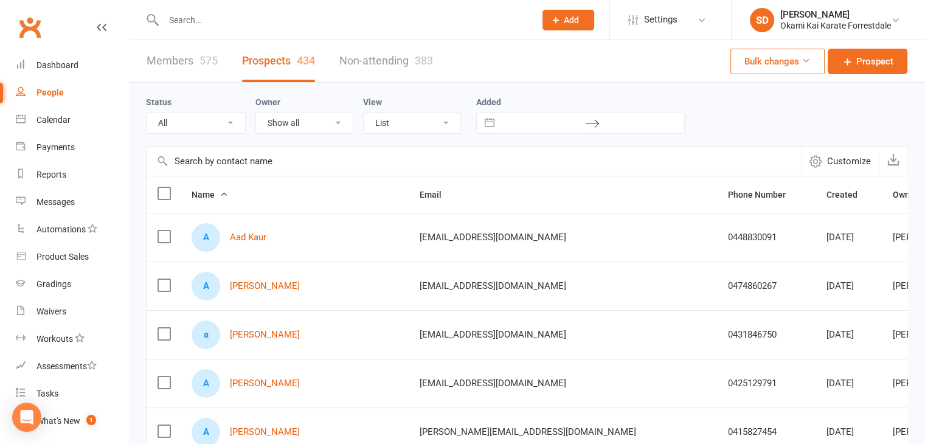
click at [316, 159] on input "text" at bounding box center [474, 161] width 655 height 29
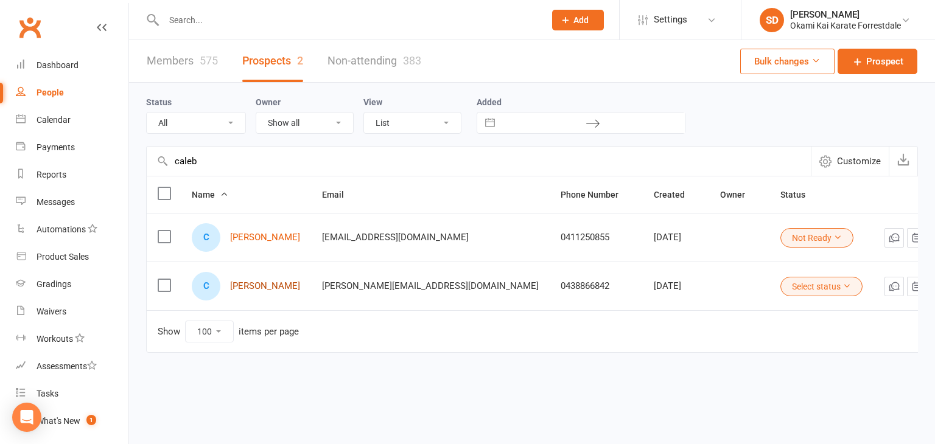
type input "caleb"
click at [255, 287] on link "Caleb Jefferson" at bounding box center [265, 286] width 70 height 10
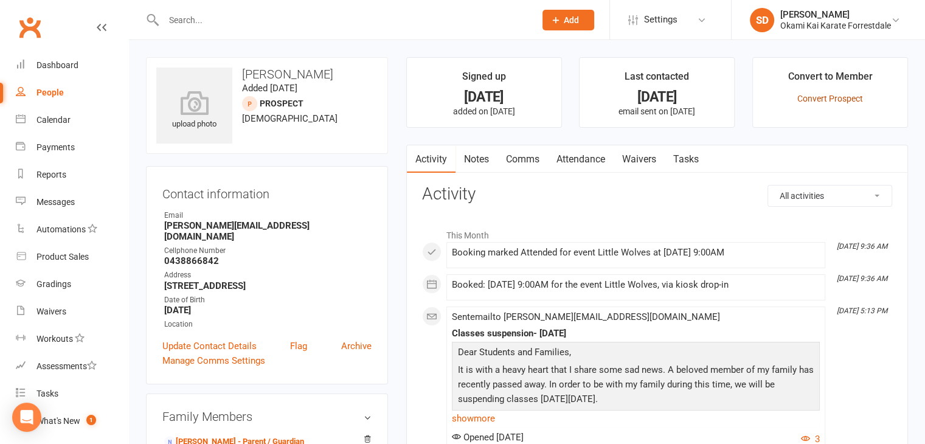
click at [826, 97] on link "Convert Prospect" at bounding box center [831, 99] width 66 height 10
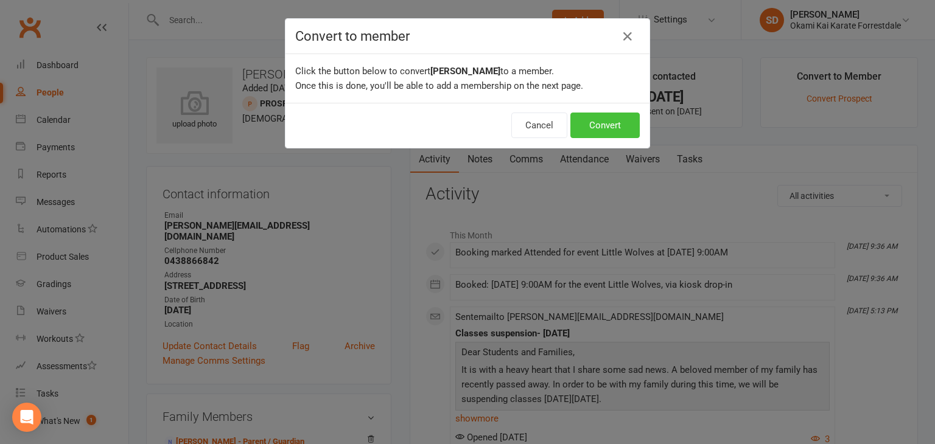
click at [596, 125] on button "Convert" at bounding box center [604, 126] width 69 height 26
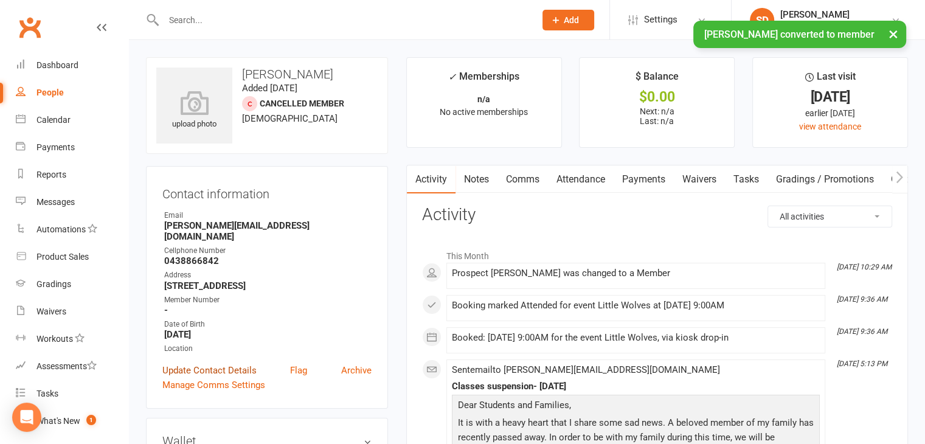
click at [217, 363] on link "Update Contact Details" at bounding box center [209, 370] width 94 height 15
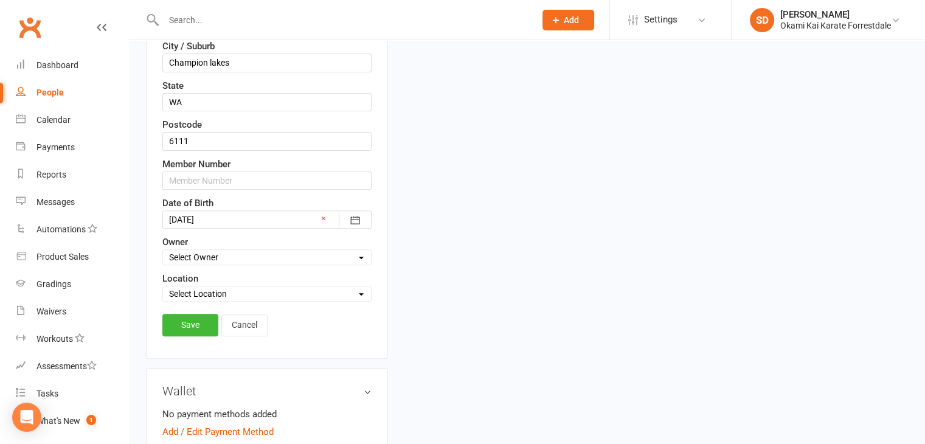
scroll to position [398, 0]
click at [360, 254] on select "Select Owner Sonya Del Carlo" at bounding box center [267, 255] width 208 height 13
select select "0"
click at [163, 249] on select "Select Owner Sonya Del Carlo" at bounding box center [267, 255] width 208 height 13
click at [364, 290] on select "Select Location Forrestdale" at bounding box center [267, 292] width 208 height 13
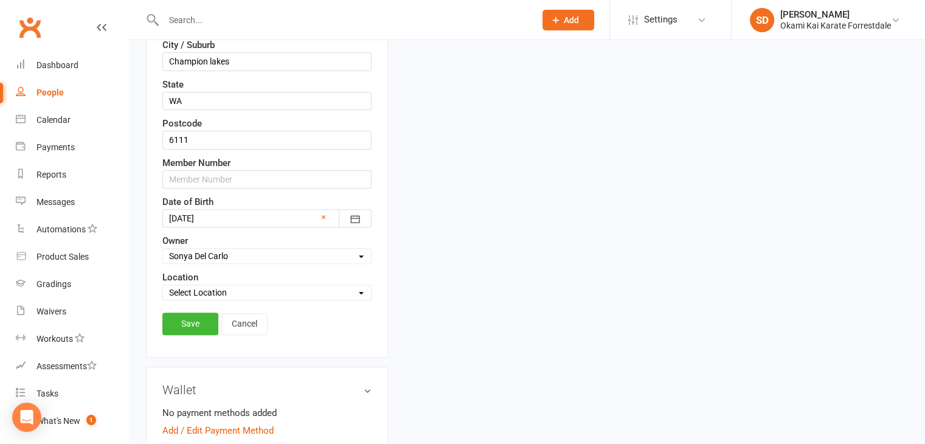
select select "0"
click at [163, 286] on select "Select Location Forrestdale" at bounding box center [267, 292] width 208 height 13
click at [185, 319] on link "Save" at bounding box center [190, 324] width 56 height 22
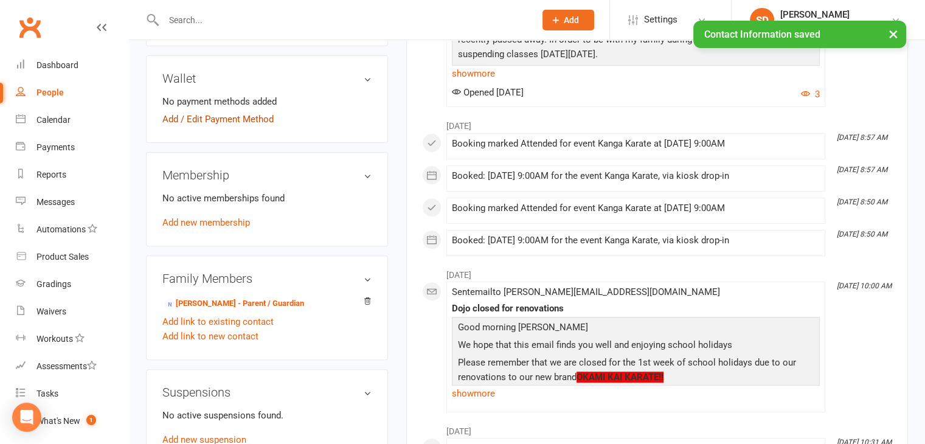
click at [248, 112] on link "Add / Edit Payment Method" at bounding box center [217, 119] width 111 height 15
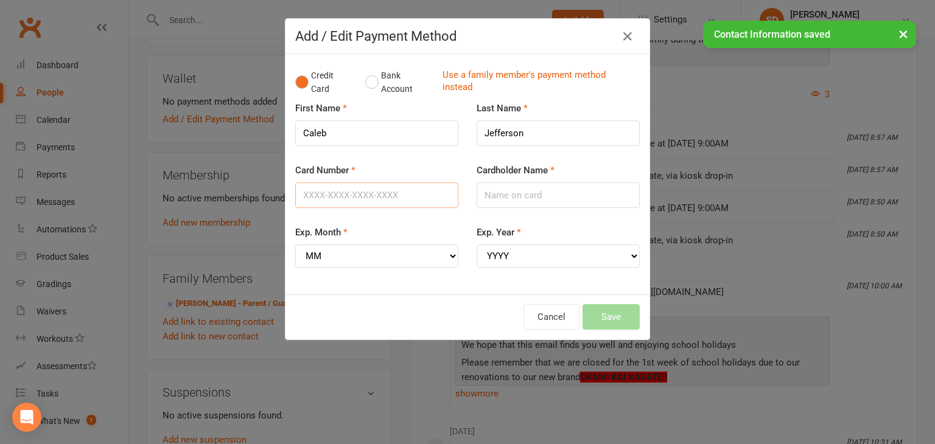
click at [415, 198] on input "Card Number" at bounding box center [376, 196] width 163 height 26
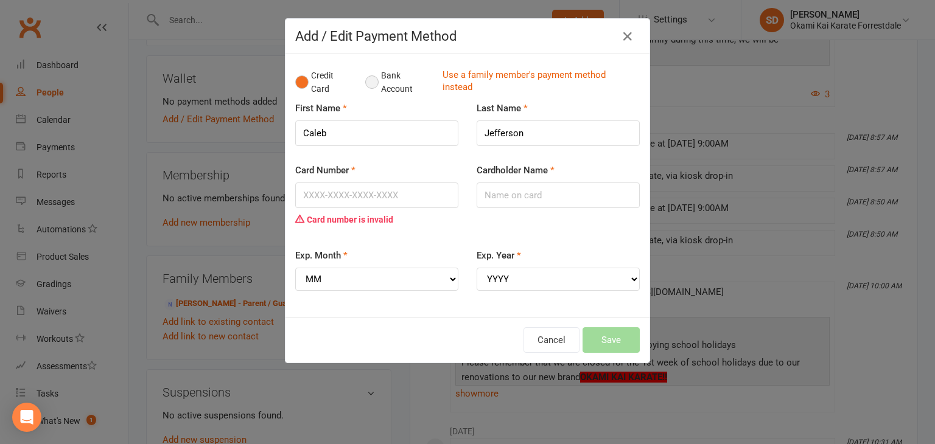
click at [371, 81] on button "Bank Account" at bounding box center [399, 82] width 68 height 37
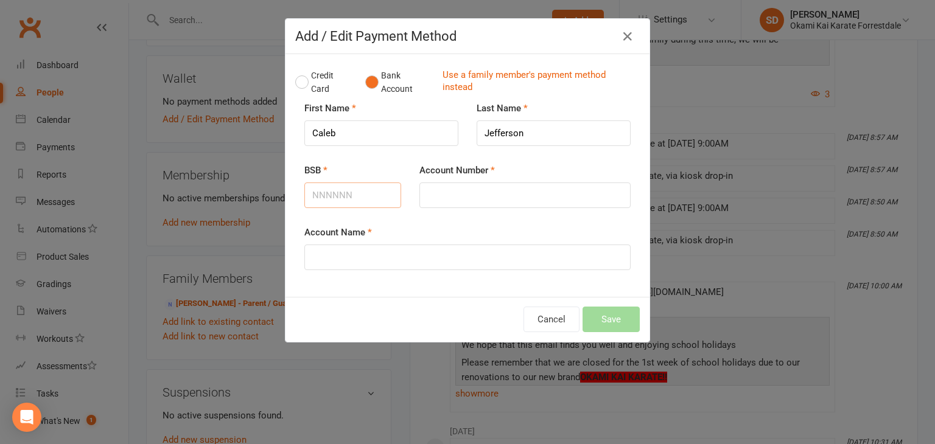
click at [369, 192] on input "BSB" at bounding box center [352, 196] width 97 height 26
type input "923100"
type input "309423766"
type input "Kristy Ashby"
click at [612, 321] on button "Save" at bounding box center [610, 320] width 57 height 26
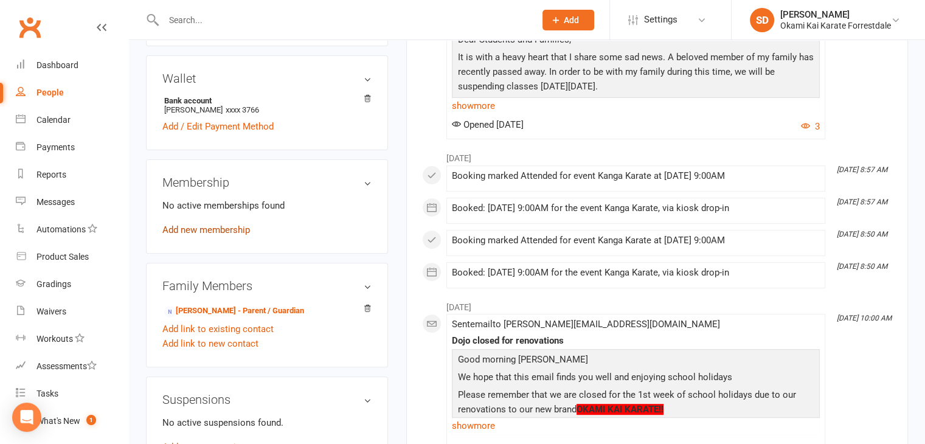
click at [229, 225] on link "Add new membership" at bounding box center [206, 230] width 88 height 11
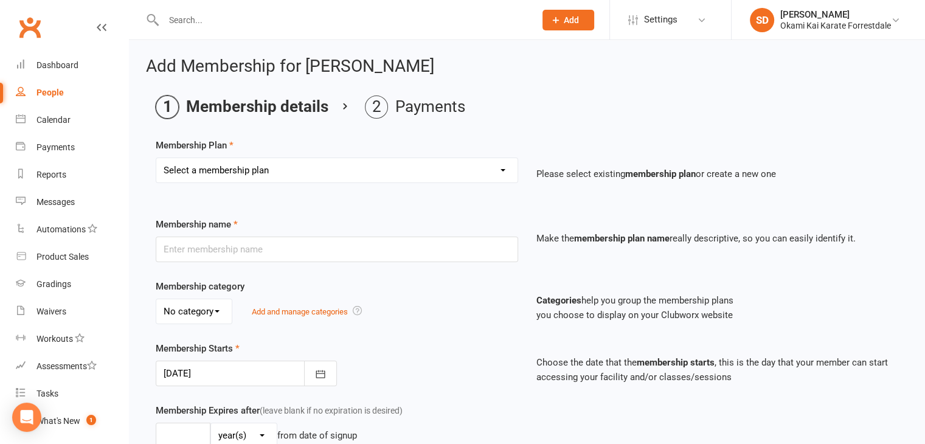
click at [501, 171] on select "Select a membership plan Create new Membership Plan Unlimited Training - fortni…" at bounding box center [336, 170] width 361 height 24
select select "2"
click at [156, 158] on select "Select a membership plan Create new Membership Plan Unlimited Training - fortni…" at bounding box center [336, 170] width 361 height 24
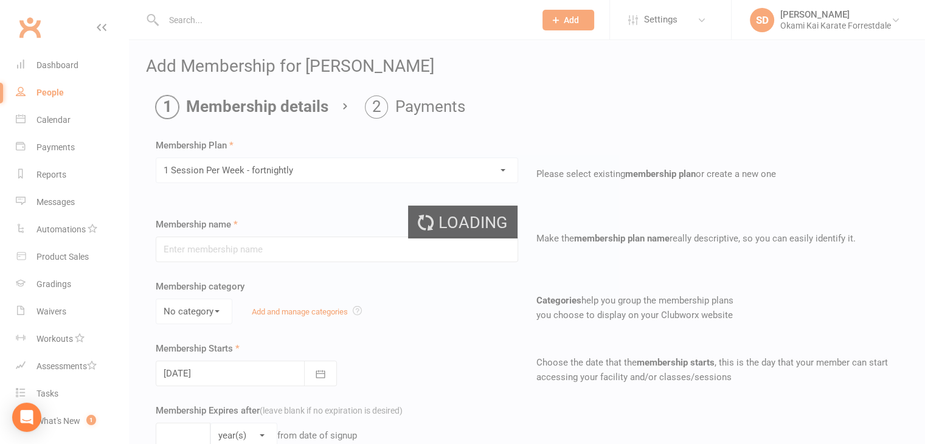
type input "1 Session Per Week - fortnightly"
select select "0"
type input "0"
type input "1"
select select "?"
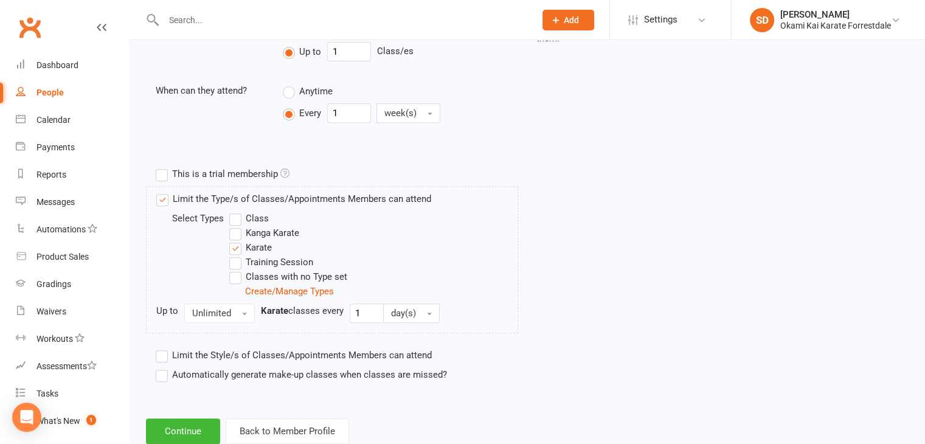
scroll to position [500, 0]
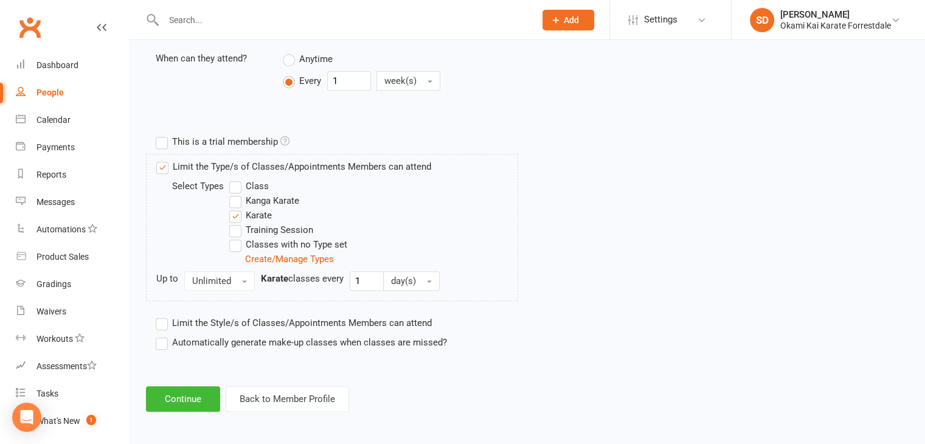
click at [159, 342] on label "Automatically generate make-up classes when classes are missed?" at bounding box center [301, 342] width 291 height 15
click at [159, 335] on input "Automatically generate make-up classes when classes are missed?" at bounding box center [160, 335] width 8 height 0
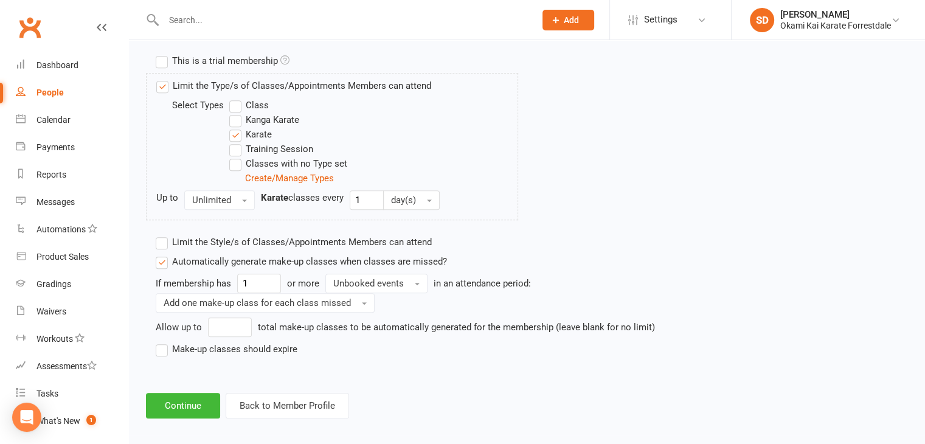
scroll to position [588, 0]
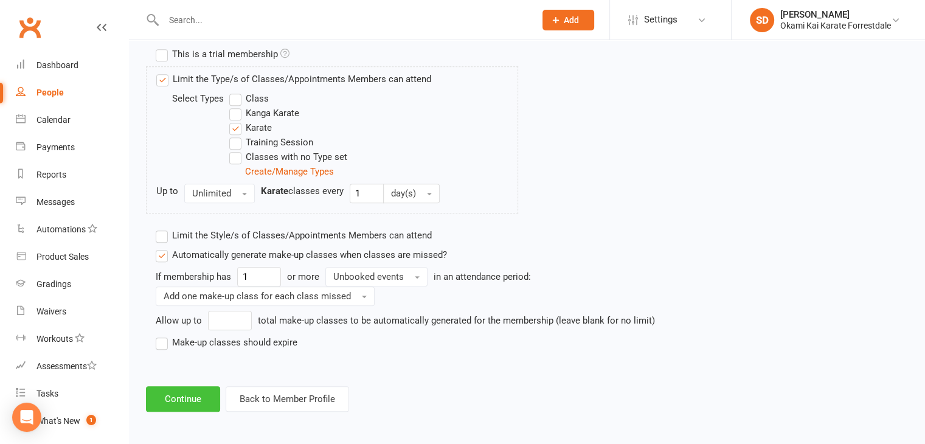
click at [195, 397] on button "Continue" at bounding box center [183, 399] width 74 height 26
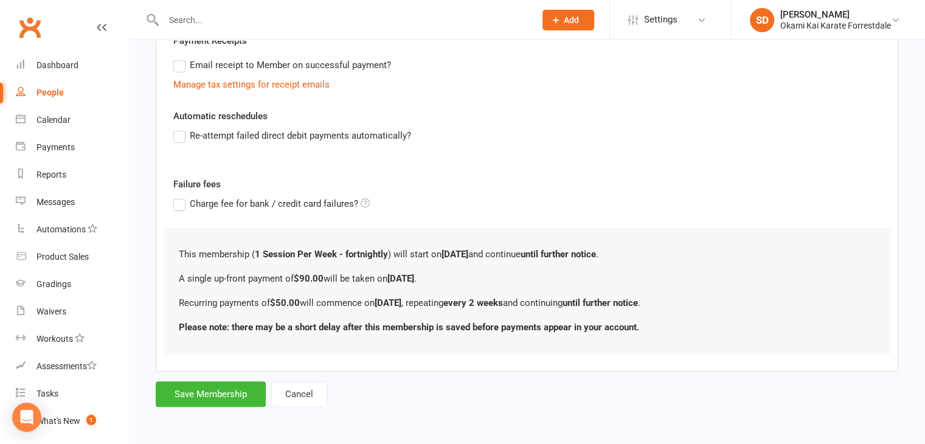
scroll to position [0, 0]
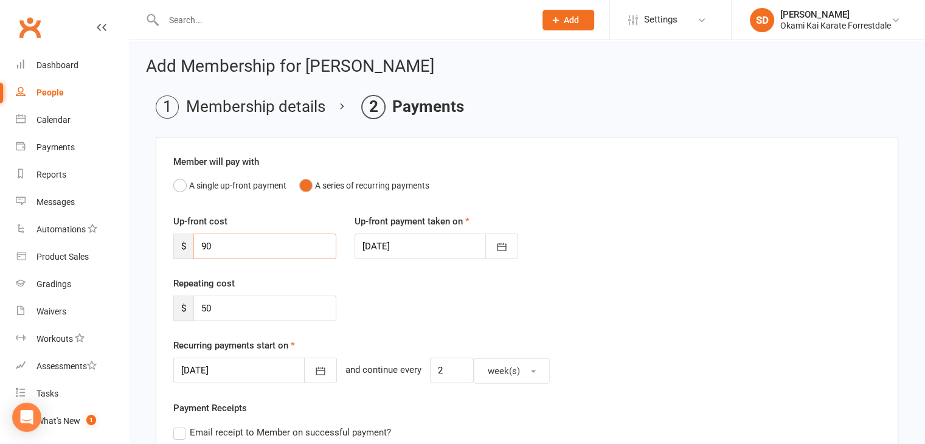
click at [225, 244] on input "90" at bounding box center [264, 247] width 143 height 26
type input "9"
click at [315, 369] on icon "button" at bounding box center [321, 371] width 12 height 12
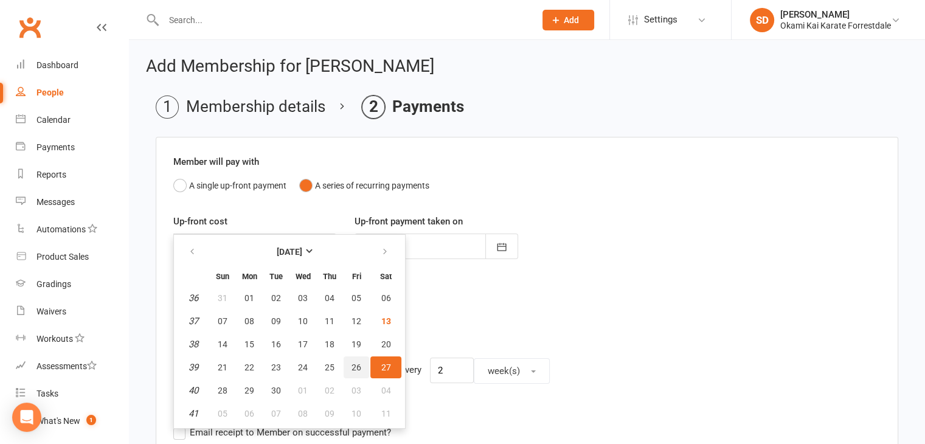
click at [352, 366] on span "26" at bounding box center [357, 368] width 10 height 10
type input "26 Sep 2025"
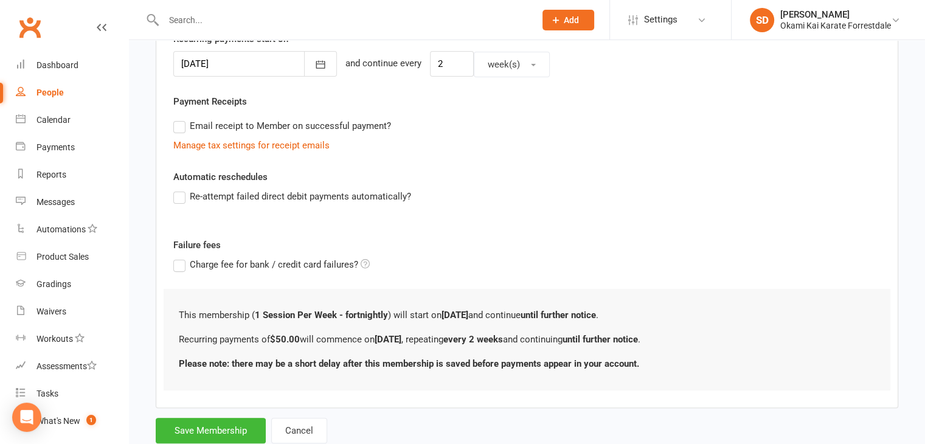
scroll to position [342, 0]
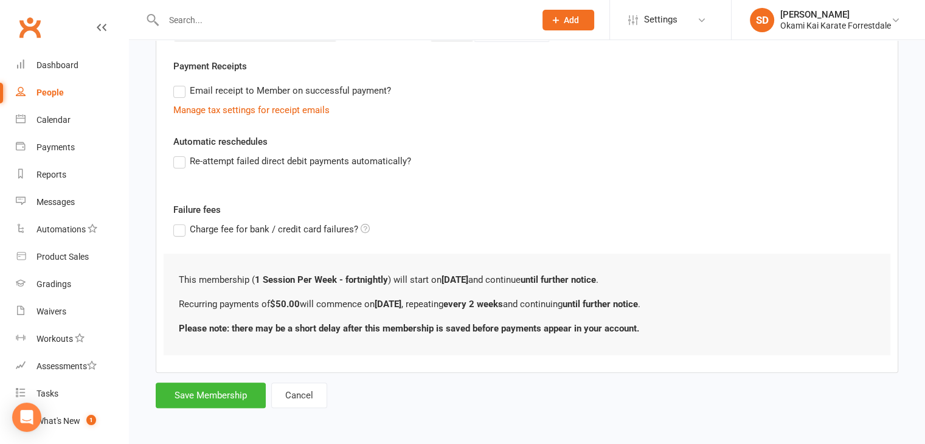
click at [182, 159] on label "Re-attempt failed direct debit payments automatically?" at bounding box center [292, 161] width 238 height 15
click at [181, 154] on input "Re-attempt failed direct debit payments automatically?" at bounding box center [177, 154] width 8 height 0
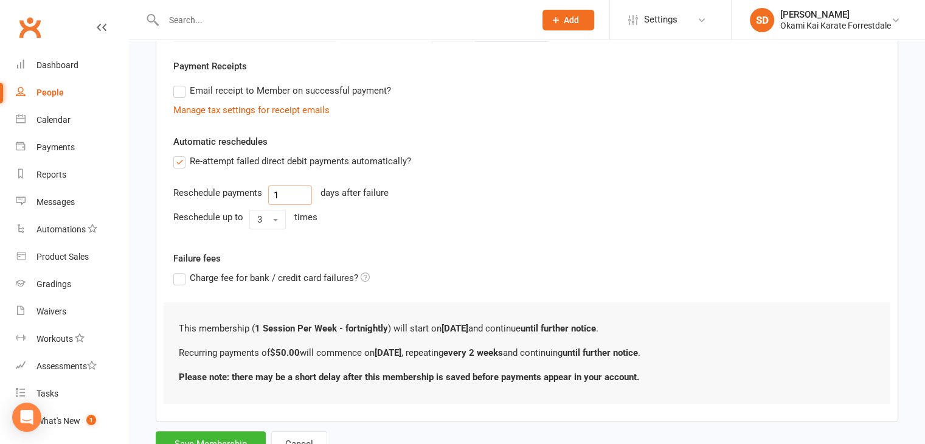
click at [296, 194] on input "1" at bounding box center [290, 195] width 44 height 19
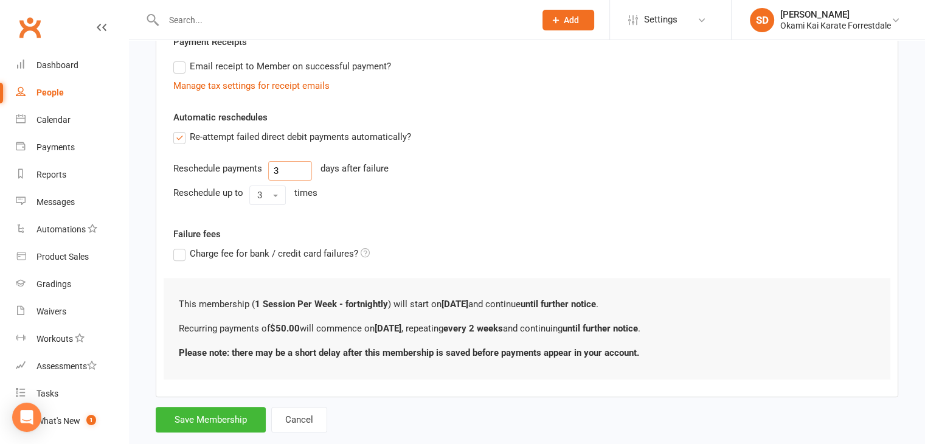
scroll to position [390, 0]
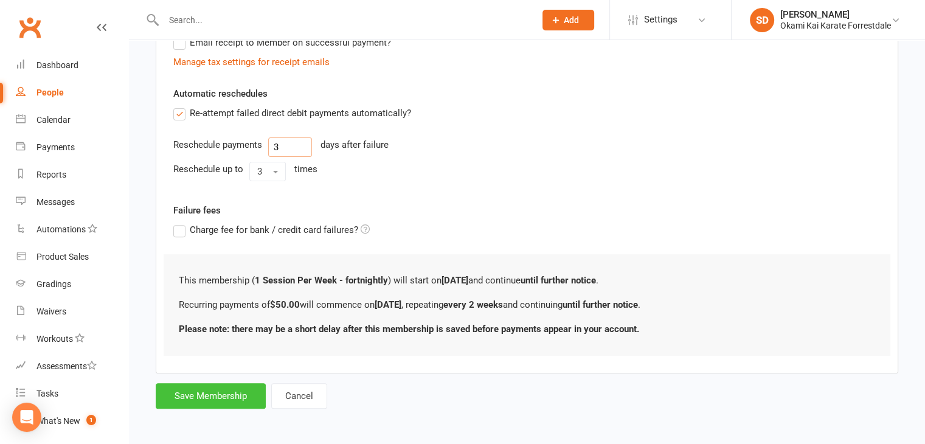
type input "3"
click at [221, 393] on button "Save Membership" at bounding box center [211, 396] width 110 height 26
type input "0"
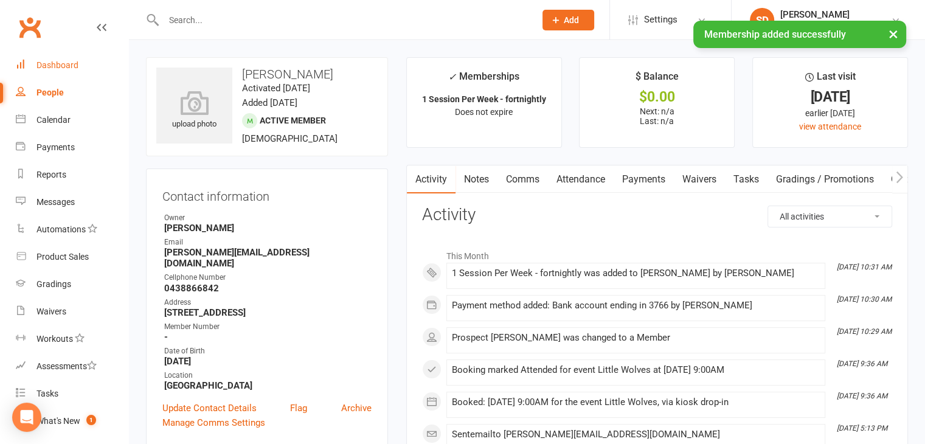
click at [73, 64] on div "Dashboard" at bounding box center [58, 65] width 42 height 10
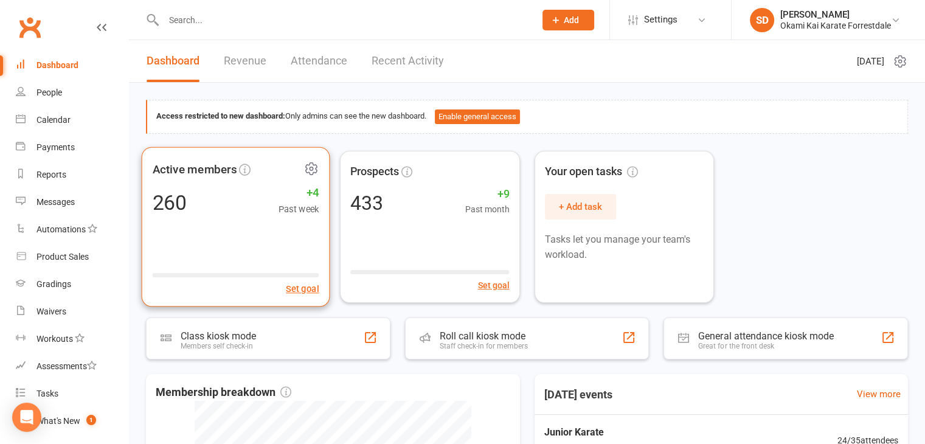
click at [310, 164] on icon at bounding box center [311, 168] width 11 height 12
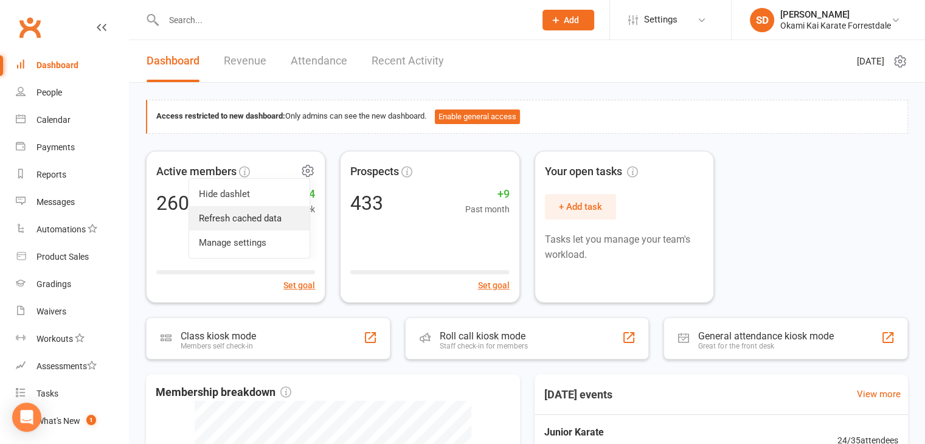
click at [238, 216] on link "Refresh cached data" at bounding box center [249, 218] width 120 height 24
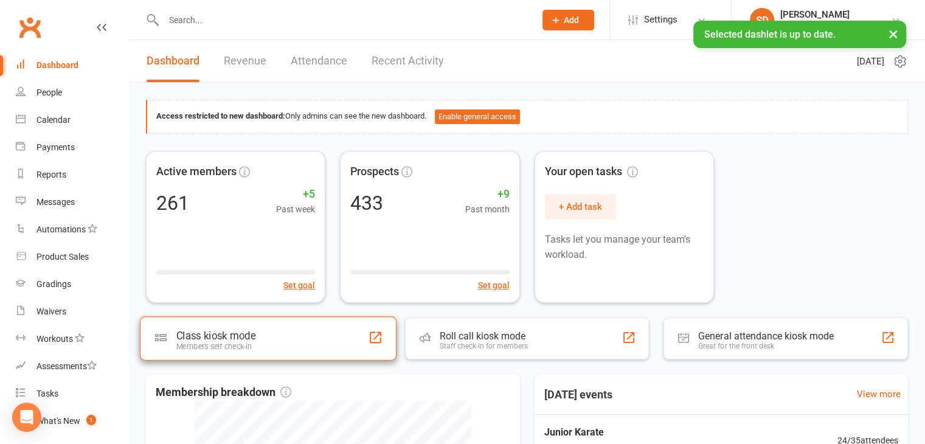
click at [260, 337] on div "Class kiosk mode Members self check-in" at bounding box center [268, 338] width 257 height 44
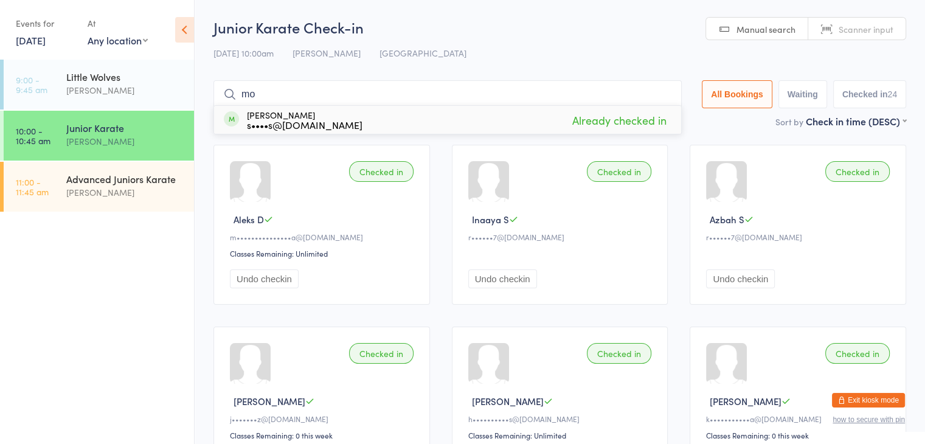
type input "m"
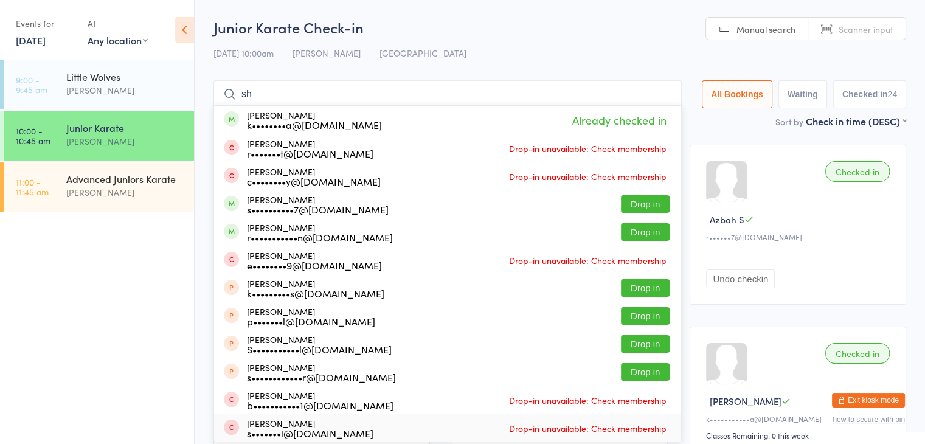
type input "s"
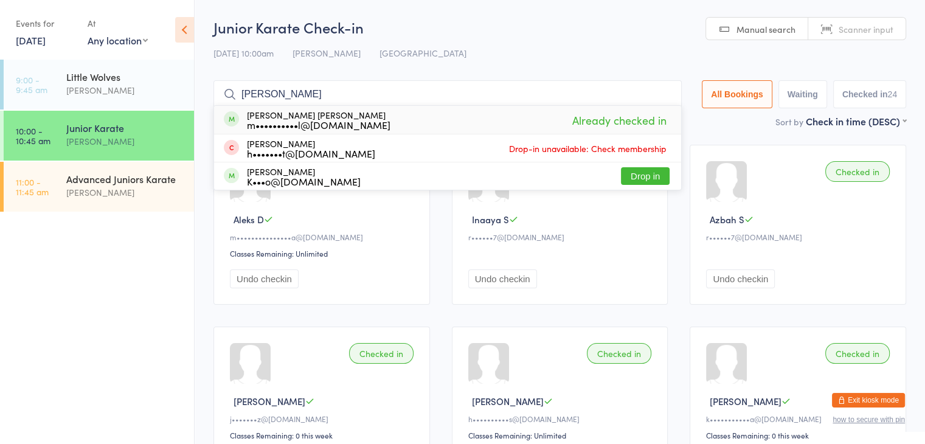
click at [291, 94] on input "[PERSON_NAME]" at bounding box center [448, 94] width 469 height 28
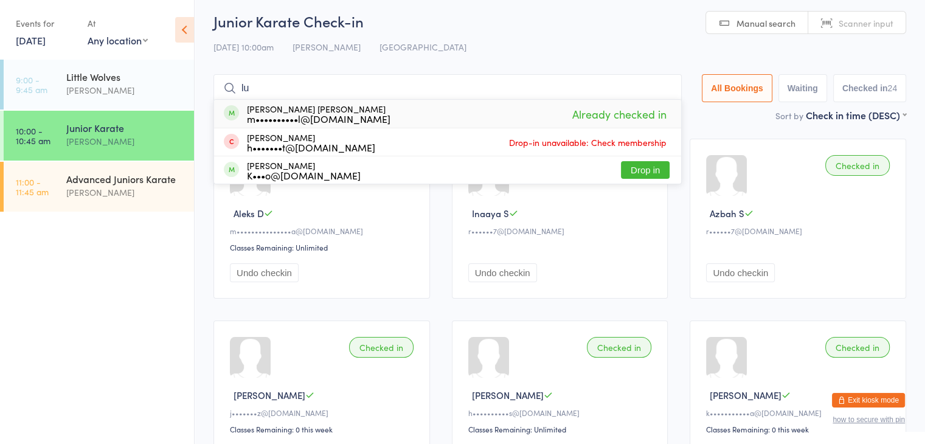
type input "l"
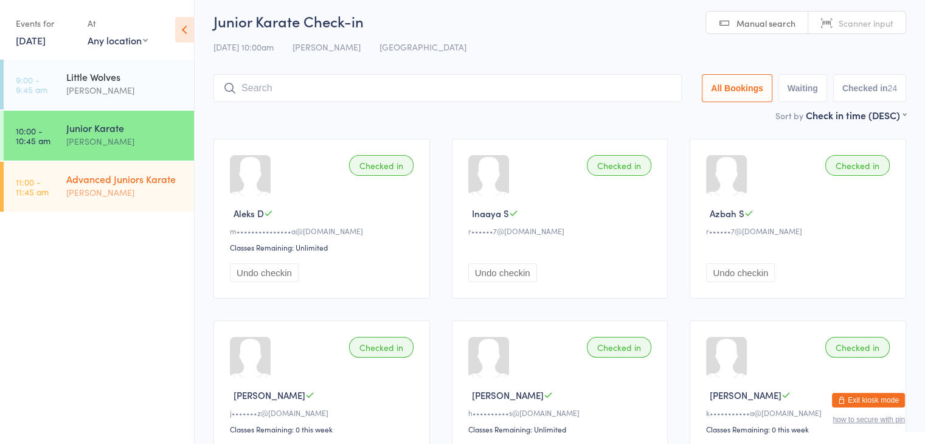
click at [114, 183] on div "Advanced Juniors Karate" at bounding box center [124, 178] width 117 height 13
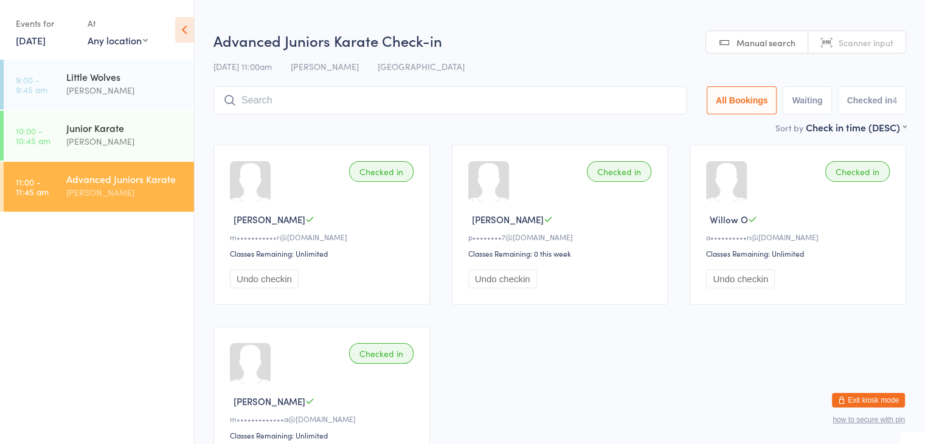
click at [246, 100] on input "search" at bounding box center [450, 100] width 473 height 28
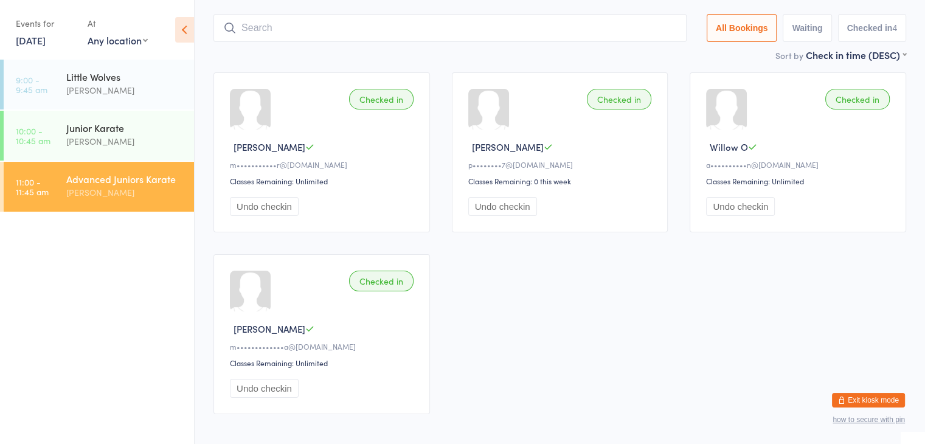
scroll to position [87, 0]
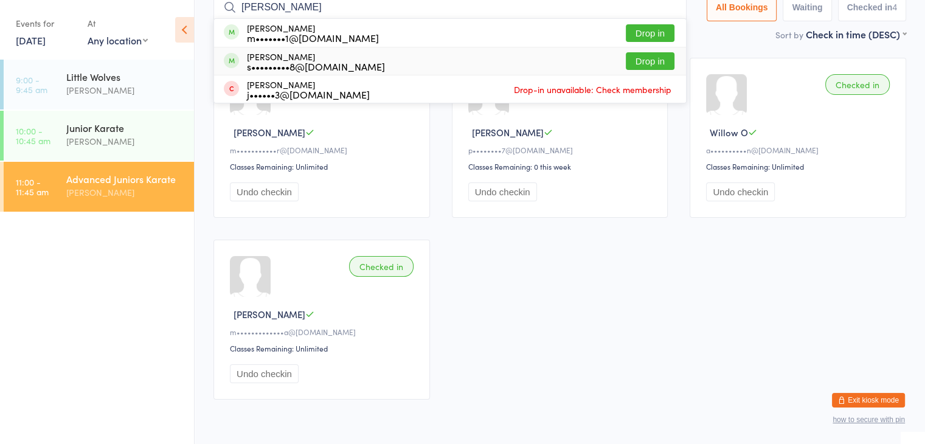
type input "[PERSON_NAME]"
click at [645, 56] on button "Drop in" at bounding box center [650, 61] width 49 height 18
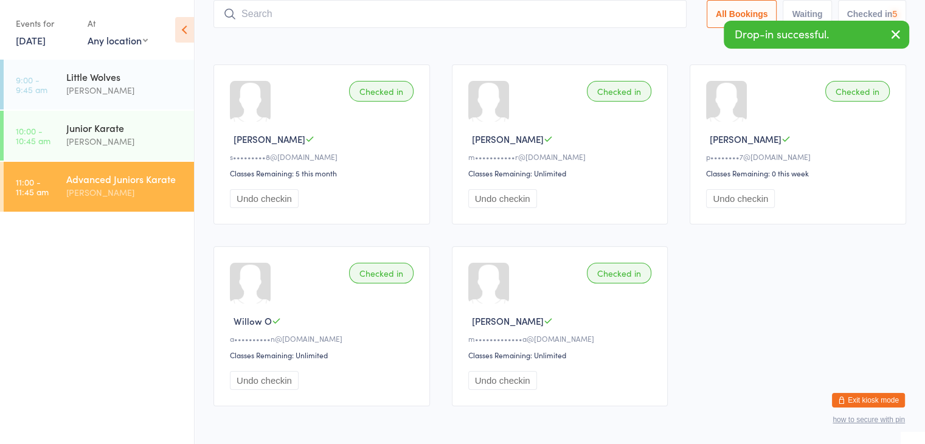
click at [608, 10] on input "search" at bounding box center [450, 14] width 473 height 28
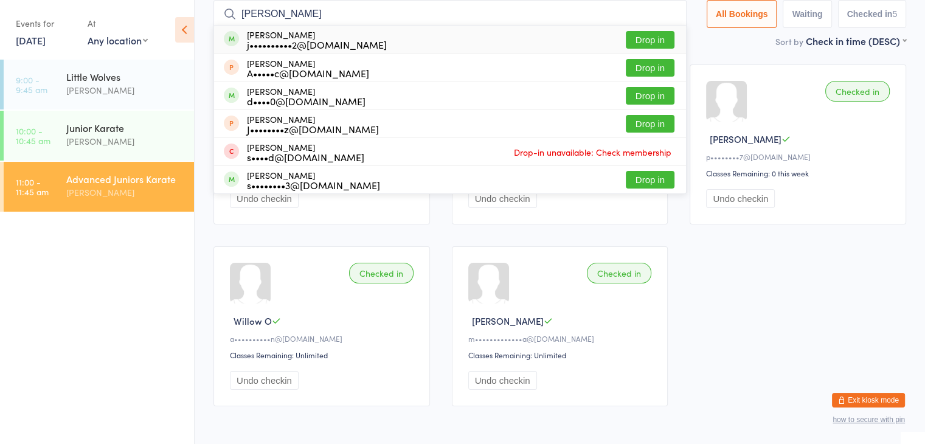
type input "[PERSON_NAME]"
click at [652, 32] on button "Drop in" at bounding box center [650, 40] width 49 height 18
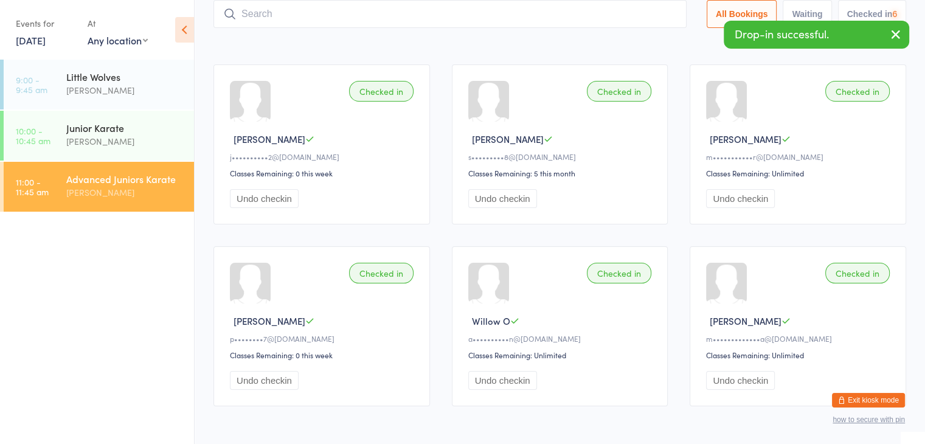
click at [630, 15] on input "search" at bounding box center [450, 14] width 473 height 28
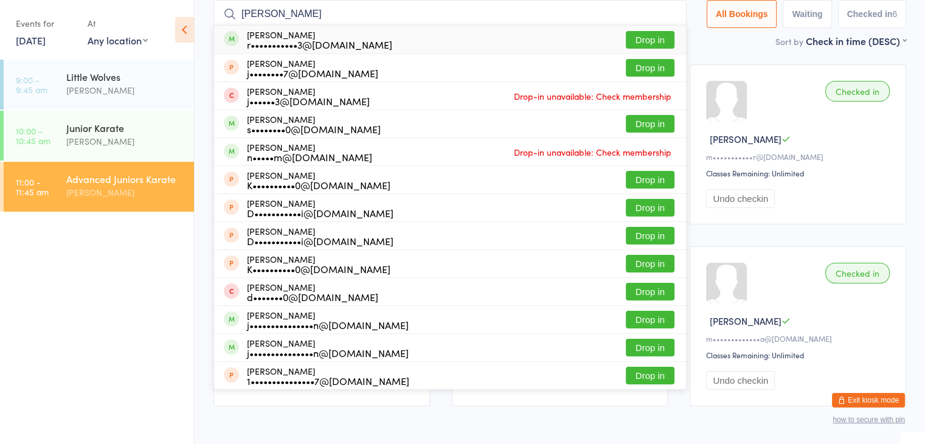
type input "[PERSON_NAME]"
click at [638, 40] on button "Drop in" at bounding box center [650, 40] width 49 height 18
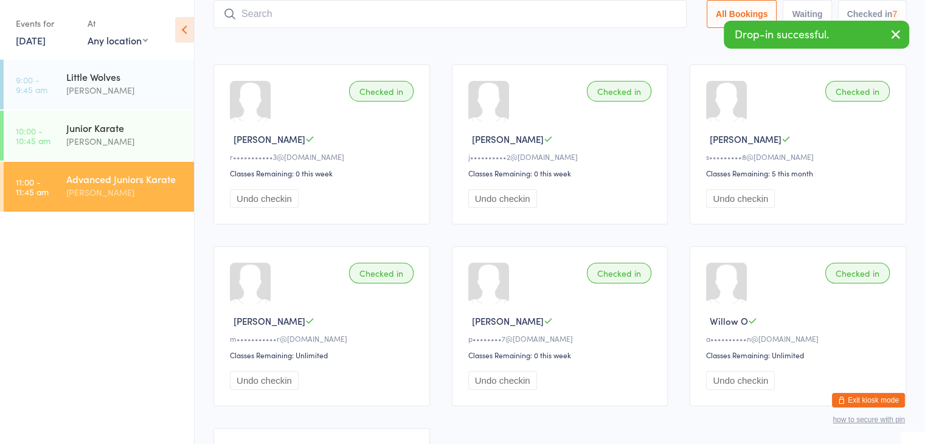
click at [635, 12] on input "search" at bounding box center [450, 14] width 473 height 28
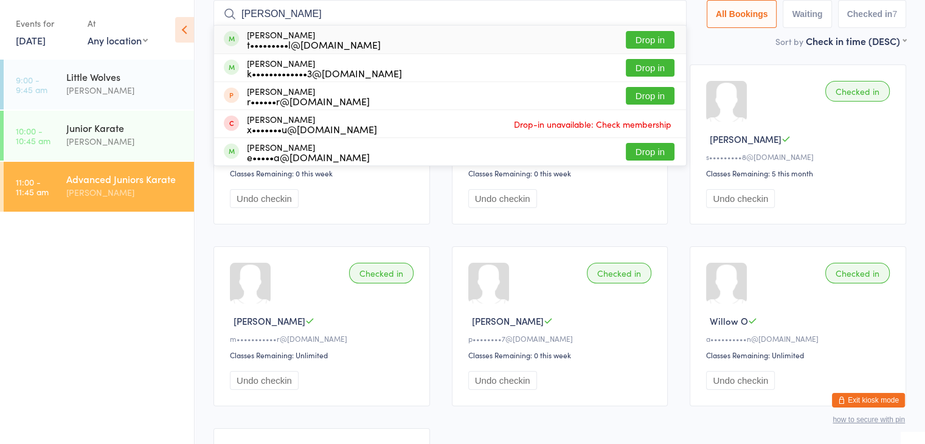
type input "[PERSON_NAME]"
click at [650, 38] on button "Drop in" at bounding box center [650, 40] width 49 height 18
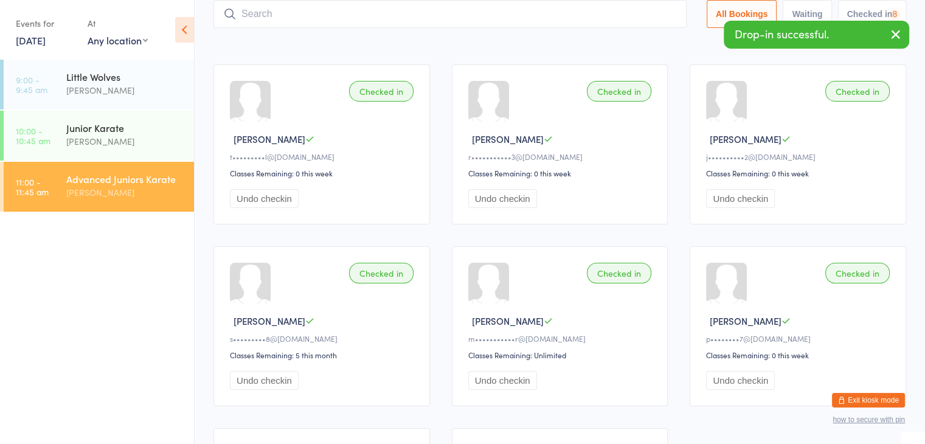
click at [631, 10] on input "search" at bounding box center [450, 14] width 473 height 28
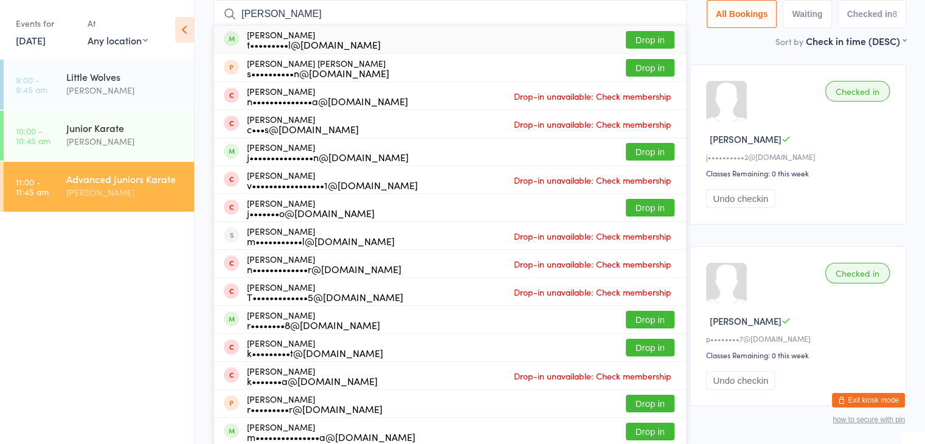
type input "[PERSON_NAME]"
click at [653, 33] on button "Drop in" at bounding box center [650, 40] width 49 height 18
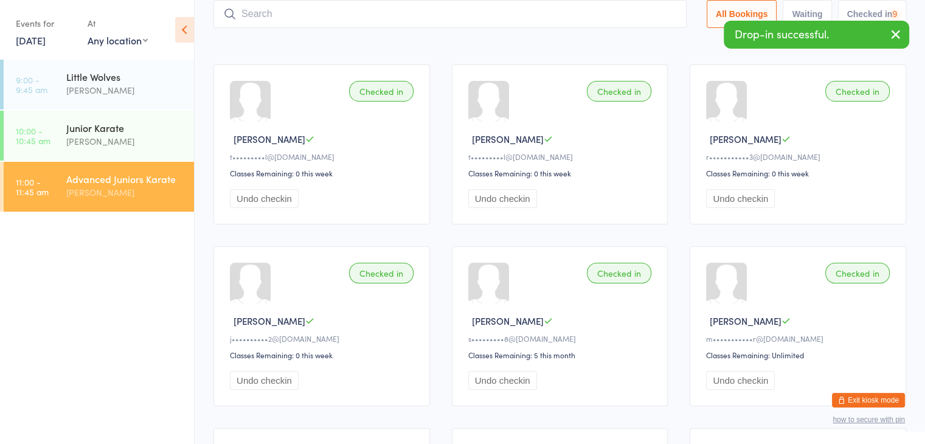
click at [651, 15] on input "search" at bounding box center [450, 14] width 473 height 28
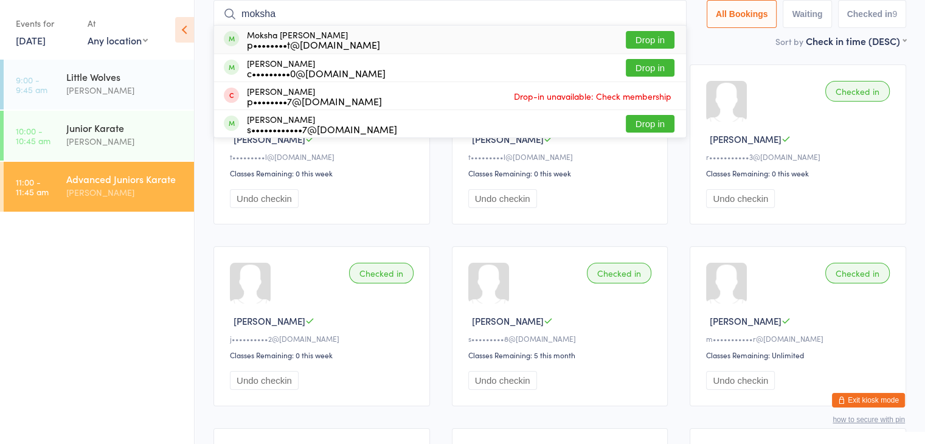
type input "moksha"
click at [654, 37] on button "Drop in" at bounding box center [650, 40] width 49 height 18
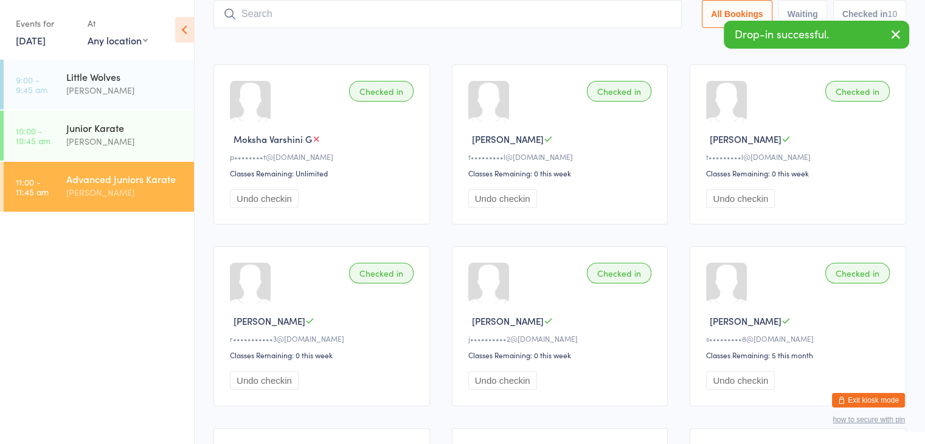
click at [644, 12] on input "search" at bounding box center [448, 14] width 469 height 28
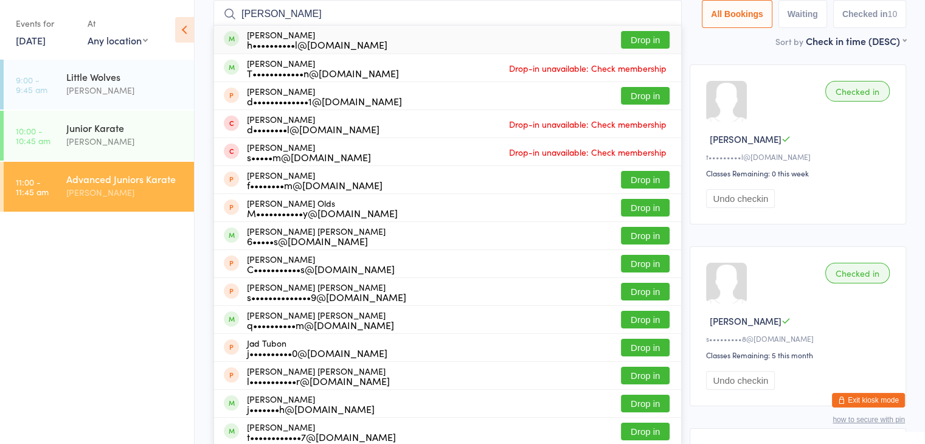
type input "[PERSON_NAME]"
click at [647, 44] on button "Drop in" at bounding box center [645, 40] width 49 height 18
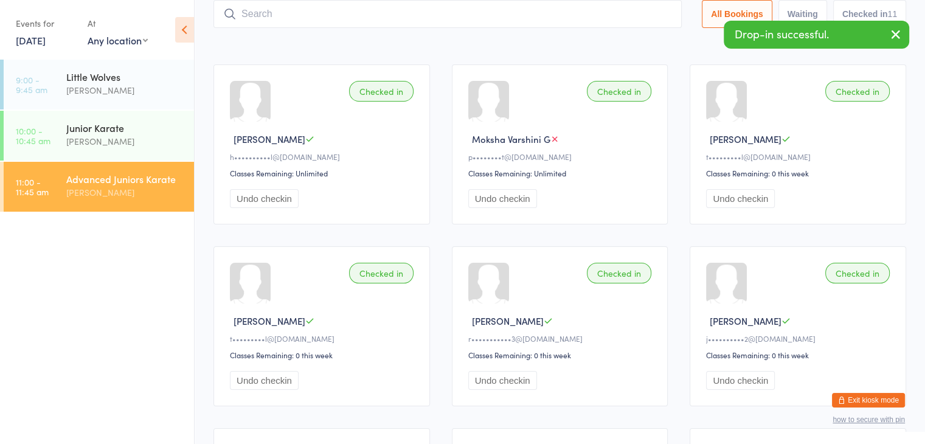
click at [640, 11] on input "search" at bounding box center [448, 14] width 469 height 28
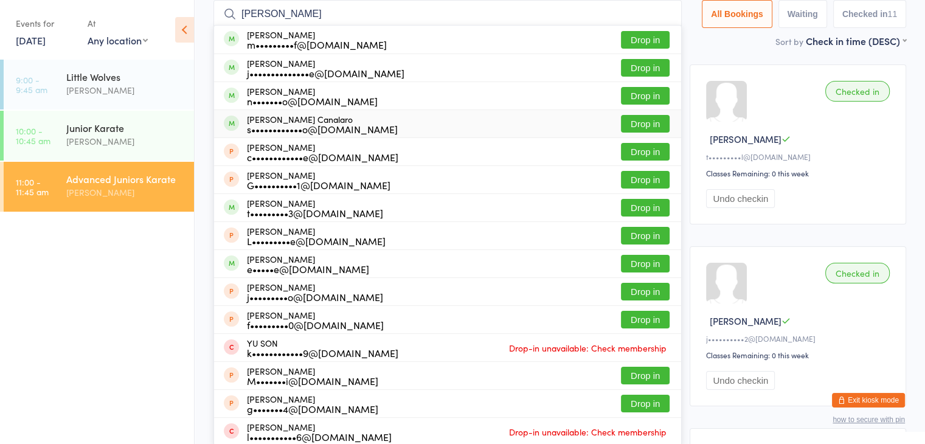
type input "[PERSON_NAME]"
click at [639, 122] on button "Drop in" at bounding box center [645, 124] width 49 height 18
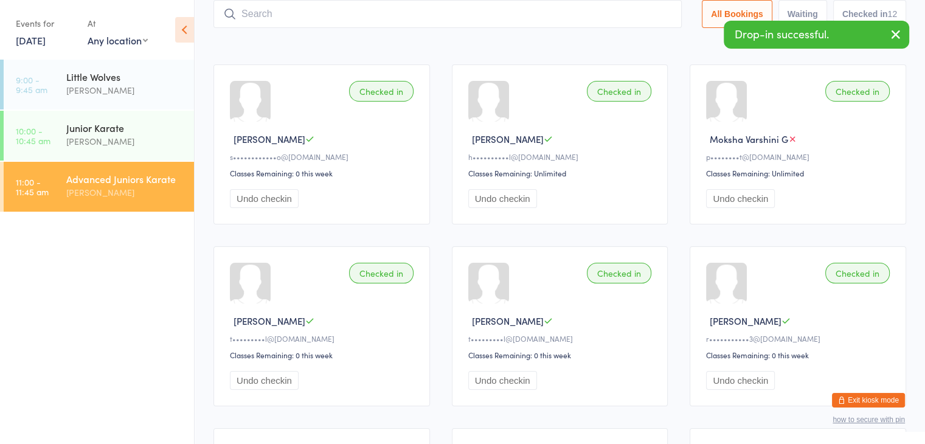
click at [633, 2] on input "search" at bounding box center [448, 14] width 469 height 28
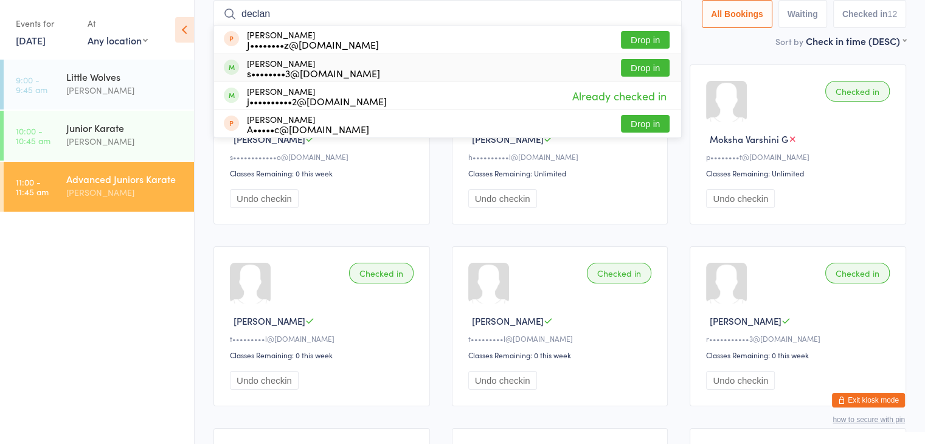
type input "declan"
click at [646, 61] on button "Drop in" at bounding box center [645, 68] width 49 height 18
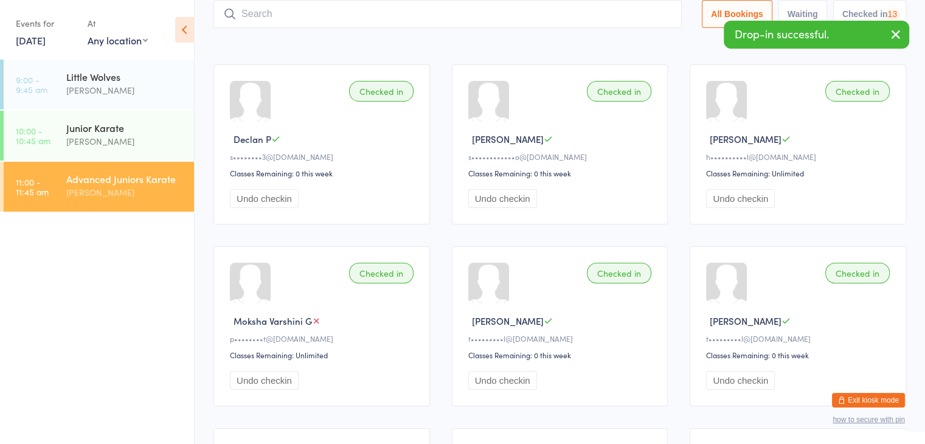
click at [618, 15] on input "search" at bounding box center [448, 14] width 469 height 28
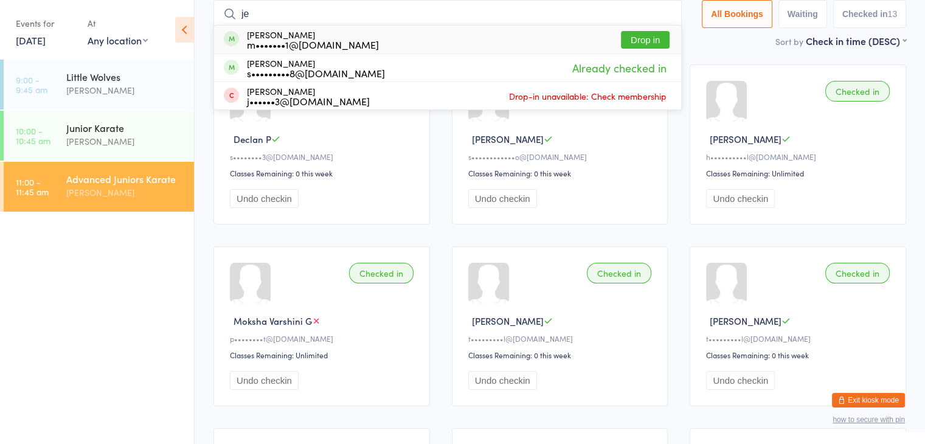
type input "j"
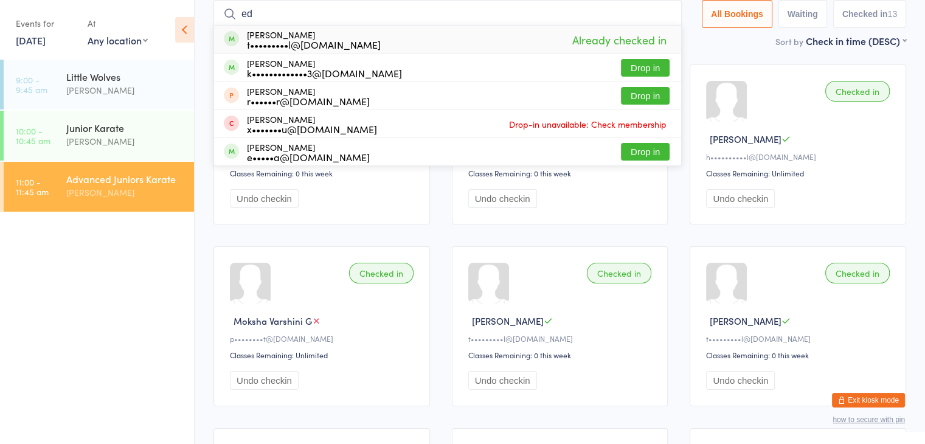
type input "e"
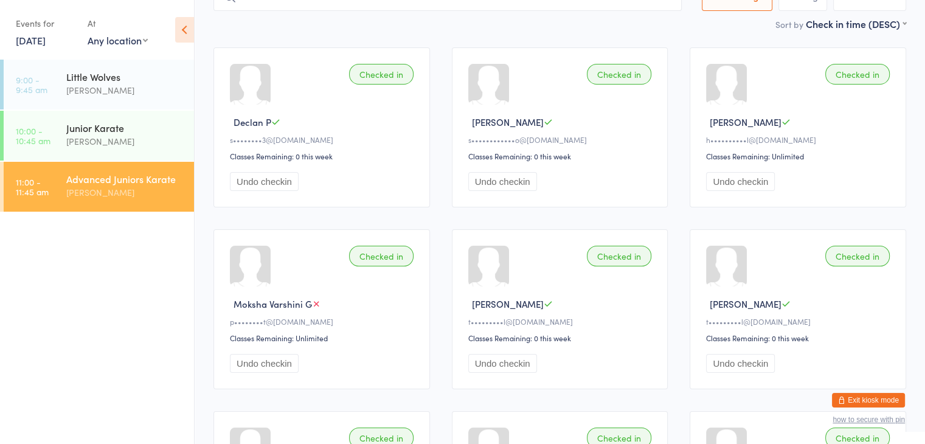
scroll to position [0, 0]
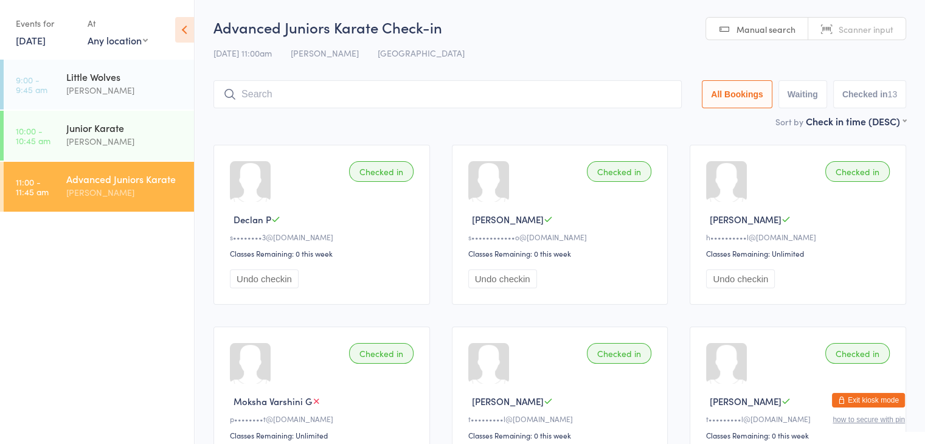
click at [569, 99] on input "search" at bounding box center [448, 94] width 469 height 28
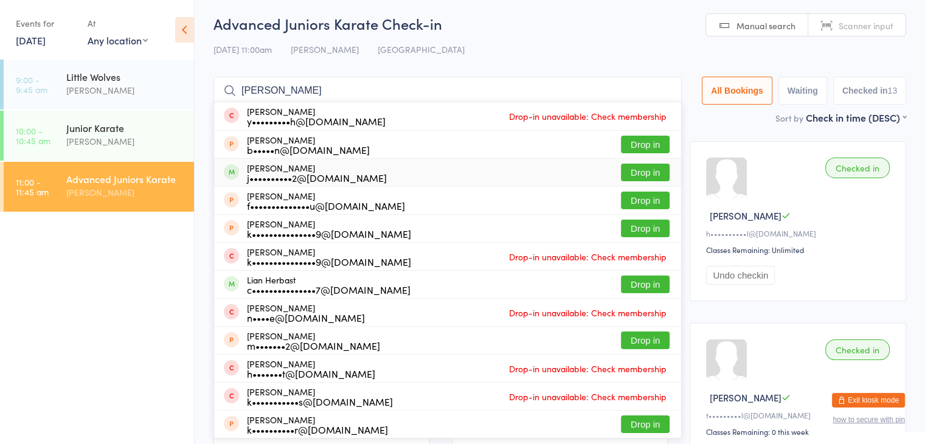
type input "[PERSON_NAME]"
click at [637, 171] on button "Drop in" at bounding box center [645, 173] width 49 height 18
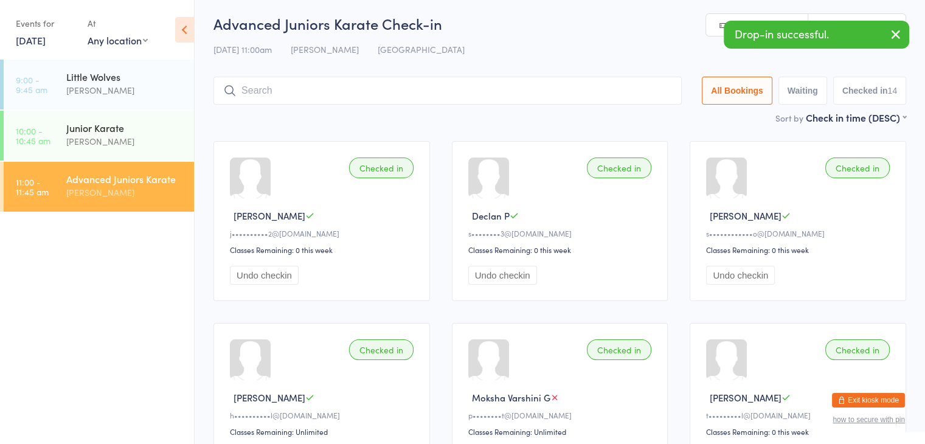
click at [602, 94] on input "search" at bounding box center [448, 91] width 469 height 28
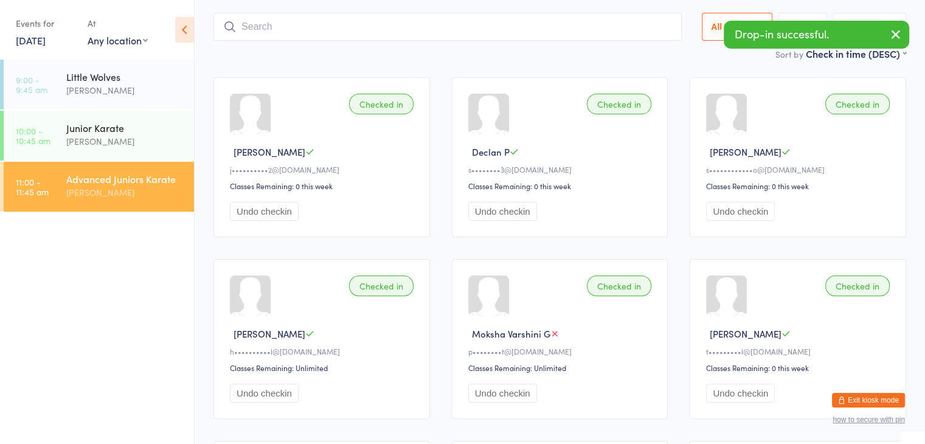
scroll to position [80, 0]
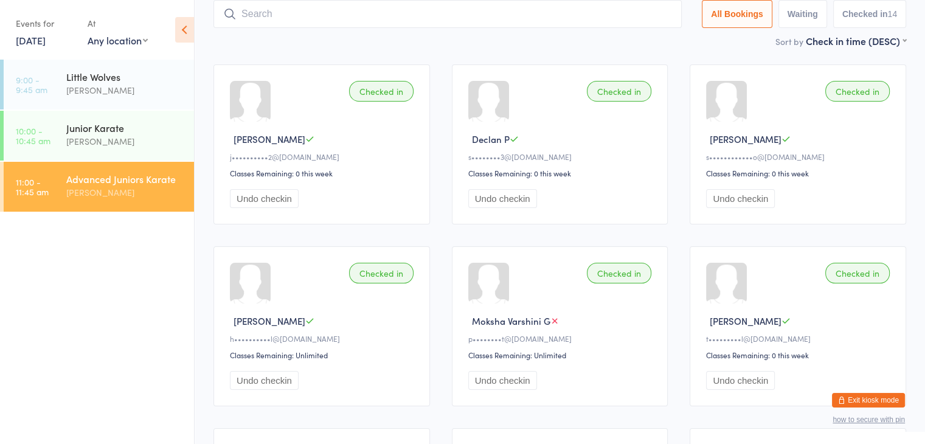
click at [429, 14] on input "search" at bounding box center [448, 14] width 469 height 28
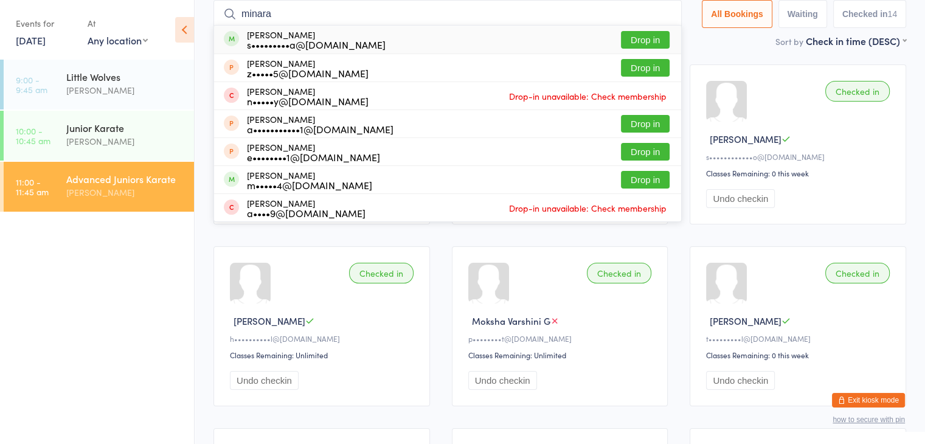
type input "minara"
click at [638, 39] on button "Drop in" at bounding box center [645, 40] width 49 height 18
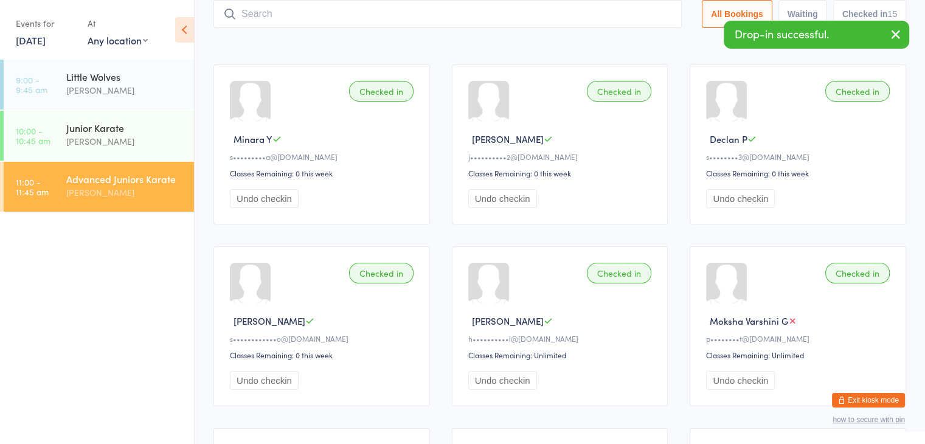
click at [607, 21] on input "search" at bounding box center [448, 14] width 469 height 28
